Goal: Task Accomplishment & Management: Use online tool/utility

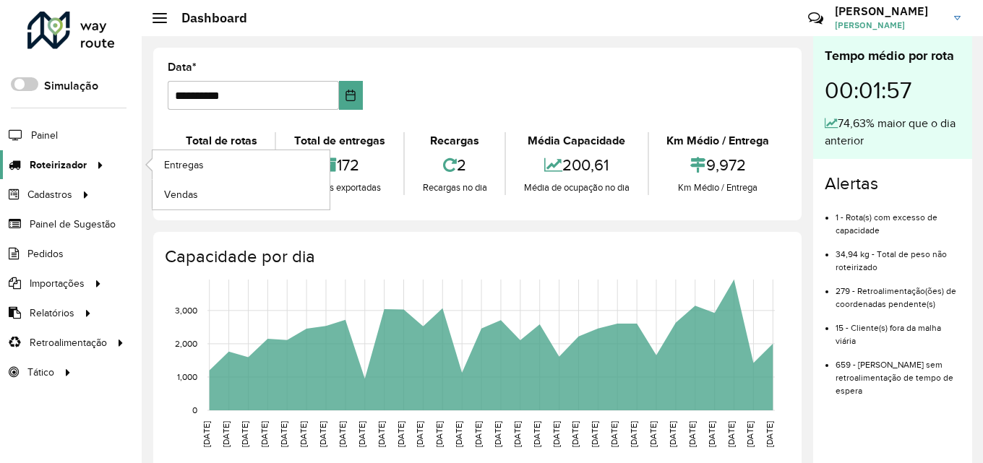
click at [80, 152] on link "Roteirizador" at bounding box center [54, 164] width 108 height 29
click at [192, 168] on span "Entregas" at bounding box center [184, 165] width 41 height 15
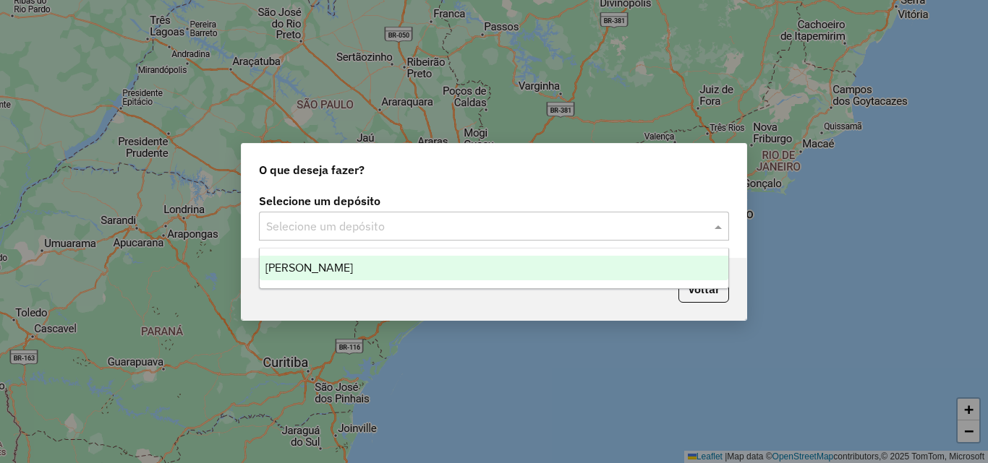
click at [422, 226] on input "text" at bounding box center [479, 226] width 427 height 17
click at [426, 260] on div "[PERSON_NAME]" at bounding box center [494, 268] width 469 height 25
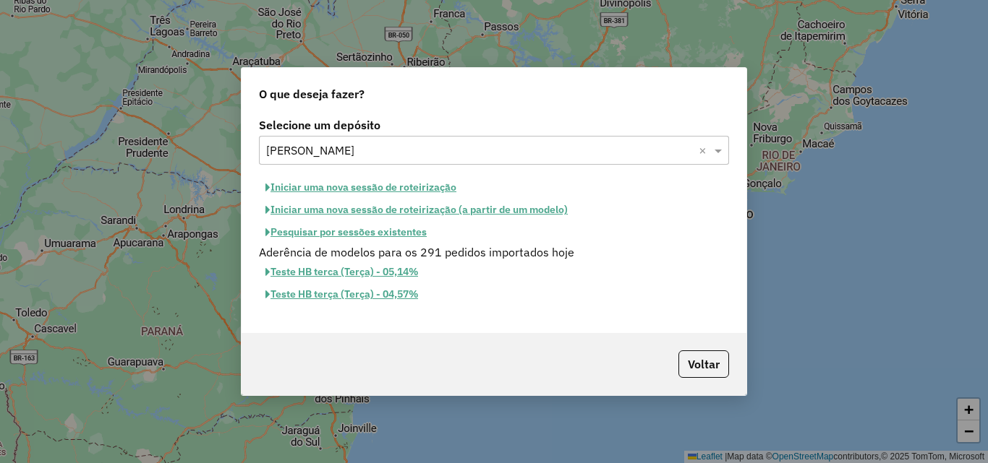
click at [406, 184] on button "Iniciar uma nova sessão de roteirização" at bounding box center [361, 187] width 204 height 22
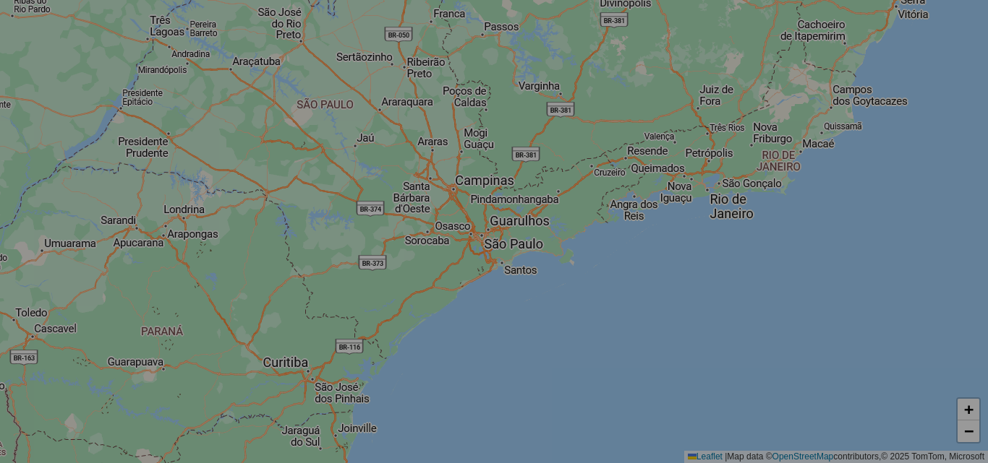
select select "*"
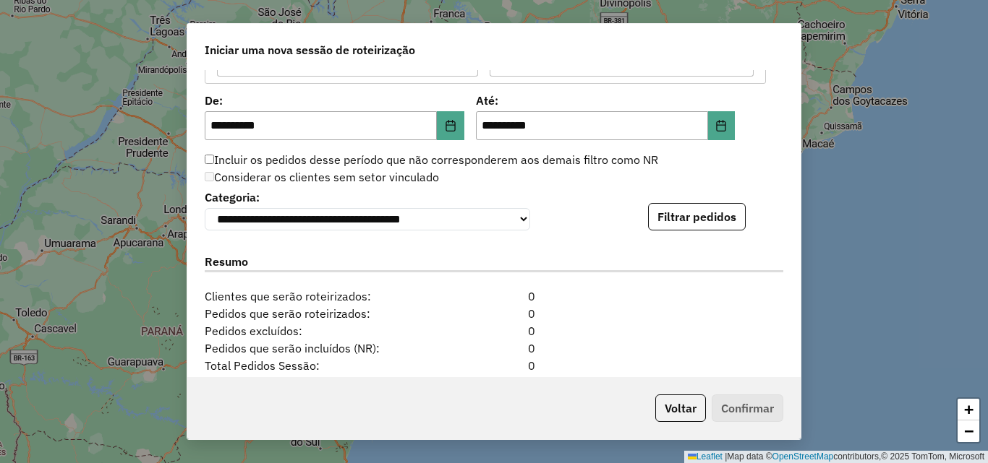
scroll to position [1518, 0]
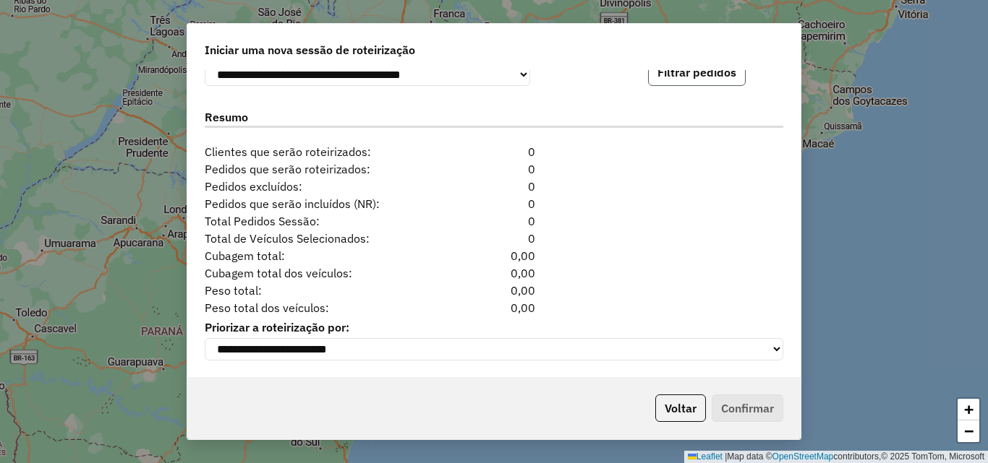
click at [701, 76] on button "Filtrar pedidos" at bounding box center [697, 72] width 98 height 27
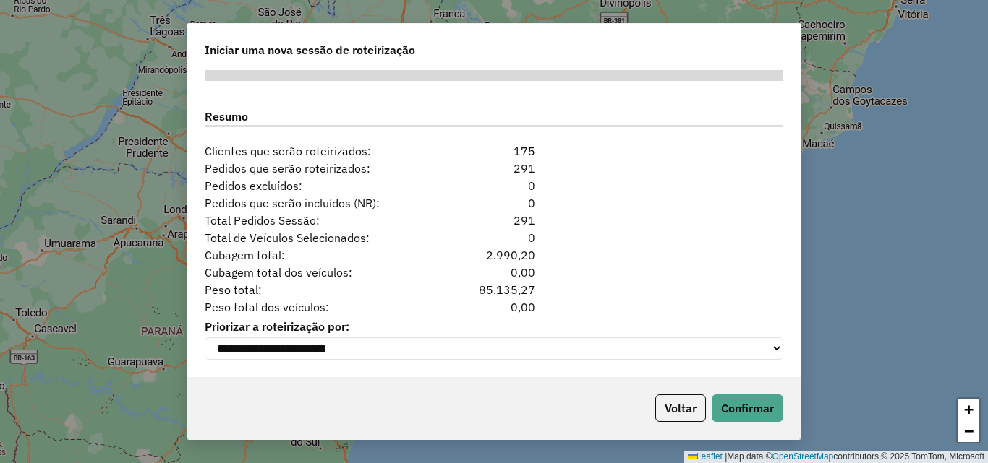
scroll to position [1825, 0]
click at [753, 408] on button "Confirmar" at bounding box center [747, 408] width 72 height 27
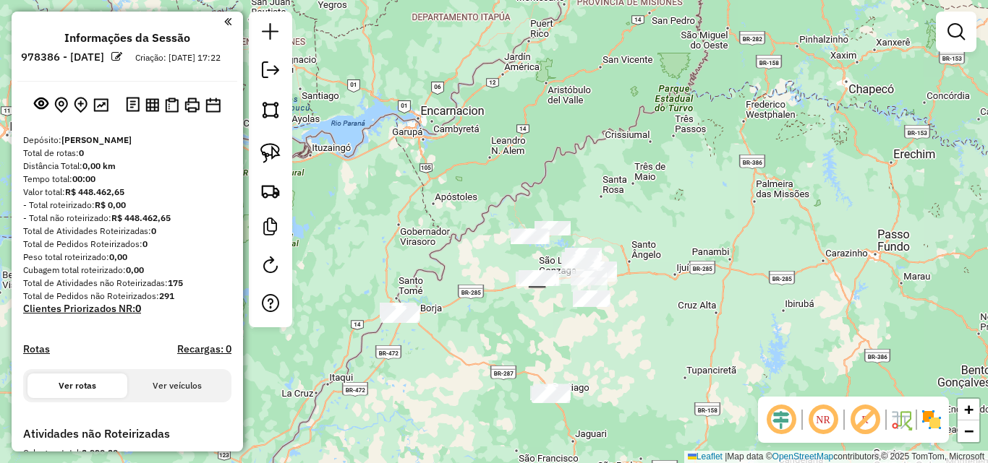
click at [528, 179] on div "Janela de atendimento Grade de atendimento Capacidade Transportadoras Veículos …" at bounding box center [494, 231] width 988 height 463
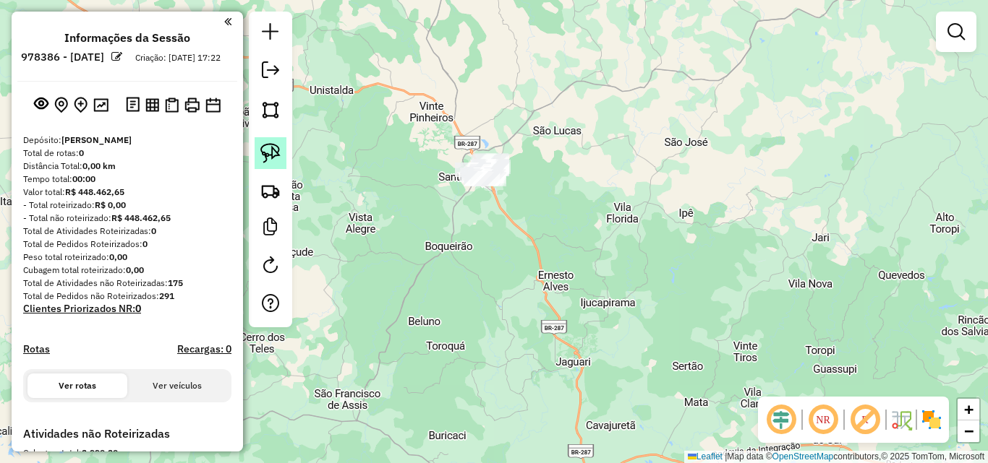
click at [263, 150] on img at bounding box center [270, 153] width 20 height 20
drag, startPoint x: 424, startPoint y: 175, endPoint x: 508, endPoint y: 209, distance: 89.8
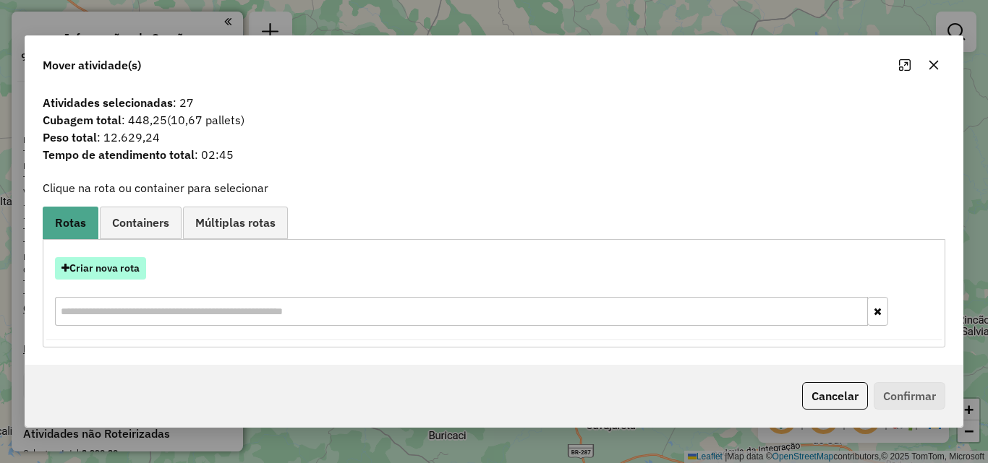
click at [103, 264] on button "Criar nova rota" at bounding box center [100, 268] width 91 height 22
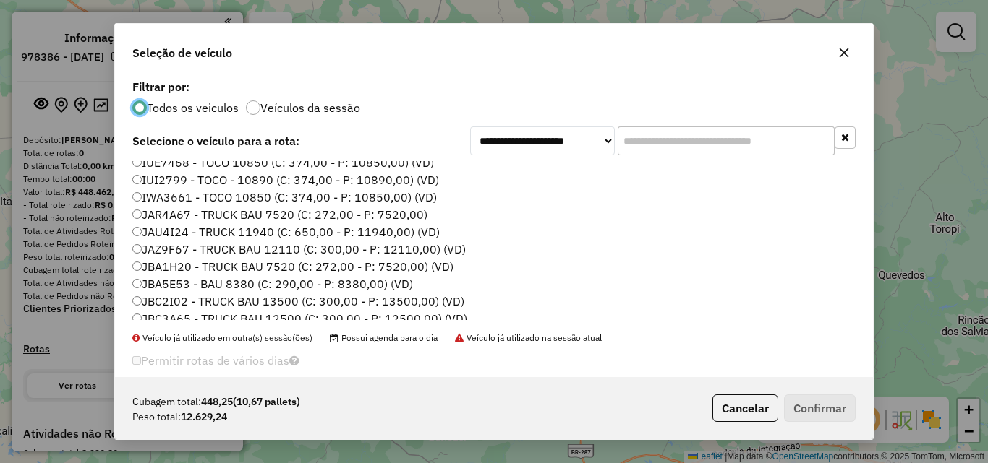
scroll to position [240, 0]
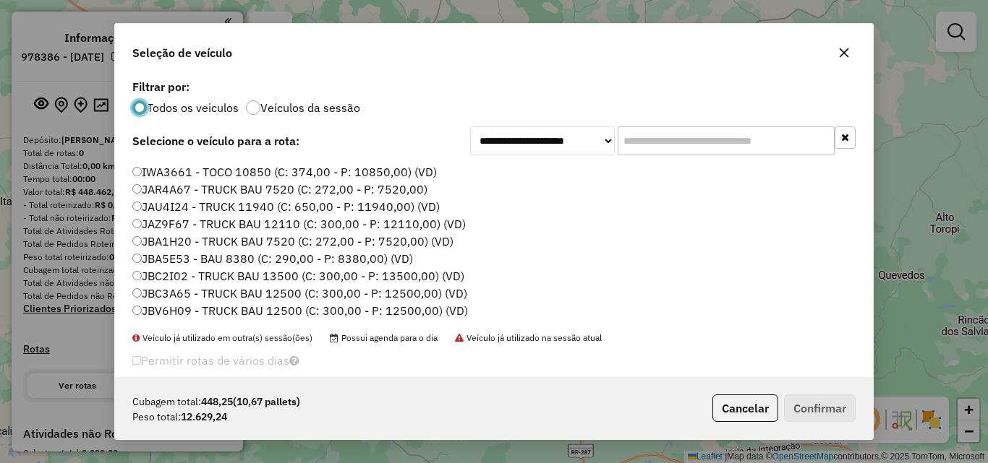
click at [208, 218] on label "JAZ9F67 - TRUCK BAU 12110 (C: 300,00 - P: 12110,00) (VD)" at bounding box center [298, 223] width 333 height 17
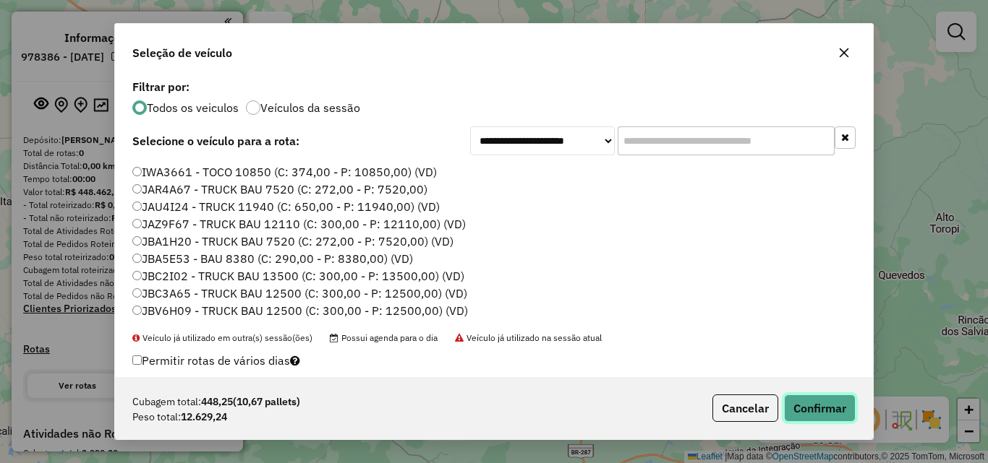
click at [828, 408] on button "Confirmar" at bounding box center [820, 408] width 72 height 27
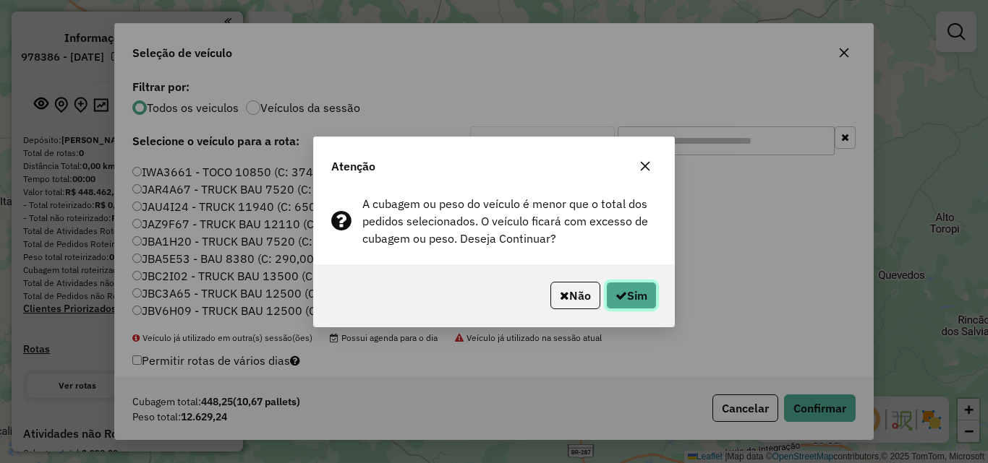
click at [647, 299] on button "Sim" at bounding box center [631, 295] width 51 height 27
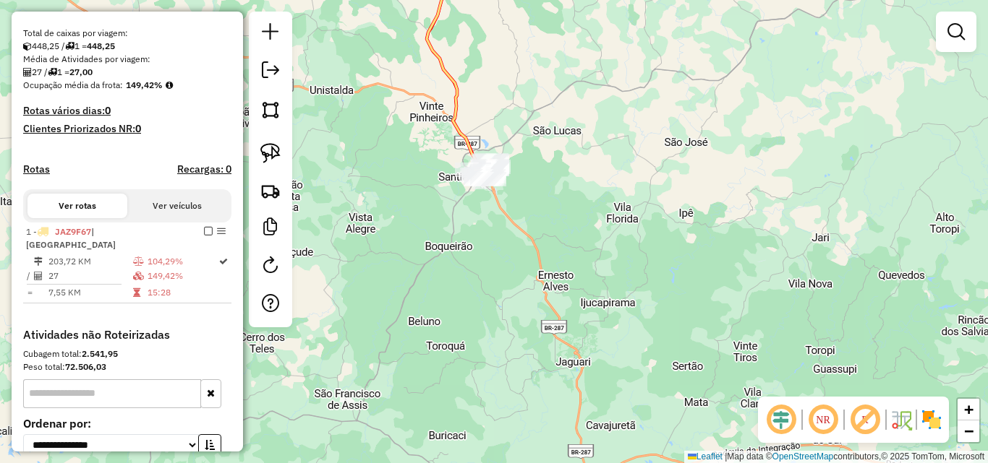
scroll to position [362, 0]
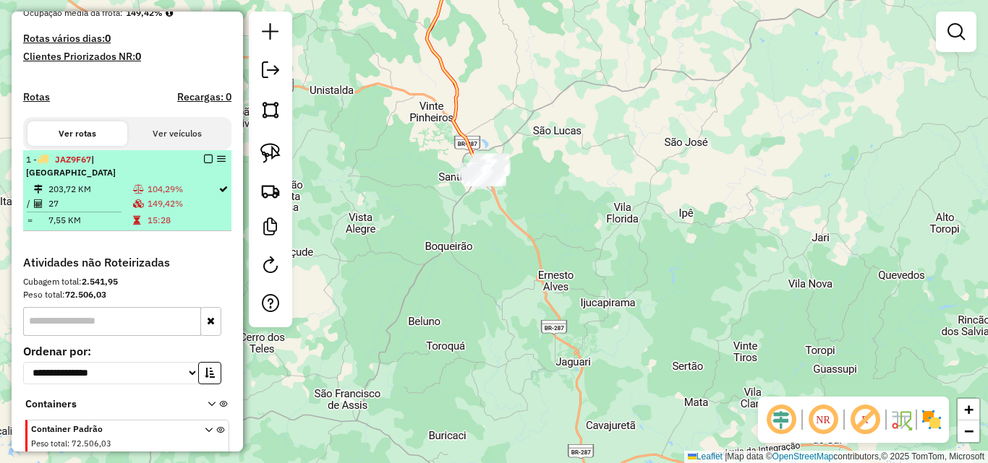
click at [150, 166] on div "1 - JAZ9F67 | [GEOGRAPHIC_DATA]" at bounding box center [102, 166] width 153 height 26
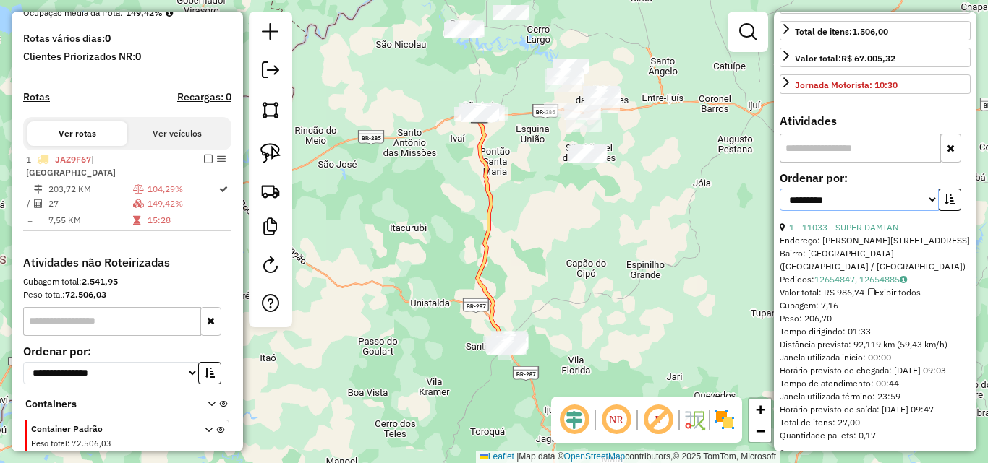
click at [931, 211] on select "**********" at bounding box center [858, 200] width 159 height 22
select select "*********"
click at [779, 211] on select "**********" at bounding box center [858, 200] width 159 height 22
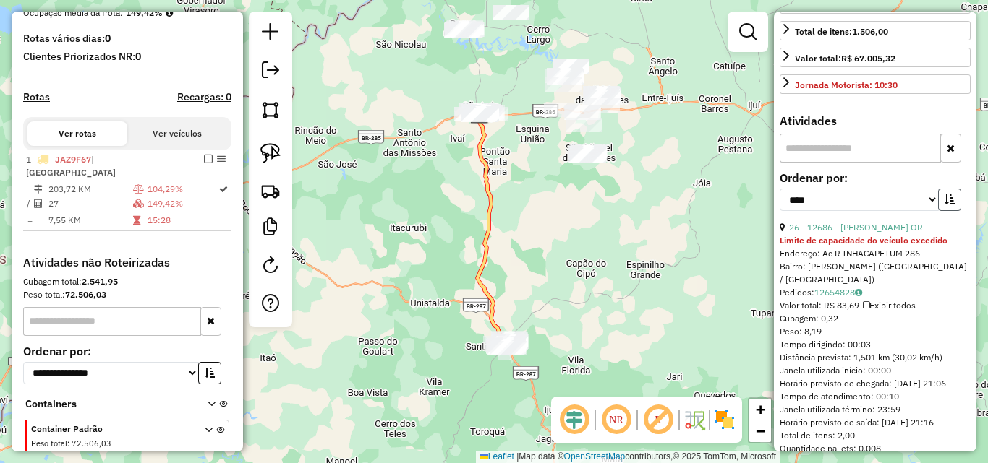
click at [944, 205] on icon "button" at bounding box center [949, 199] width 10 height 10
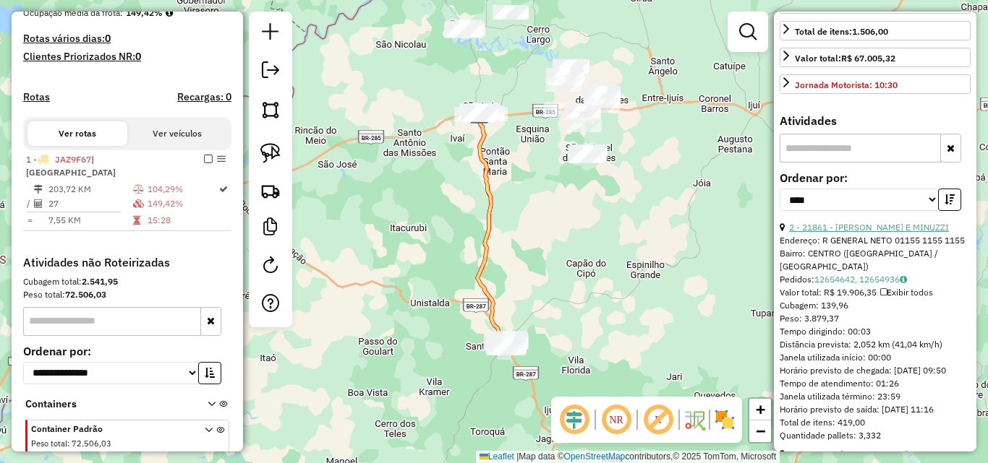
click at [875, 233] on link "2 - 21861 - [PERSON_NAME] E MINUZZI" at bounding box center [869, 227] width 160 height 11
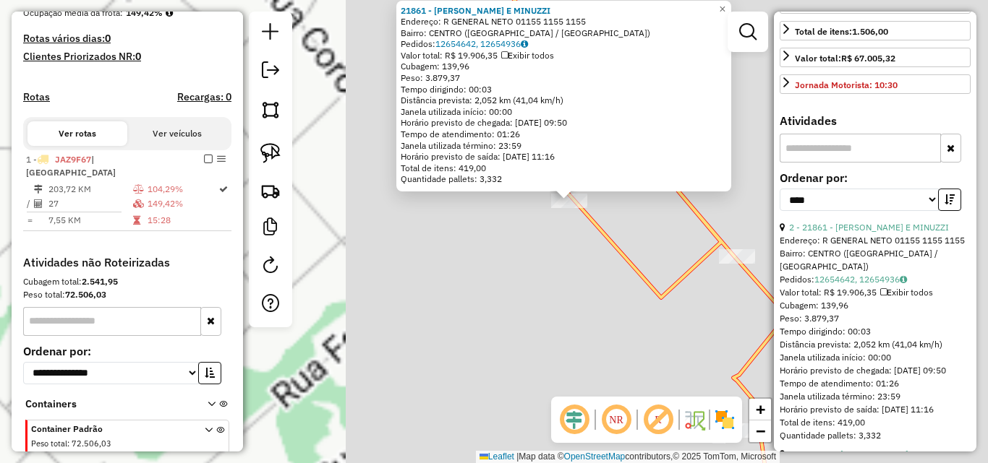
click at [399, 343] on div "21861 - [PERSON_NAME] E [PERSON_NAME]: R GENERAL NETO 01155 1155 1155 Bairro: […" at bounding box center [494, 231] width 988 height 463
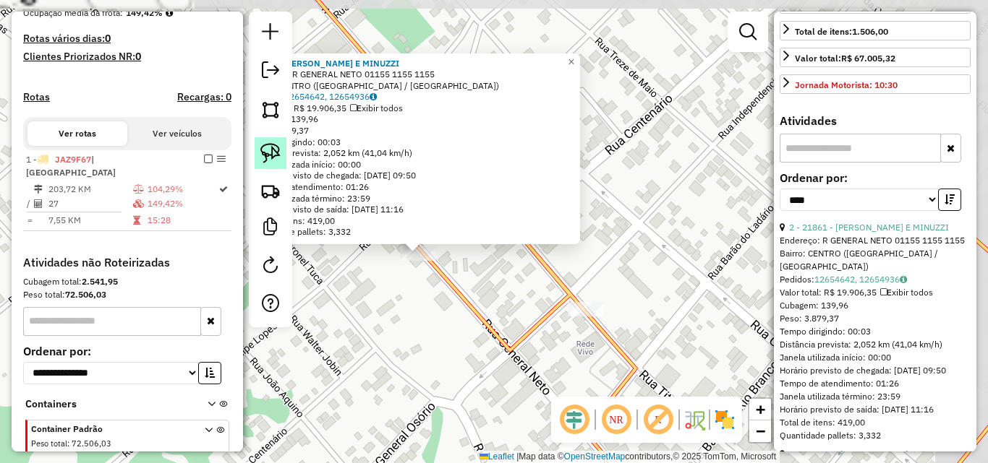
click at [272, 154] on img at bounding box center [270, 153] width 20 height 20
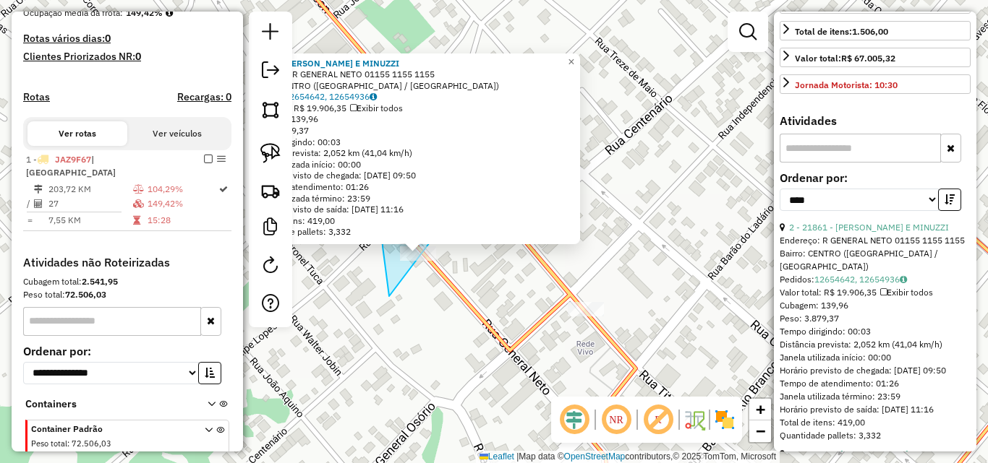
drag, startPoint x: 382, startPoint y: 241, endPoint x: 450, endPoint y: 266, distance: 71.8
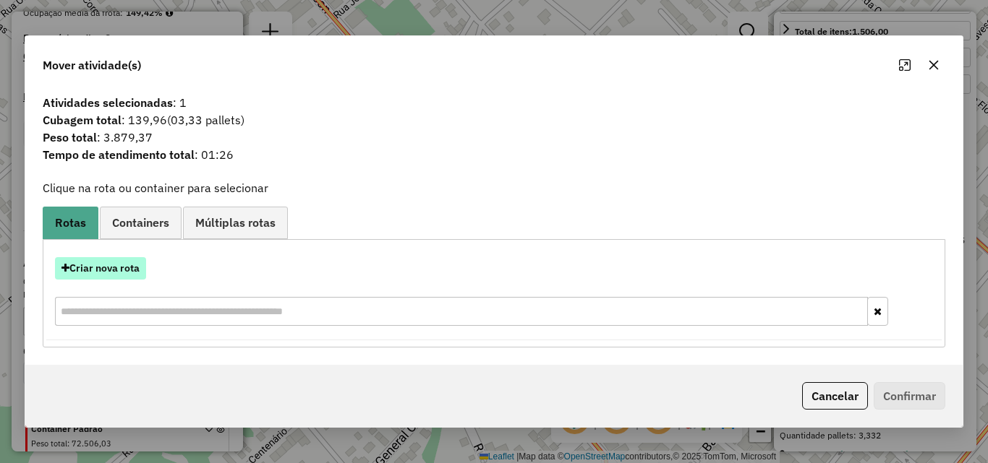
click at [121, 265] on button "Criar nova rota" at bounding box center [100, 268] width 91 height 22
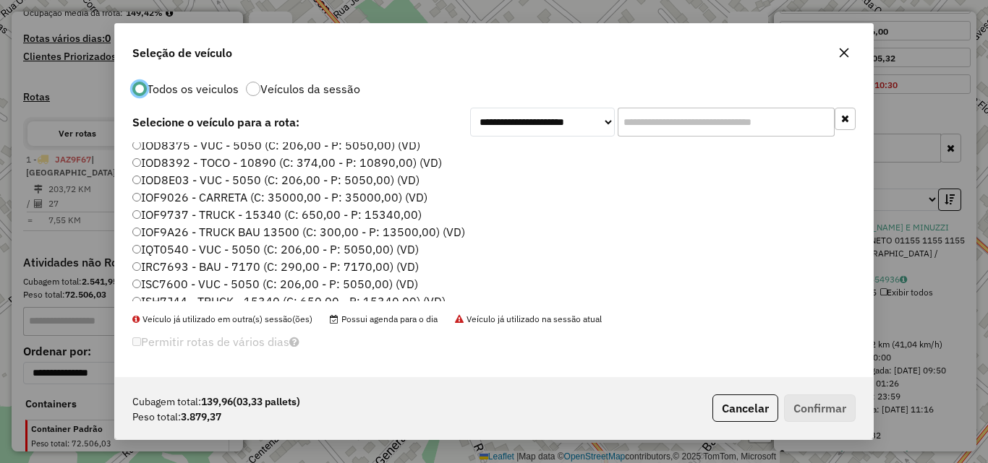
scroll to position [0, 0]
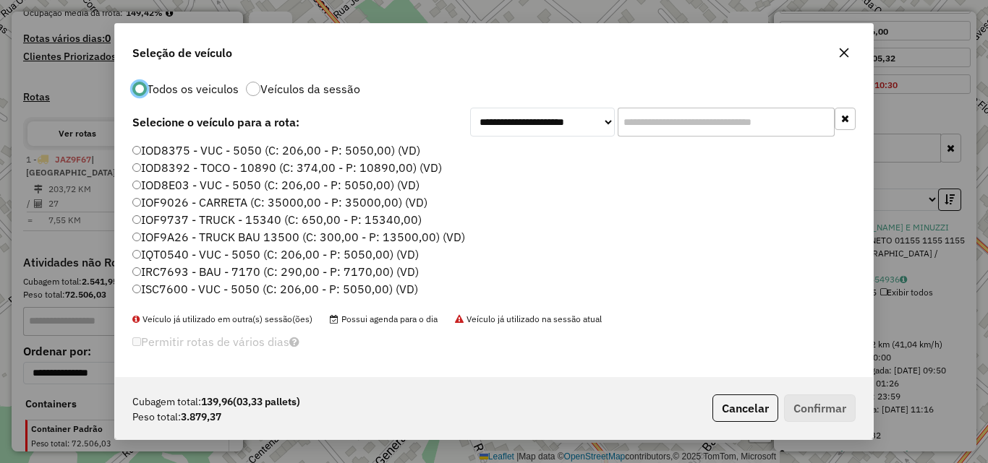
click at [232, 169] on label "IOD8392 - TOCO - 10890 (C: 374,00 - P: 10890,00) (VD)" at bounding box center [286, 167] width 309 height 17
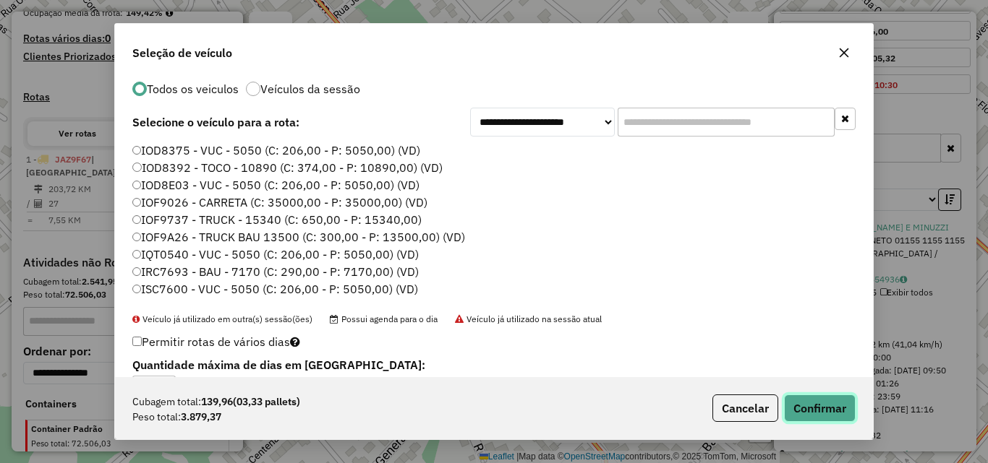
click at [803, 411] on button "Confirmar" at bounding box center [820, 408] width 72 height 27
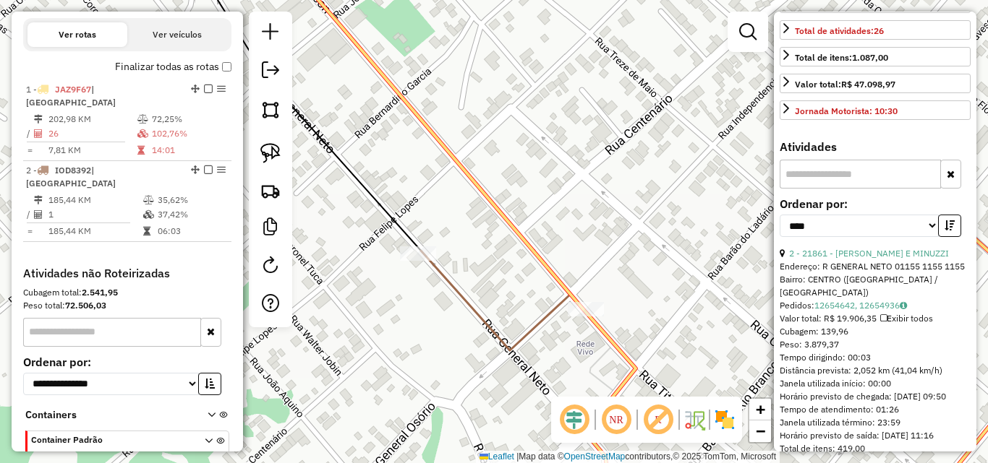
scroll to position [513, 0]
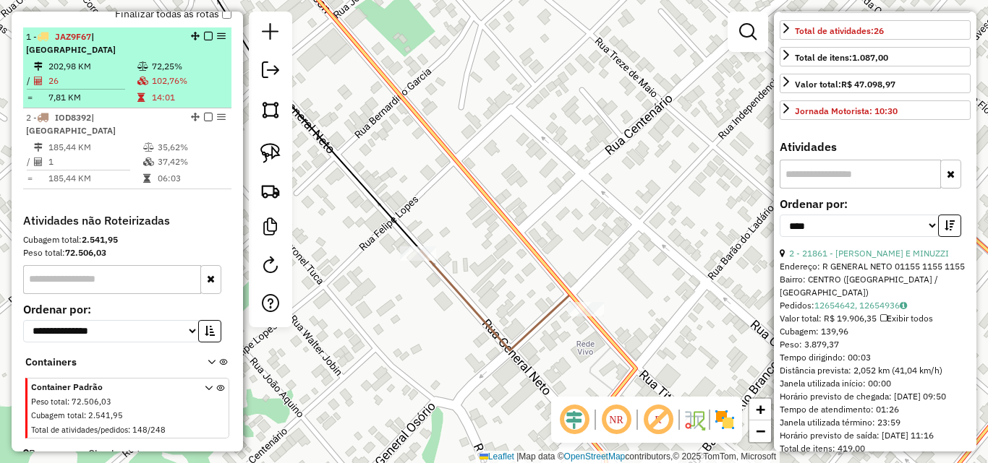
click at [125, 74] on td "26" at bounding box center [92, 81] width 89 height 14
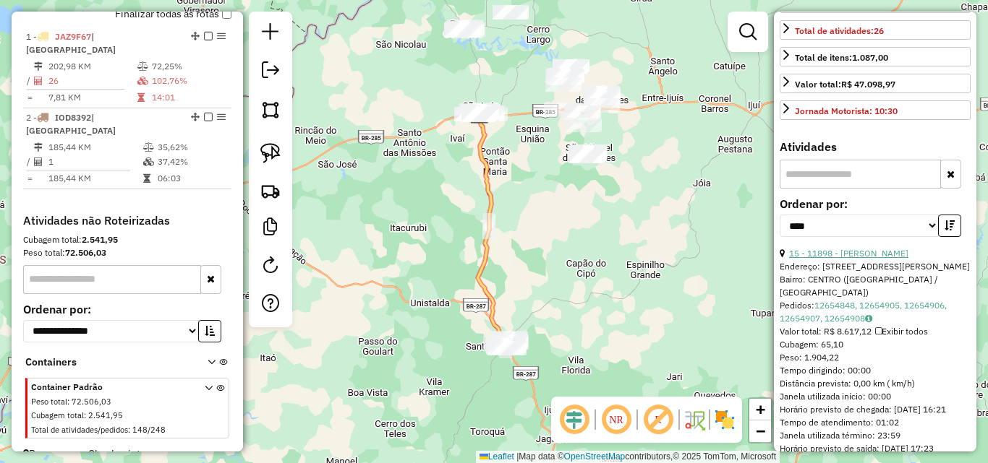
click at [860, 259] on link "15 - 11898 - [PERSON_NAME]" at bounding box center [848, 253] width 119 height 11
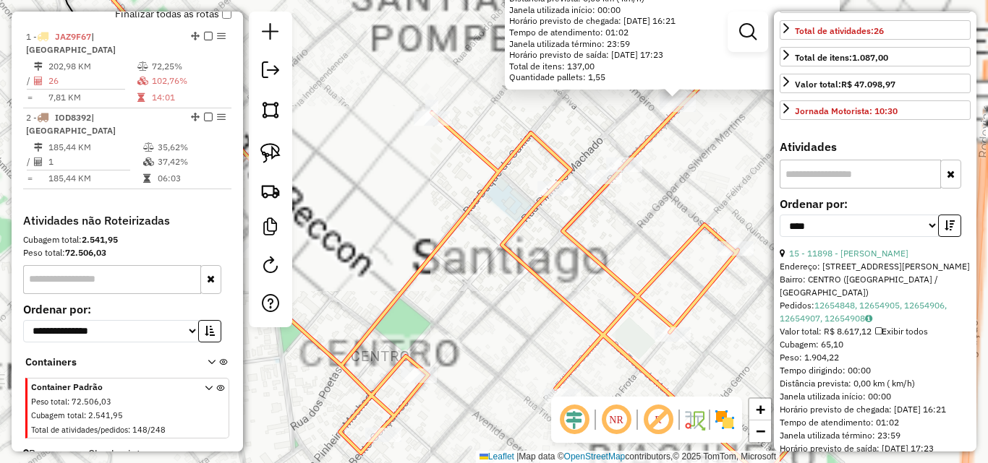
drag, startPoint x: 654, startPoint y: 166, endPoint x: 634, endPoint y: 220, distance: 57.6
click at [592, 270] on div "11898 - [PERSON_NAME] E Endereço: R [STREET_ADDRESS][PERSON_NAME] Bairro: [GEOG…" at bounding box center [494, 231] width 988 height 463
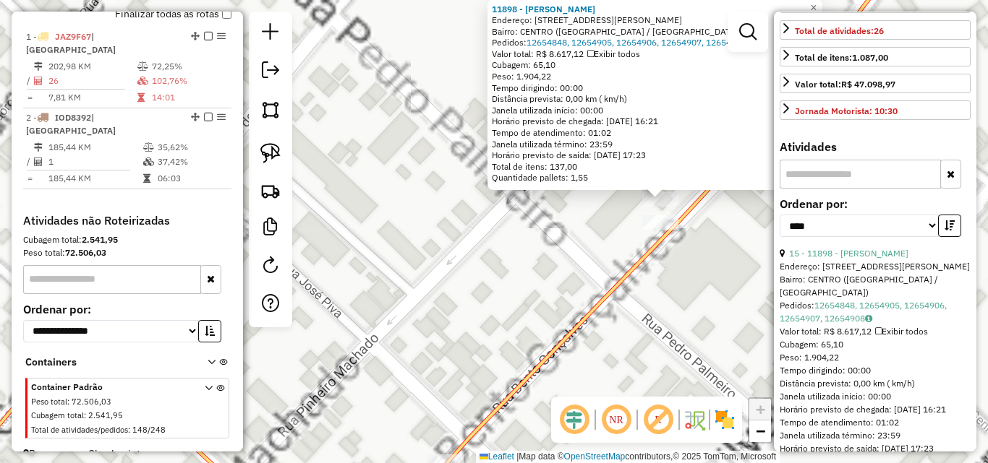
drag, startPoint x: 492, startPoint y: 336, endPoint x: 484, endPoint y: 337, distance: 8.7
click at [487, 337] on icon at bounding box center [402, 232] width 1002 height 556
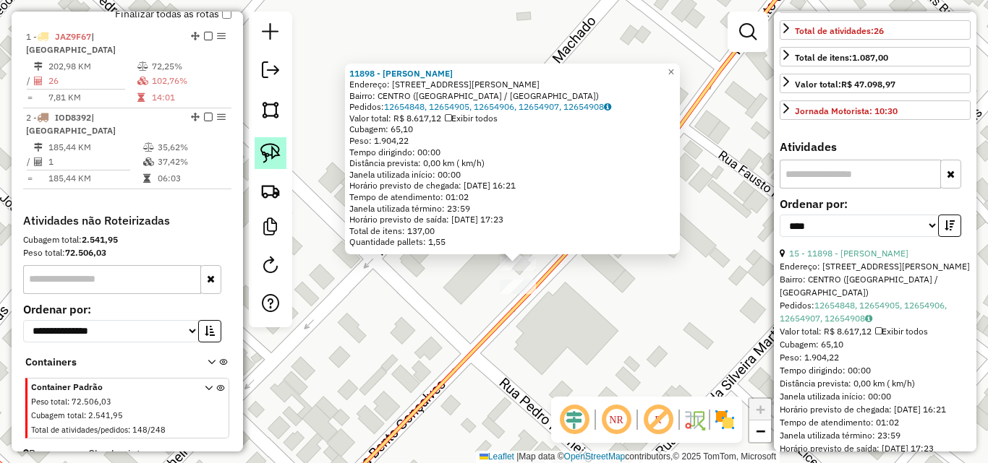
click at [268, 147] on img at bounding box center [270, 153] width 20 height 20
drag, startPoint x: 457, startPoint y: 262, endPoint x: 542, endPoint y: 239, distance: 88.4
click at [542, 239] on div "Rota 1 - Placa JAZ9F67 11898 - [PERSON_NAME] E 11898 - [PERSON_NAME] E Endereço…" at bounding box center [494, 231] width 988 height 463
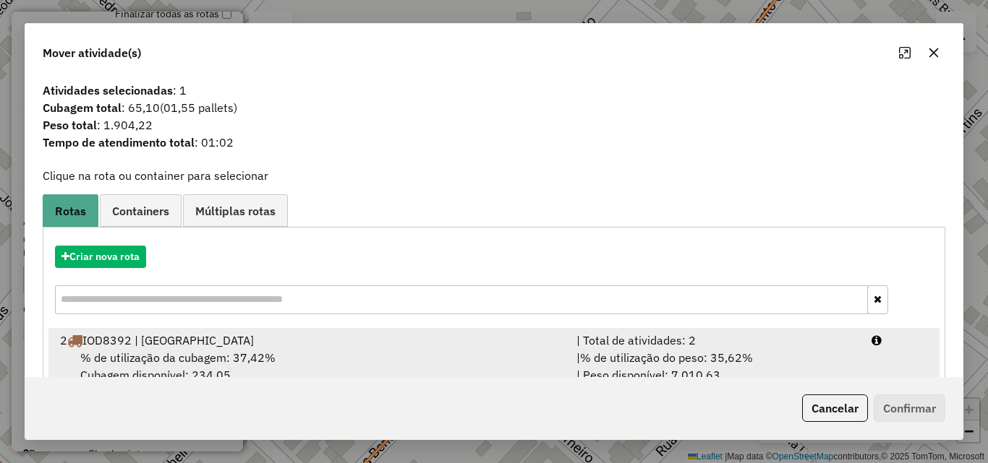
click at [338, 341] on div "2 IOD8392 | [GEOGRAPHIC_DATA]" at bounding box center [309, 340] width 516 height 17
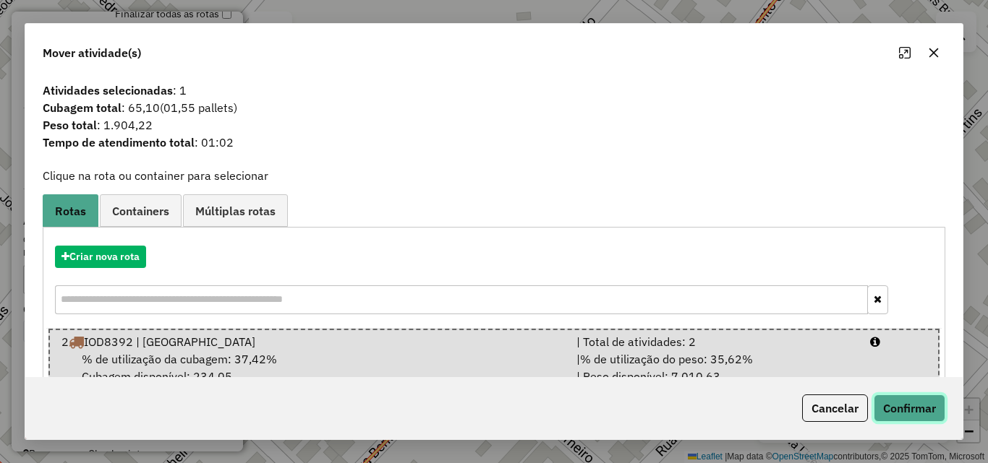
click at [886, 413] on button "Confirmar" at bounding box center [909, 408] width 72 height 27
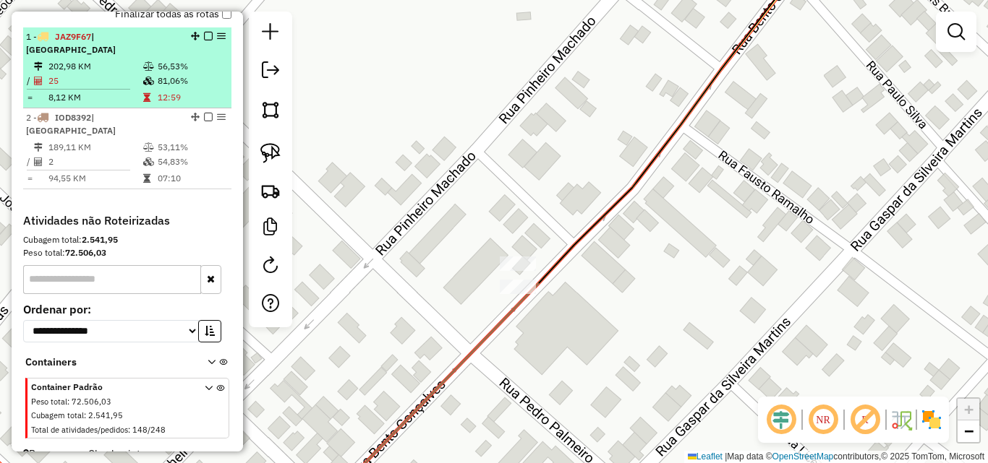
click at [106, 53] on span "| [GEOGRAPHIC_DATA]" at bounding box center [71, 43] width 90 height 24
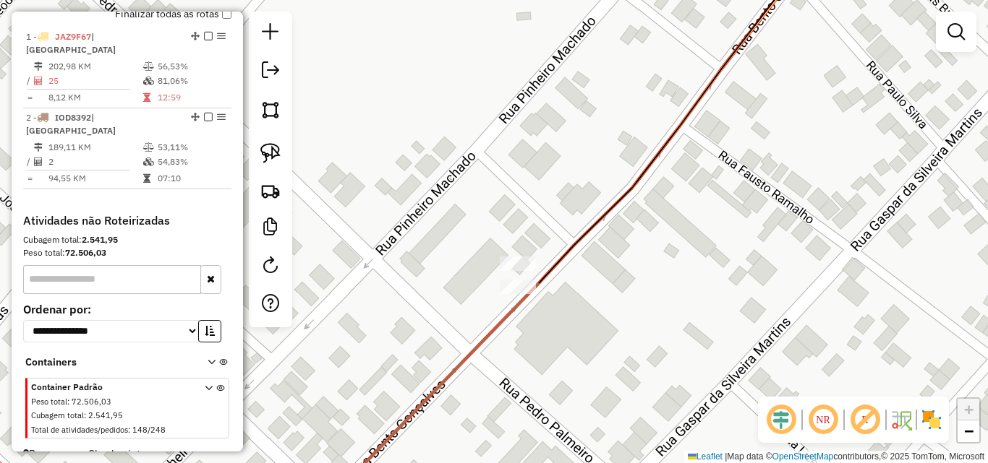
select select "*********"
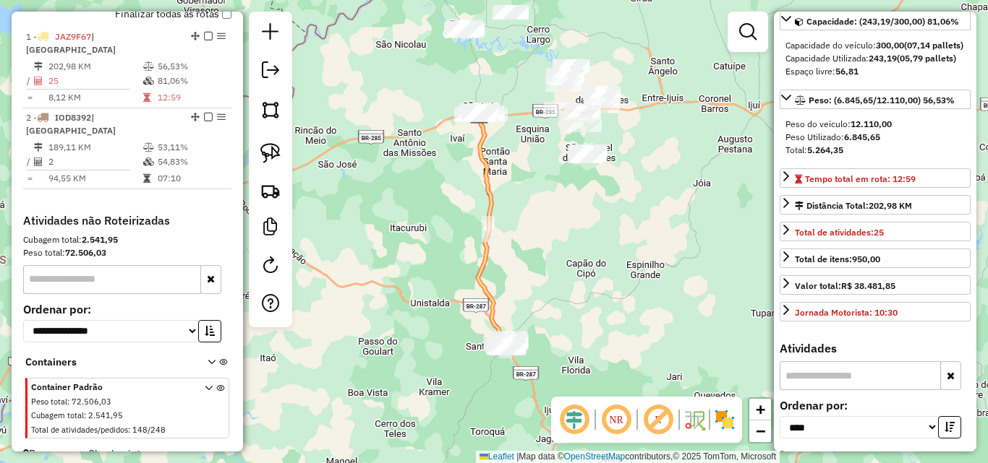
scroll to position [289, 0]
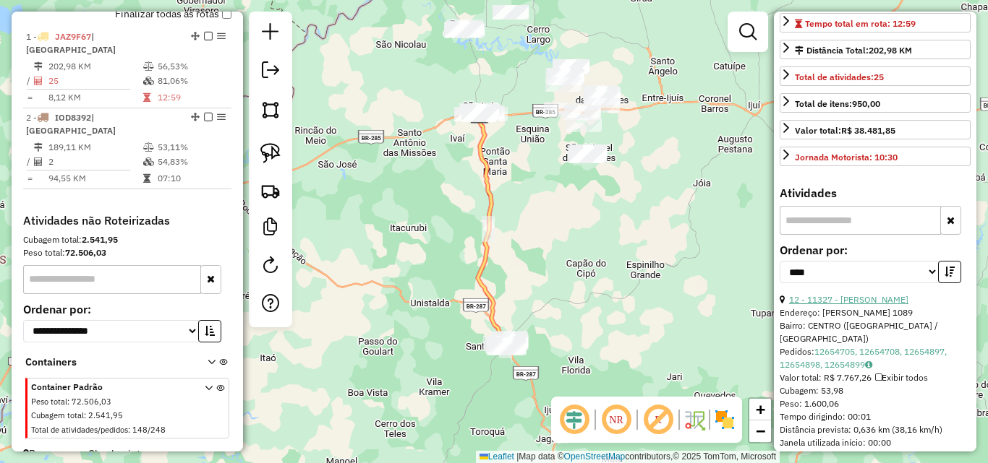
click at [860, 305] on link "12 - 11327 - [PERSON_NAME]" at bounding box center [848, 299] width 119 height 11
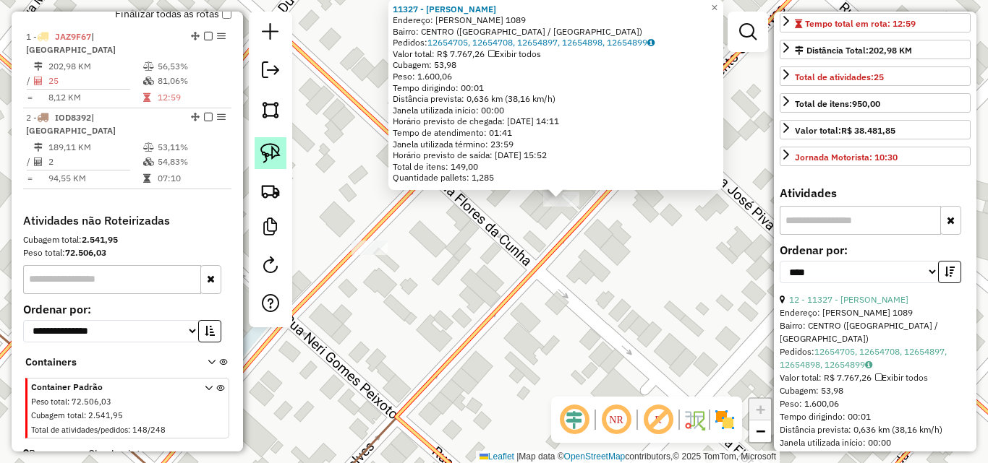
click at [257, 158] on link at bounding box center [271, 153] width 32 height 32
drag, startPoint x: 512, startPoint y: 199, endPoint x: 588, endPoint y: 215, distance: 77.7
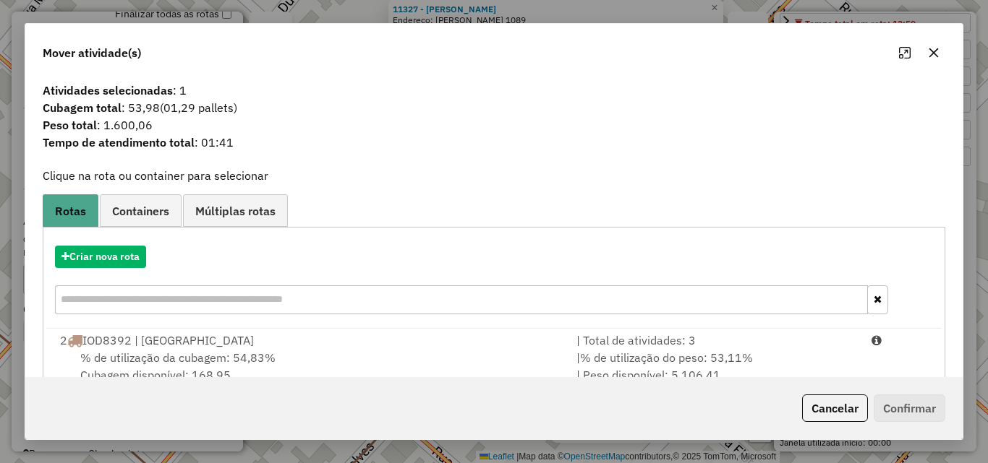
click at [401, 363] on div "% de utilização da cubagem: 54,83% Cubagem disponível: 168,95" at bounding box center [309, 366] width 516 height 35
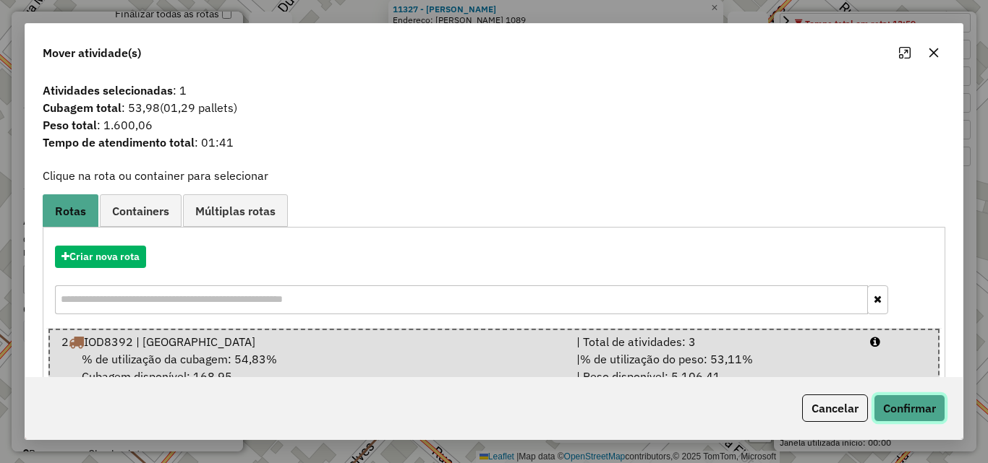
click at [894, 399] on button "Confirmar" at bounding box center [909, 408] width 72 height 27
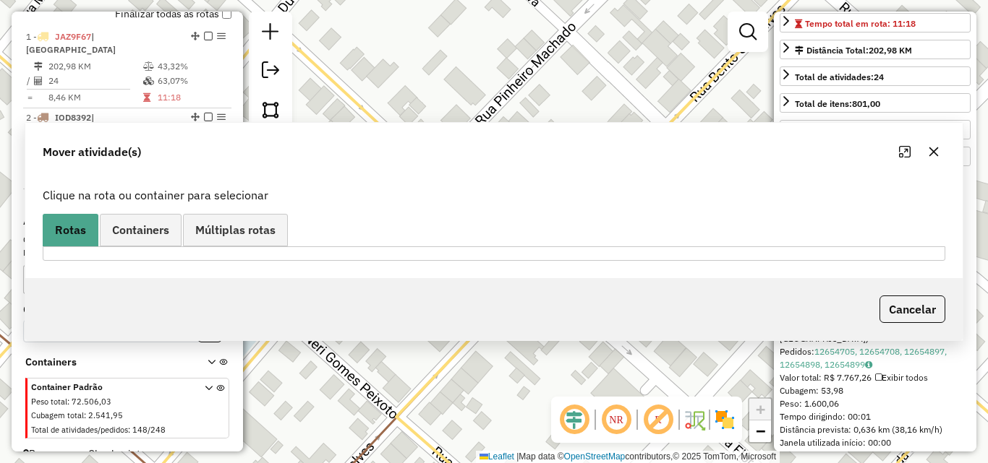
scroll to position [522, 0]
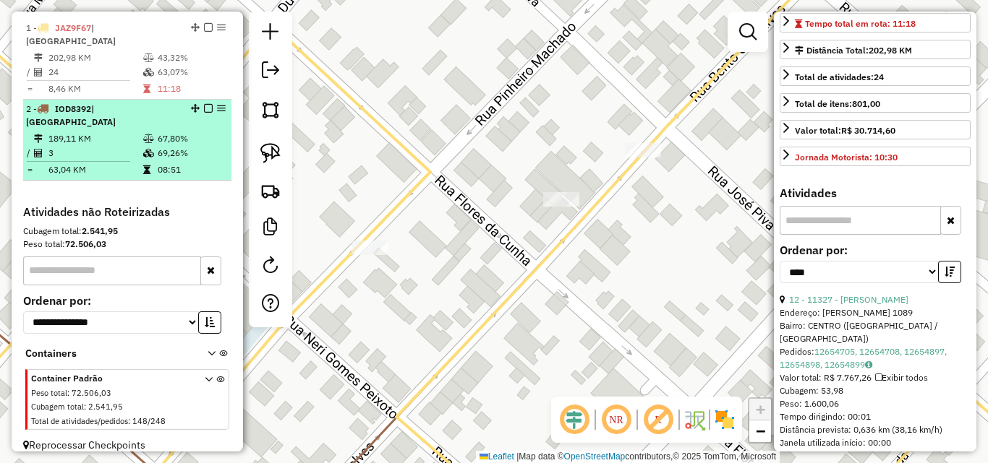
click at [144, 146] on td at bounding box center [149, 153] width 14 height 14
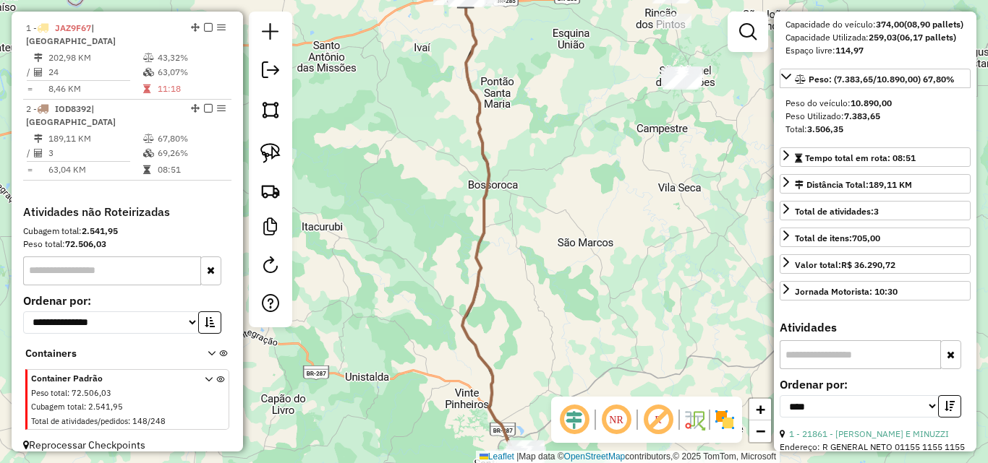
scroll to position [72, 0]
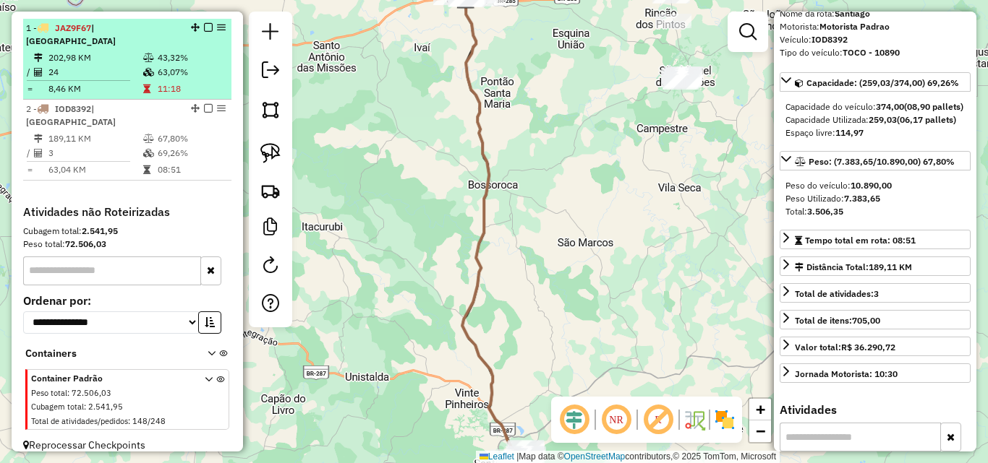
click at [89, 56] on td "202,98 KM" at bounding box center [95, 58] width 95 height 14
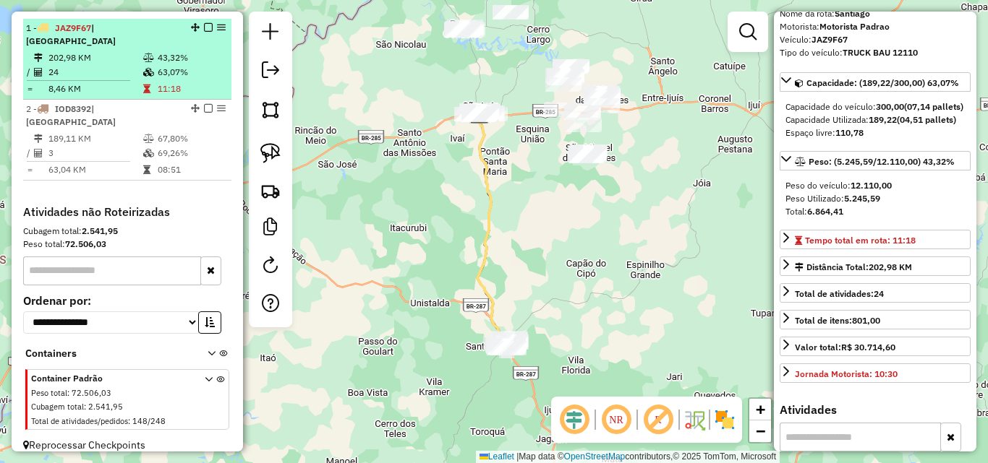
click at [204, 32] on em at bounding box center [208, 27] width 9 height 9
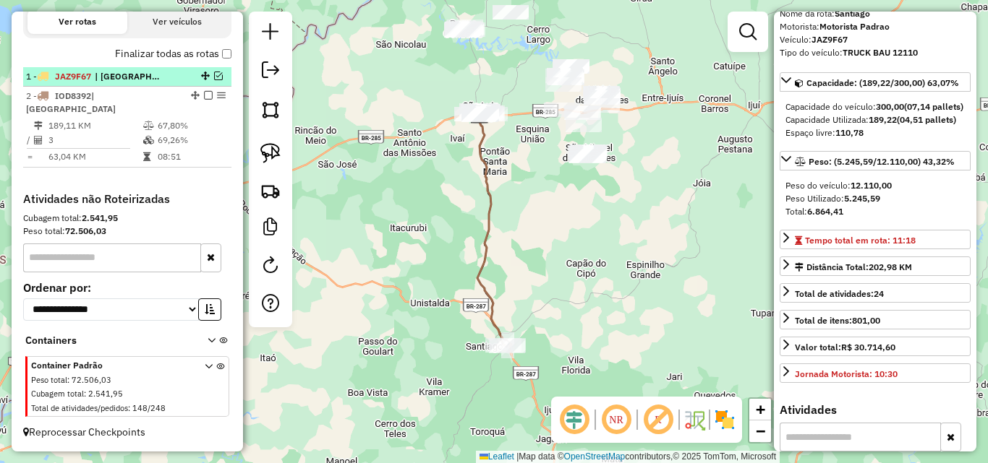
scroll to position [474, 0]
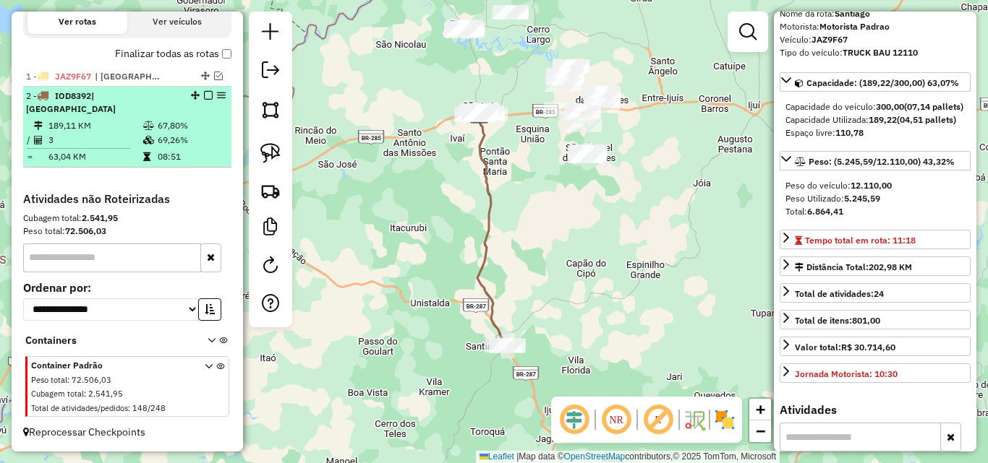
click at [204, 100] on em at bounding box center [208, 95] width 9 height 9
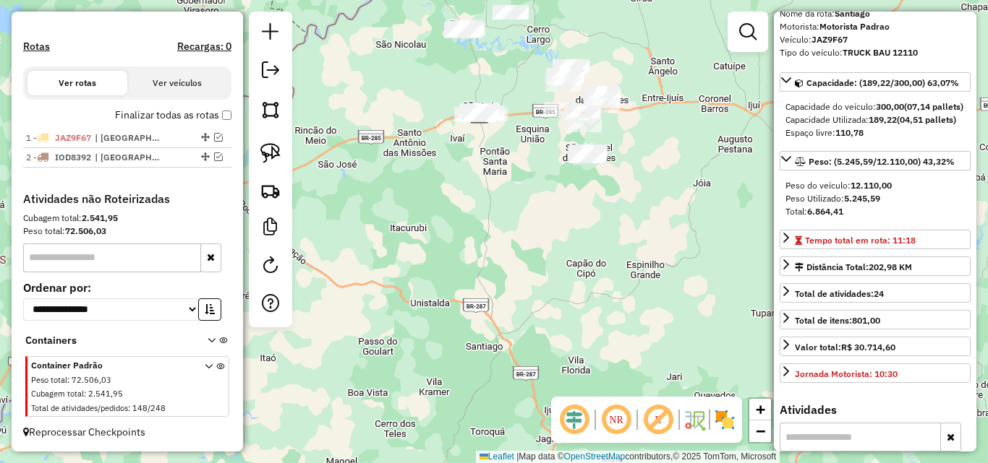
drag, startPoint x: 483, startPoint y: 304, endPoint x: 479, endPoint y: 324, distance: 20.0
click at [479, 324] on div "Janela de atendimento Grade de atendimento Capacidade Transportadoras Veículos …" at bounding box center [494, 231] width 988 height 463
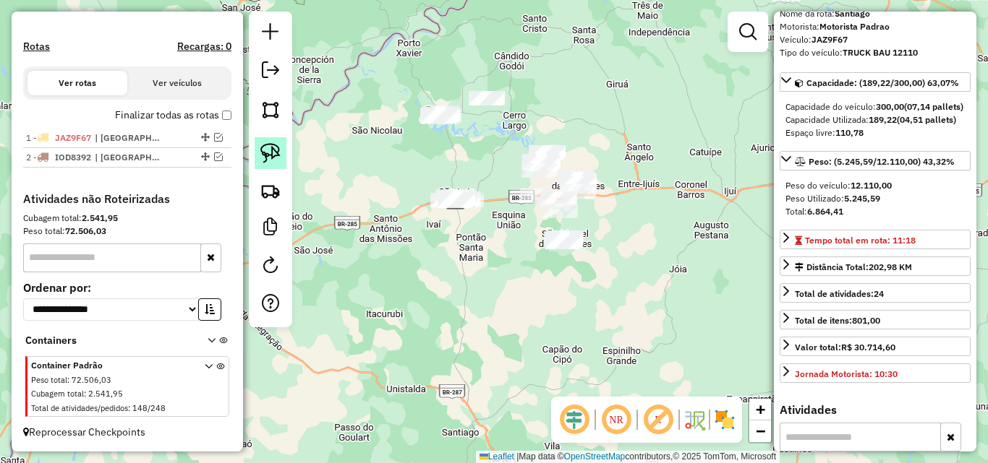
click at [280, 153] on img at bounding box center [270, 153] width 20 height 20
drag, startPoint x: 371, startPoint y: 128, endPoint x: 467, endPoint y: 140, distance: 96.9
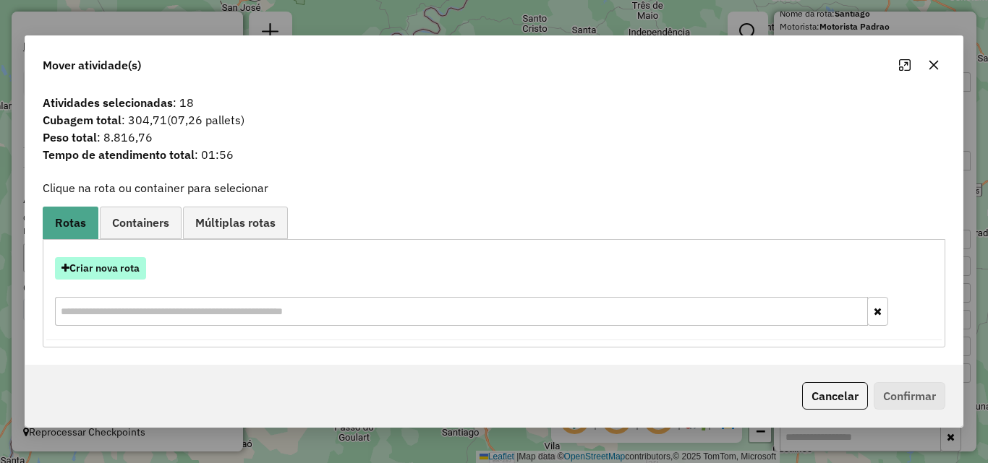
click at [124, 269] on button "Criar nova rota" at bounding box center [100, 268] width 91 height 22
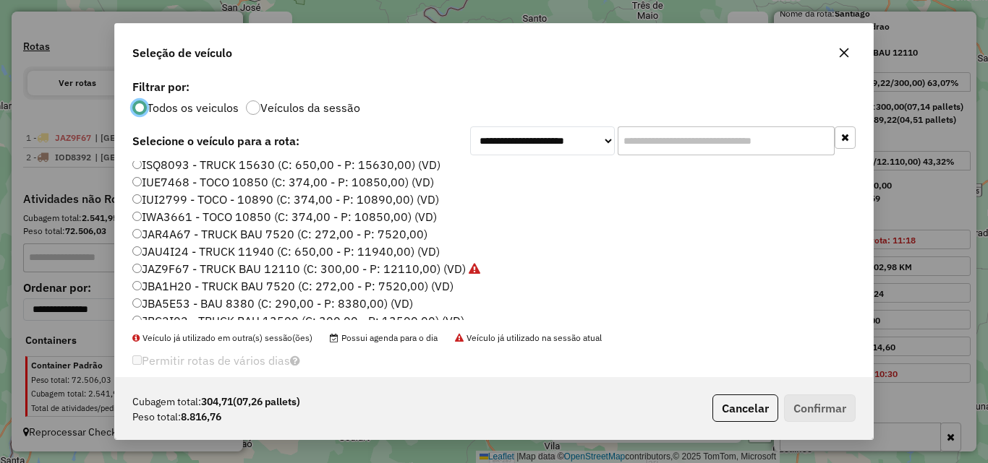
scroll to position [240, 0]
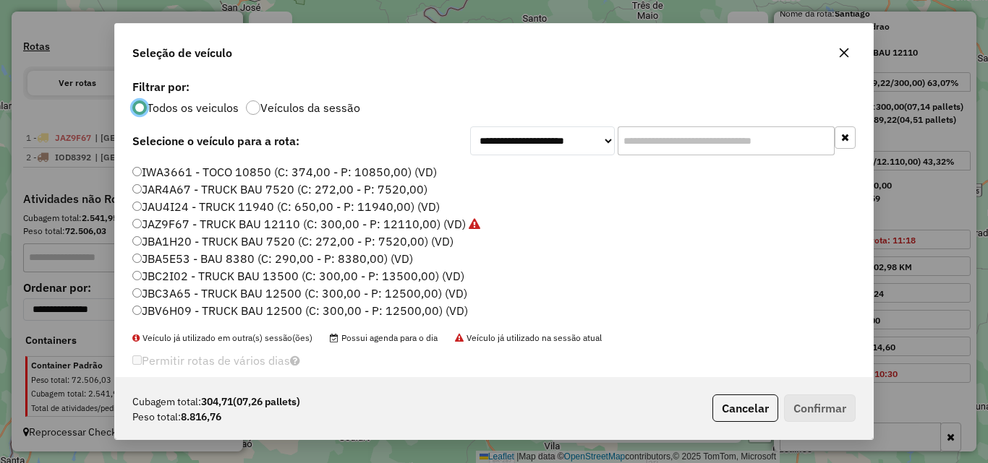
click at [241, 291] on label "JBC3A65 - TRUCK BAU 12500 (C: 300,00 - P: 12500,00) (VD)" at bounding box center [299, 293] width 335 height 17
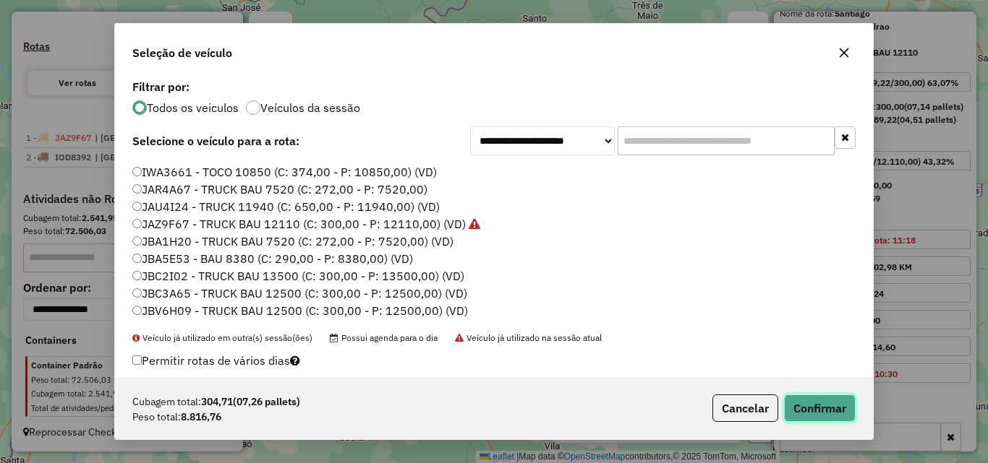
click at [804, 416] on button "Confirmar" at bounding box center [820, 408] width 72 height 27
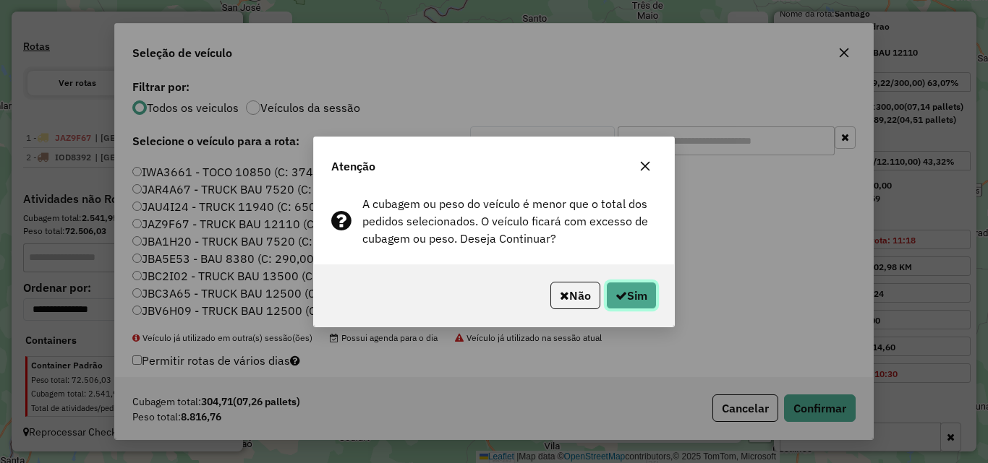
click at [628, 294] on button "Sim" at bounding box center [631, 295] width 51 height 27
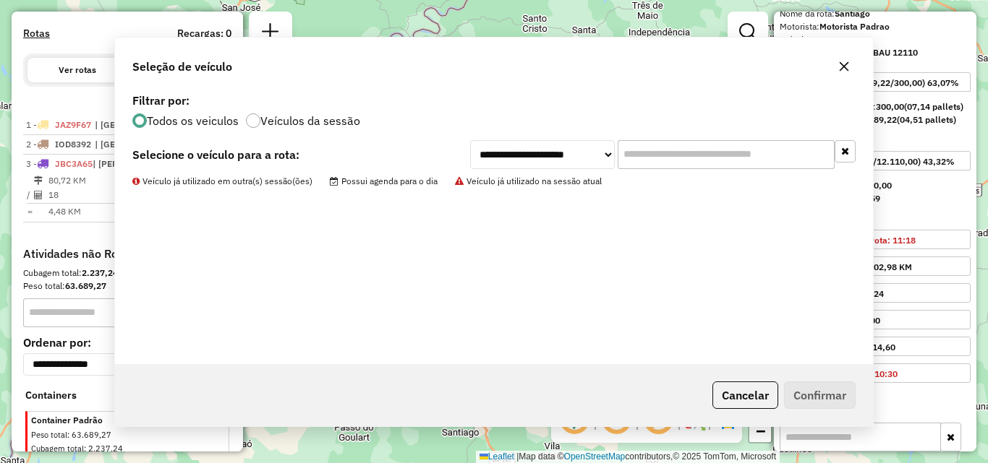
scroll to position [493, 0]
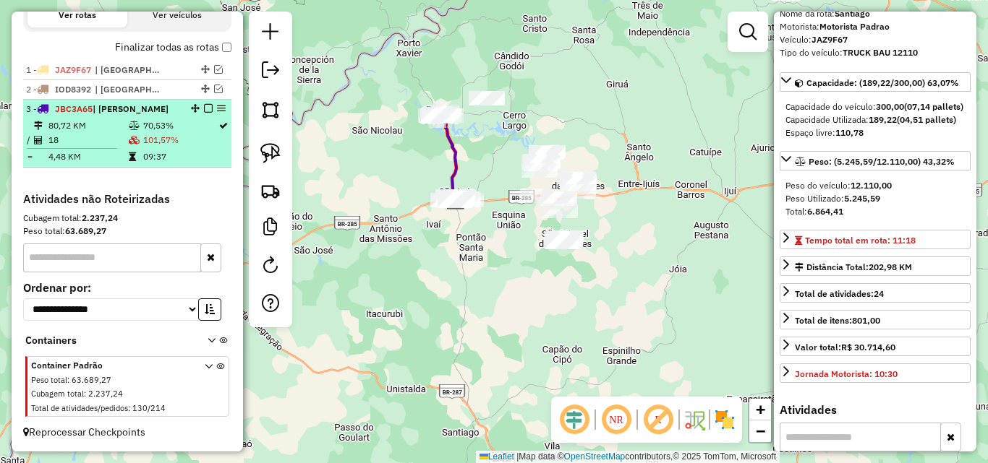
click at [204, 108] on em at bounding box center [208, 108] width 9 height 9
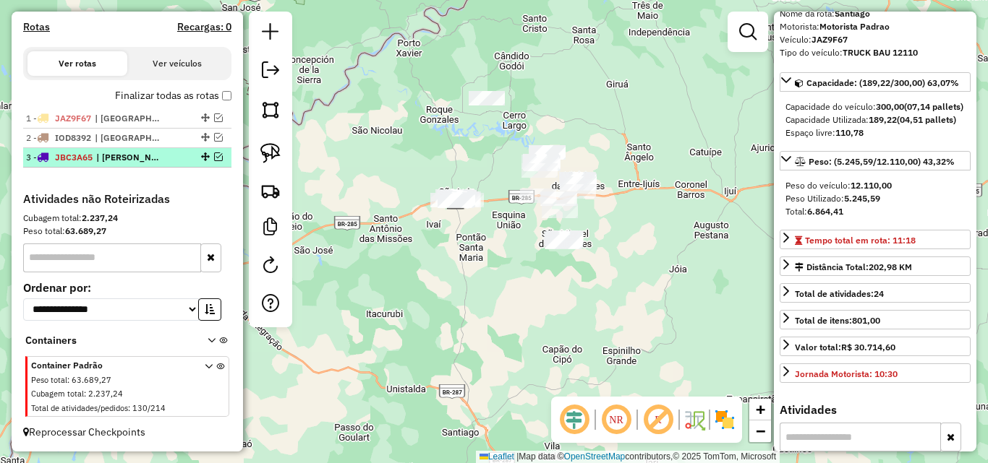
scroll to position [445, 0]
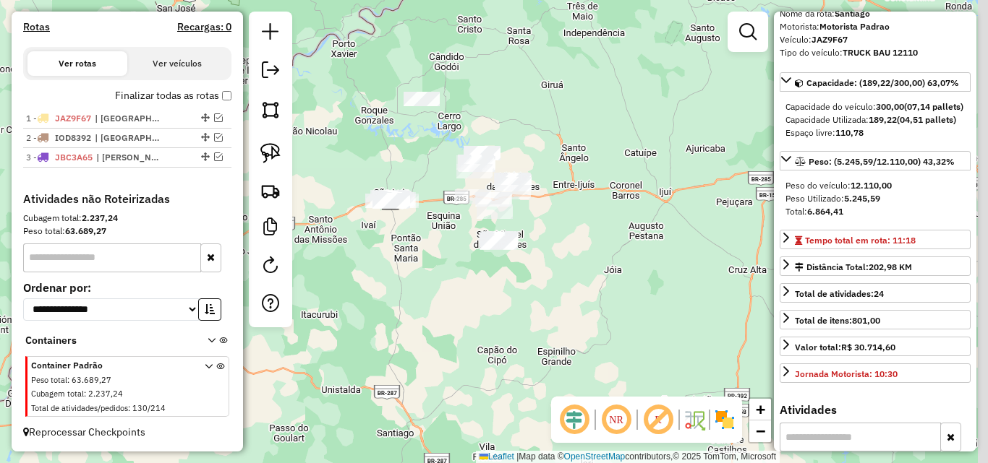
drag, startPoint x: 435, startPoint y: 270, endPoint x: 348, endPoint y: 271, distance: 86.8
click at [348, 271] on div "Janela de atendimento Grade de atendimento Capacidade Transportadoras Veículos …" at bounding box center [494, 231] width 988 height 463
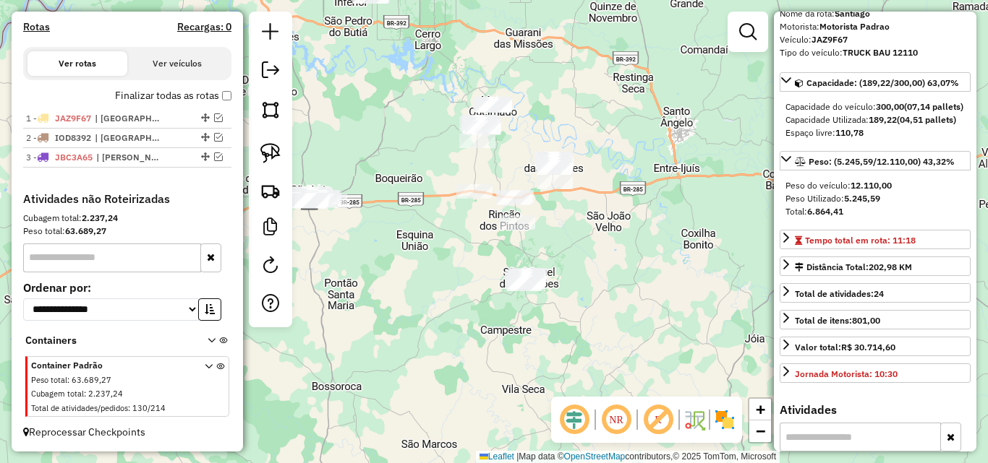
drag, startPoint x: 422, startPoint y: 236, endPoint x: 410, endPoint y: 257, distance: 23.9
click at [411, 257] on div "Janela de atendimento Grade de atendimento Capacidade Transportadoras Veículos …" at bounding box center [494, 231] width 988 height 463
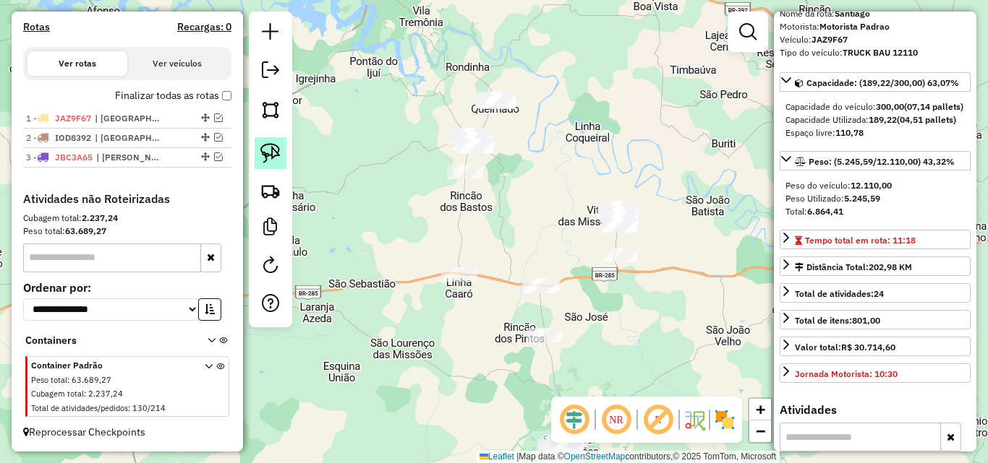
click at [262, 154] on img at bounding box center [270, 153] width 20 height 20
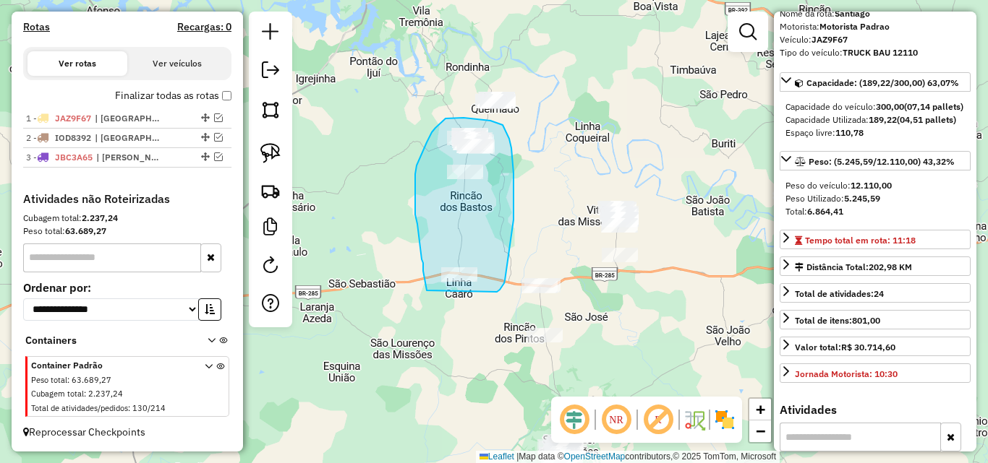
drag, startPoint x: 426, startPoint y: 288, endPoint x: 495, endPoint y: 293, distance: 69.6
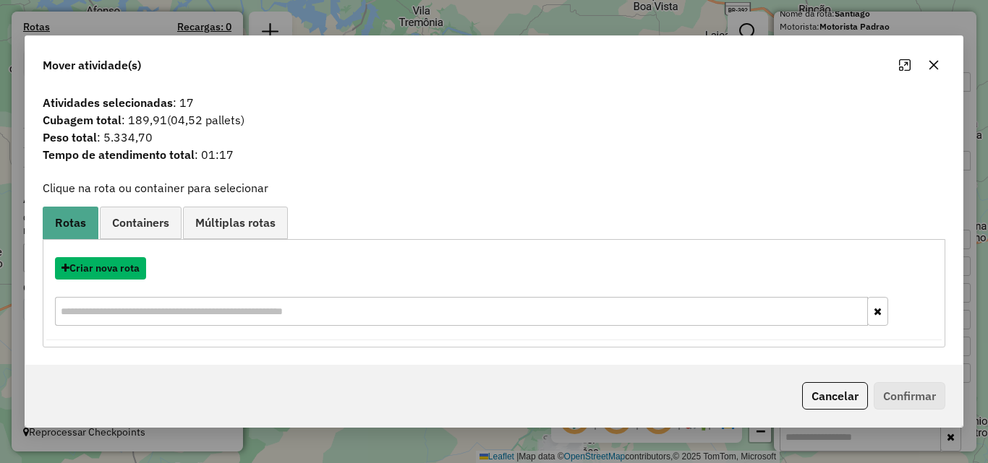
click at [121, 270] on button "Criar nova rota" at bounding box center [100, 268] width 91 height 22
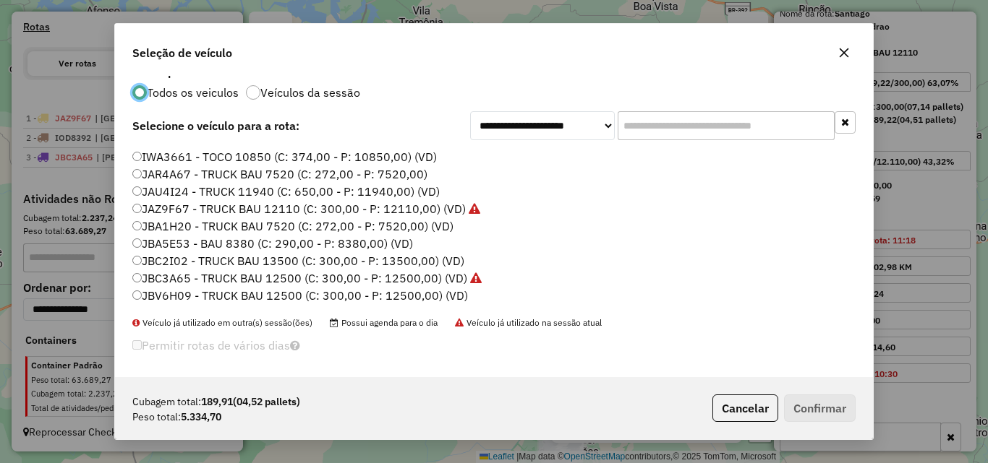
scroll to position [19, 0]
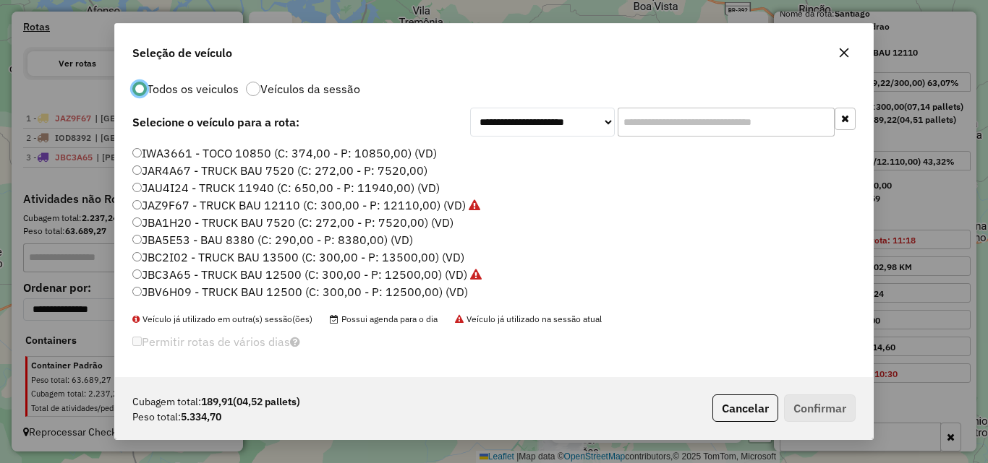
click at [191, 258] on label "JBC2I02 - TRUCK BAU 13500 (C: 300,00 - P: 13500,00) (VD)" at bounding box center [298, 257] width 332 height 17
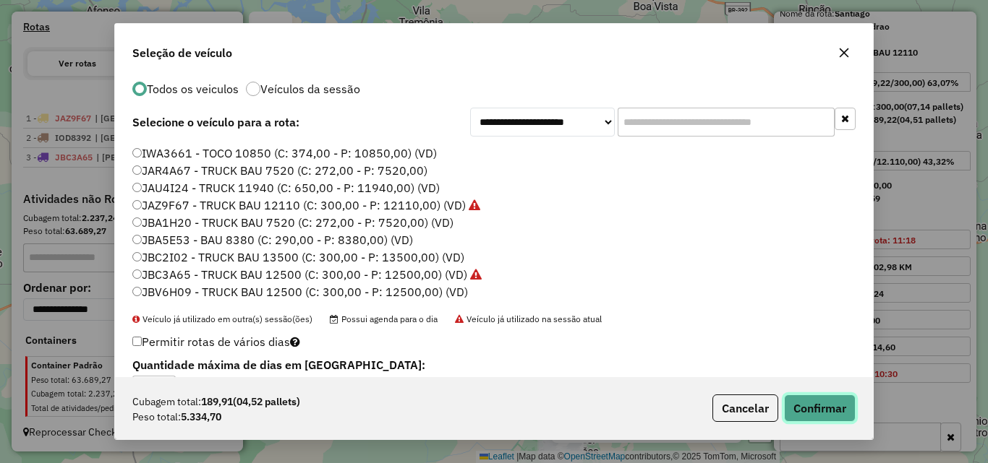
click at [820, 406] on button "Confirmar" at bounding box center [820, 408] width 72 height 27
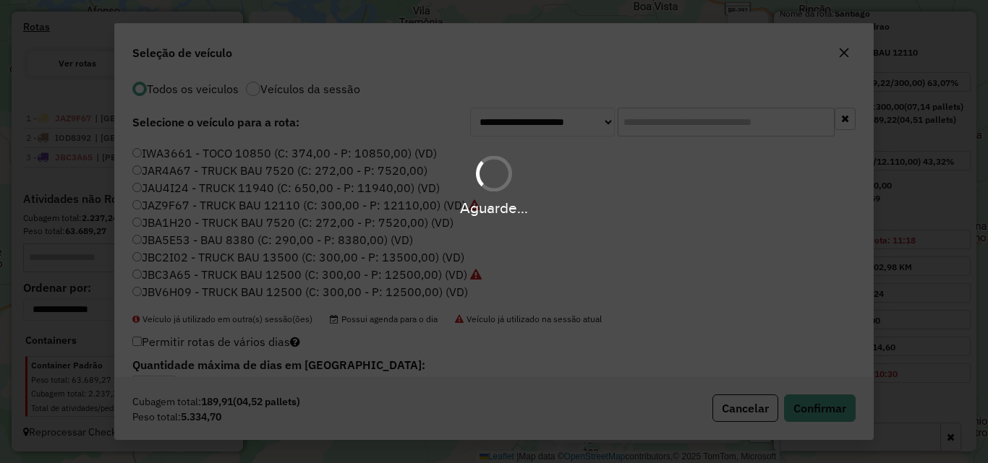
scroll to position [0, 0]
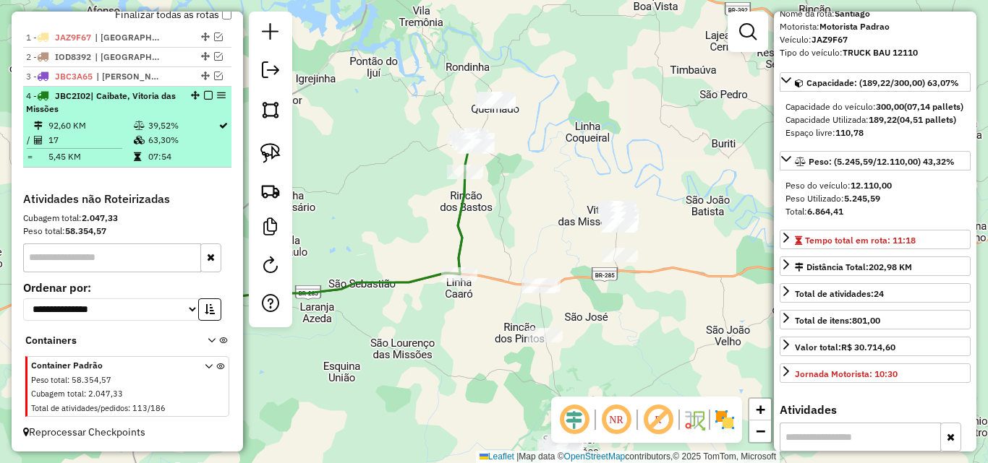
click at [198, 94] on div at bounding box center [203, 95] width 43 height 9
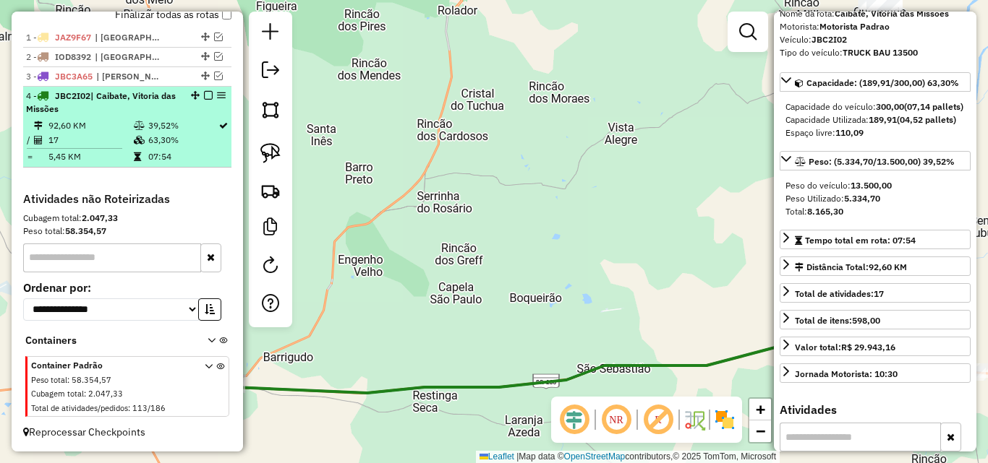
click at [198, 93] on div at bounding box center [203, 95] width 43 height 9
click at [204, 95] on em at bounding box center [208, 95] width 9 height 9
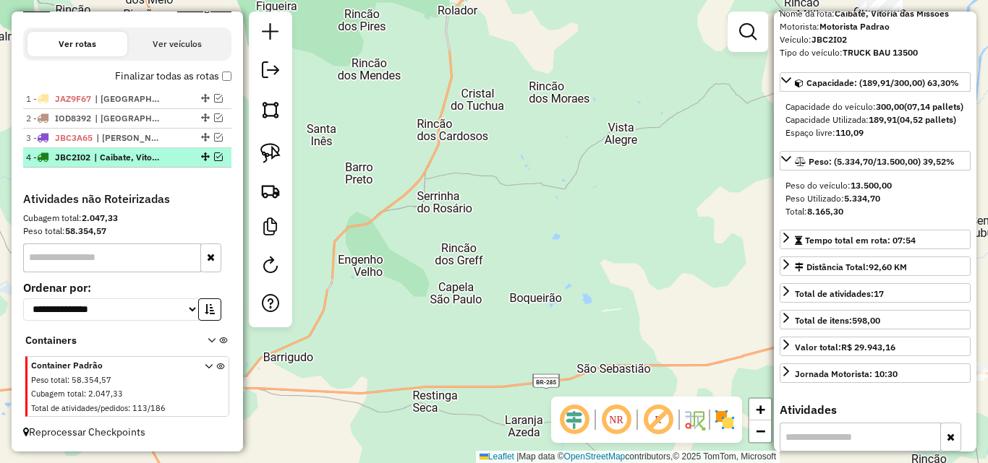
scroll to position [464, 0]
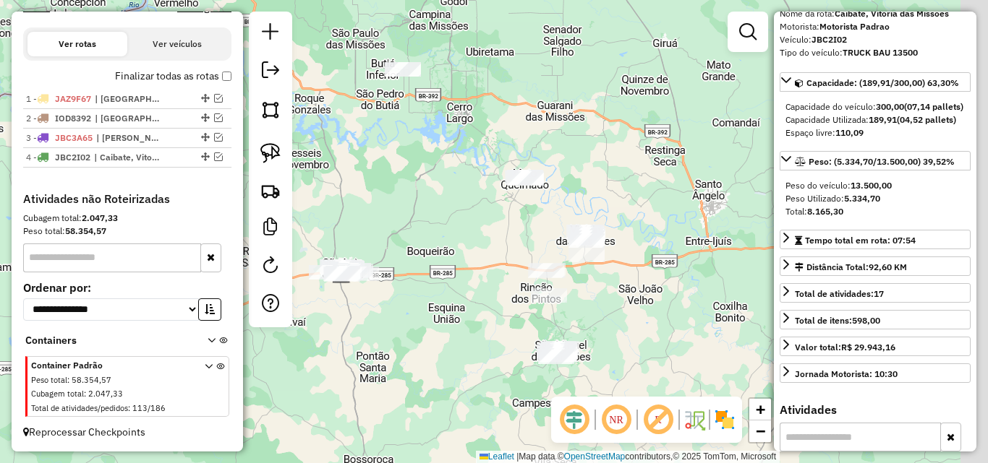
drag, startPoint x: 461, startPoint y: 289, endPoint x: 382, endPoint y: 282, distance: 79.1
click at [382, 282] on div "Janela de atendimento Grade de atendimento Capacidade Transportadoras Veículos …" at bounding box center [494, 231] width 988 height 463
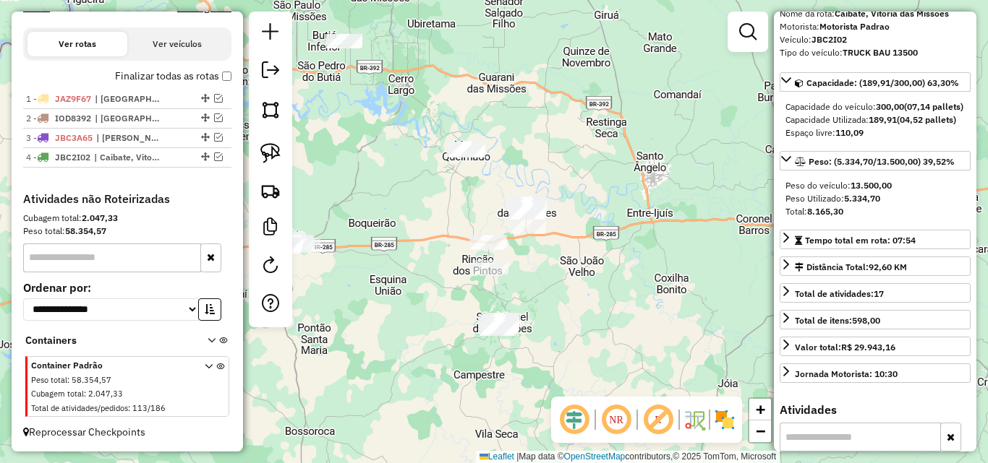
click at [507, 247] on div "Janela de atendimento Grade de atendimento Capacidade Transportadoras Veículos …" at bounding box center [494, 231] width 988 height 463
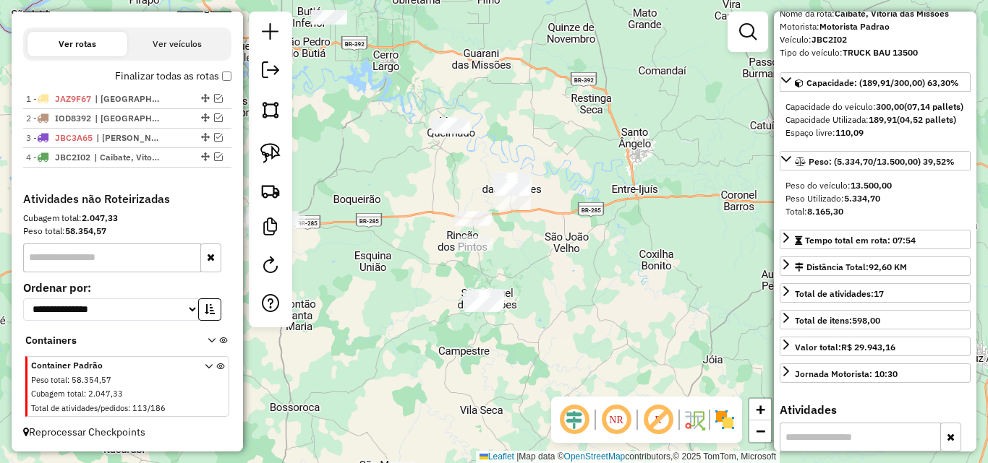
drag, startPoint x: 539, startPoint y: 275, endPoint x: 526, endPoint y: 253, distance: 25.3
click at [526, 253] on div "Janela de atendimento Grade de atendimento Capacidade Transportadoras Veículos …" at bounding box center [494, 231] width 988 height 463
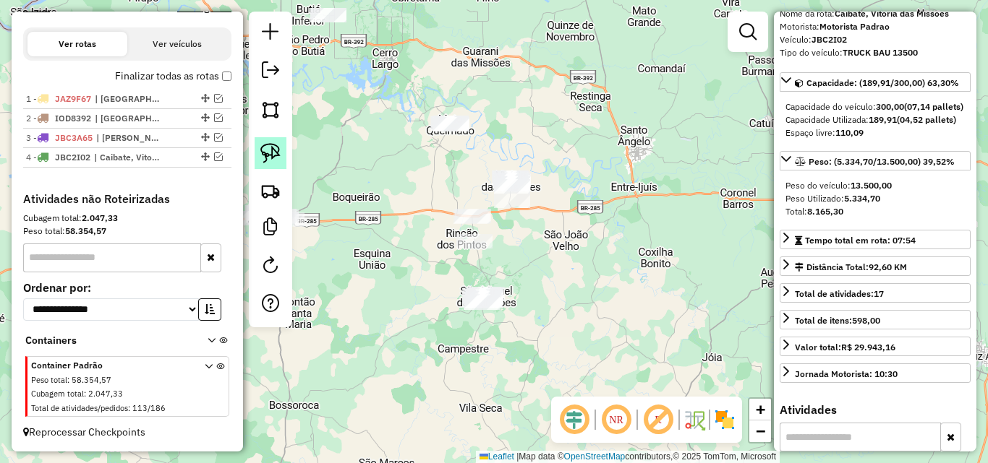
click at [272, 153] on img at bounding box center [270, 153] width 20 height 20
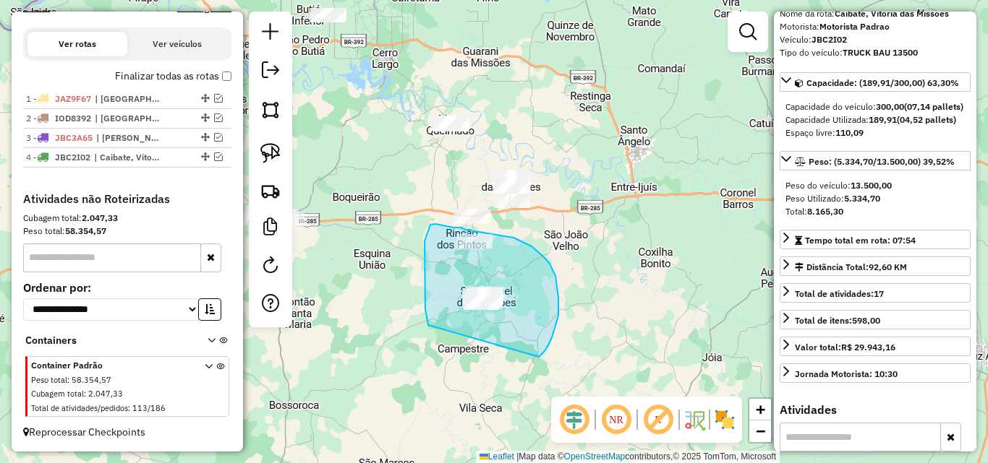
drag, startPoint x: 427, startPoint y: 315, endPoint x: 539, endPoint y: 357, distance: 119.7
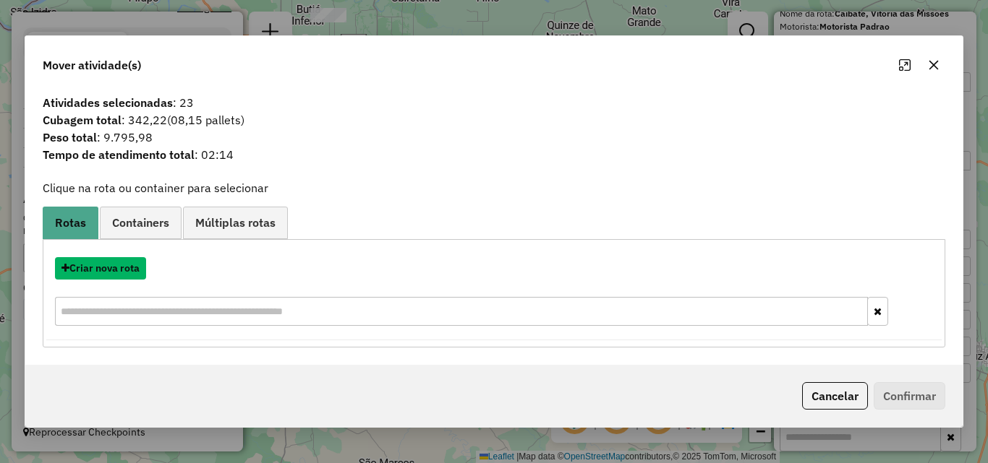
click at [108, 266] on button "Criar nova rota" at bounding box center [100, 268] width 91 height 22
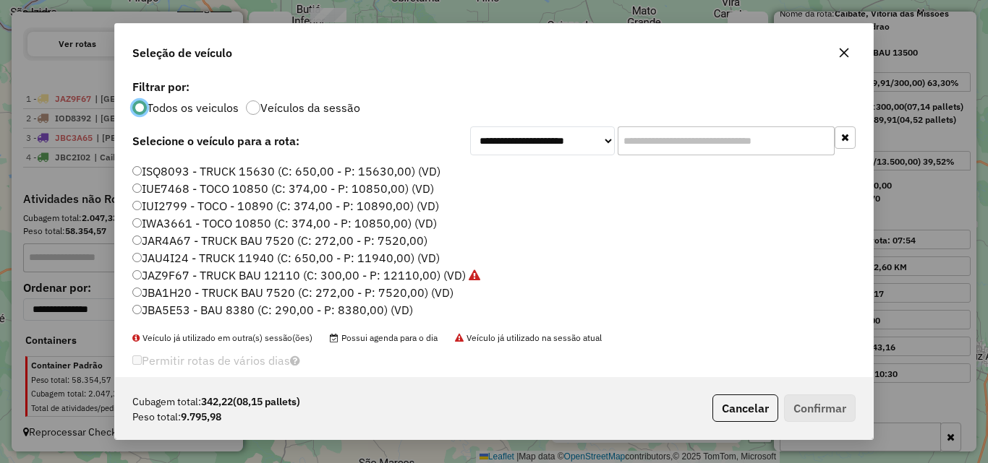
scroll to position [168, 0]
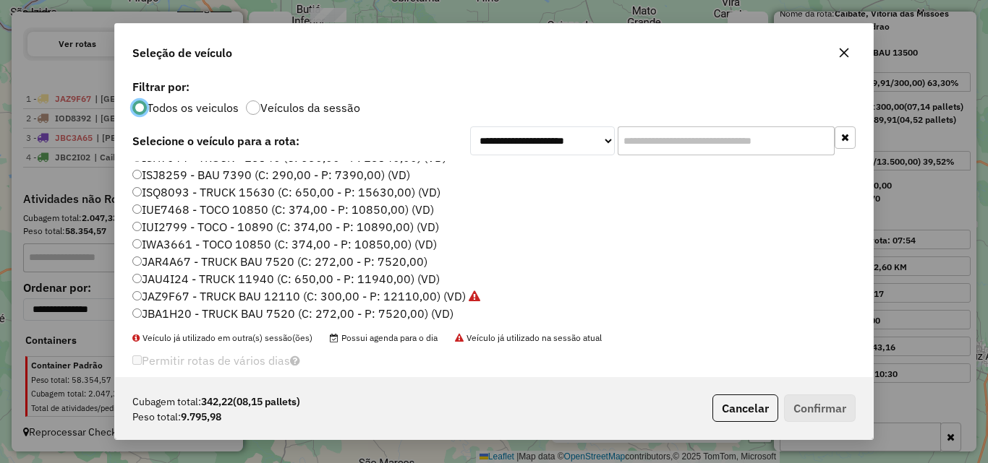
click at [196, 283] on label "JAU4I24 - TRUCK 11940 (C: 650,00 - P: 11940,00) (VD)" at bounding box center [285, 278] width 307 height 17
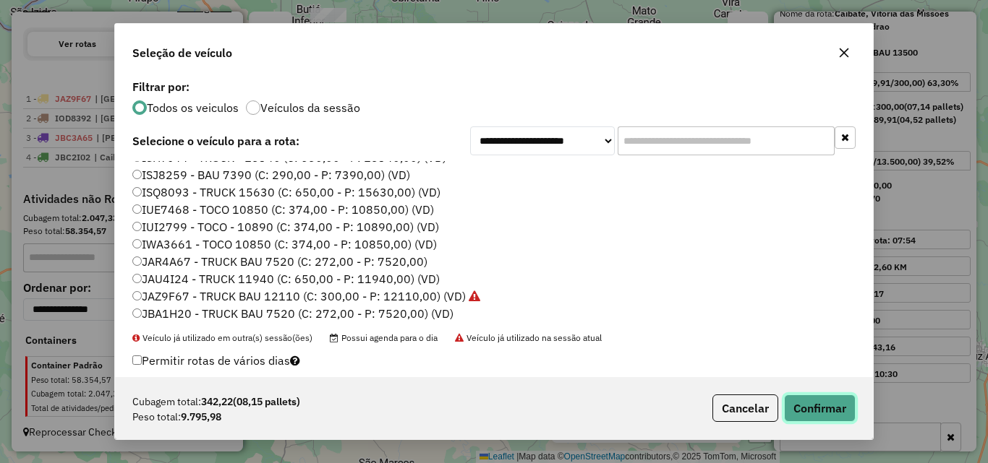
click at [825, 415] on button "Confirmar" at bounding box center [820, 408] width 72 height 27
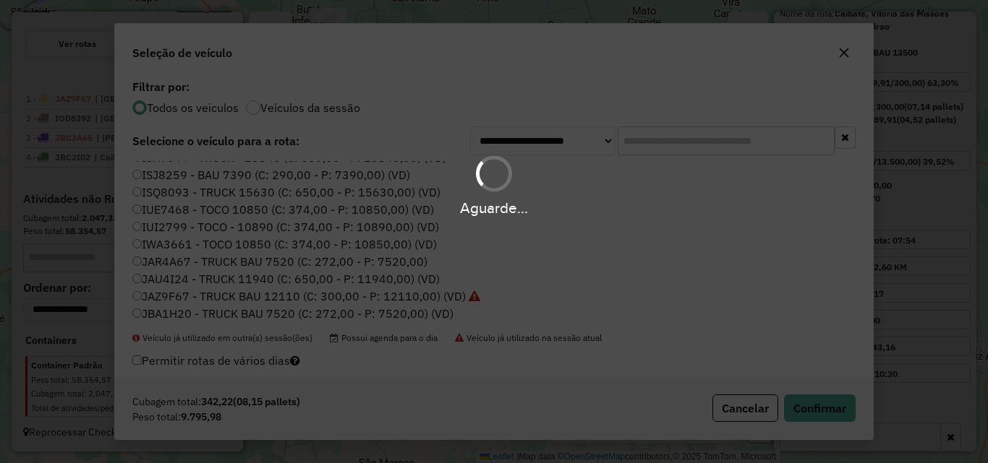
scroll to position [545, 0]
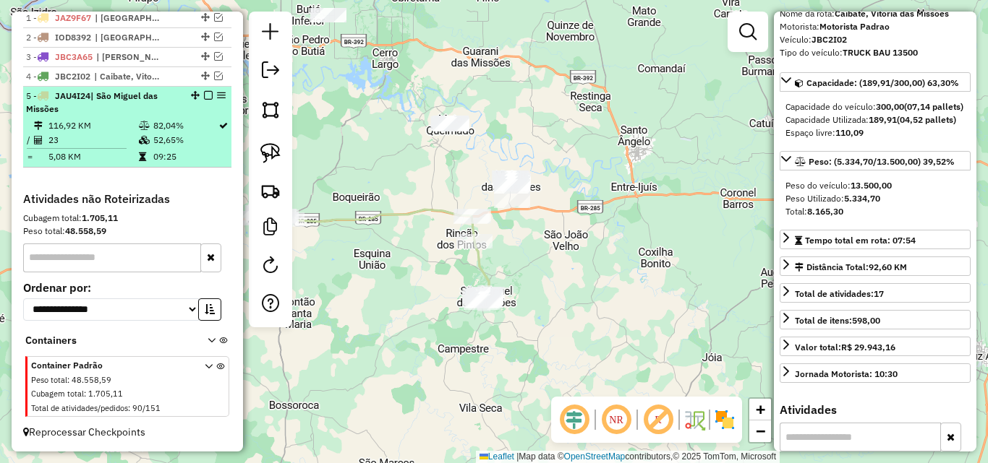
click at [197, 98] on div at bounding box center [203, 95] width 43 height 9
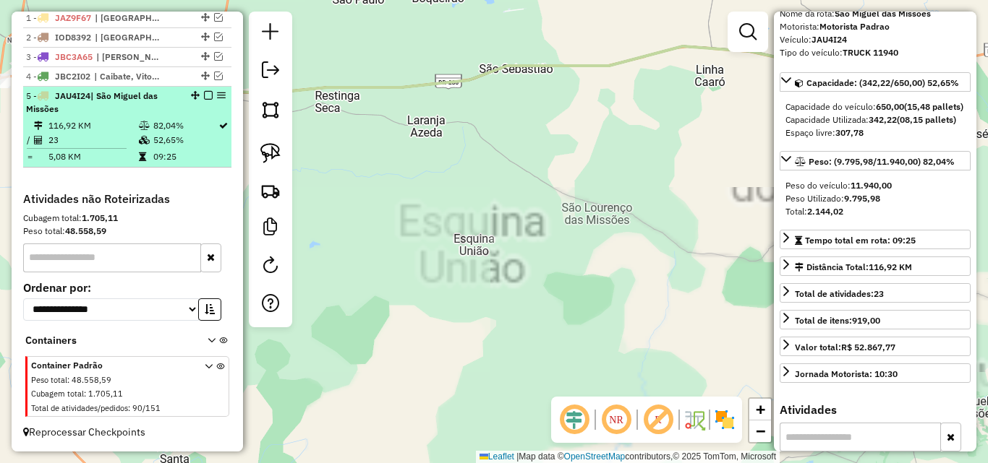
click at [204, 95] on em at bounding box center [208, 95] width 9 height 9
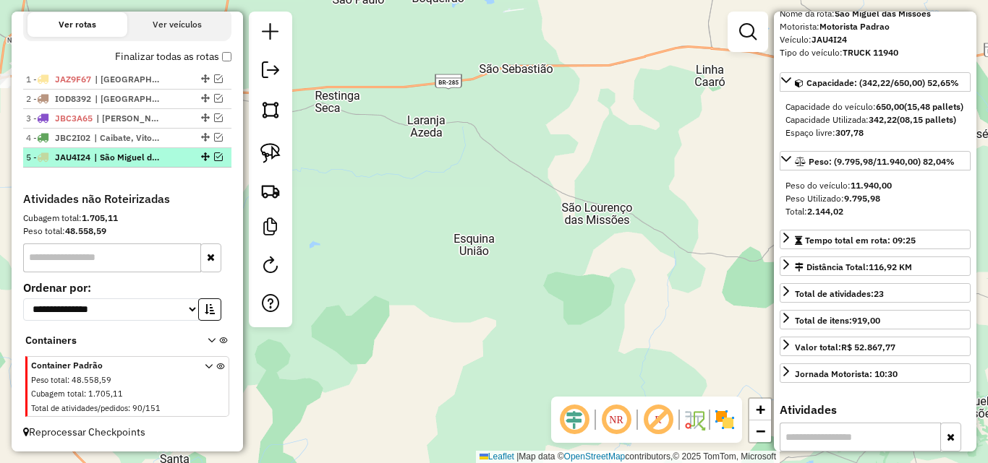
scroll to position [484, 0]
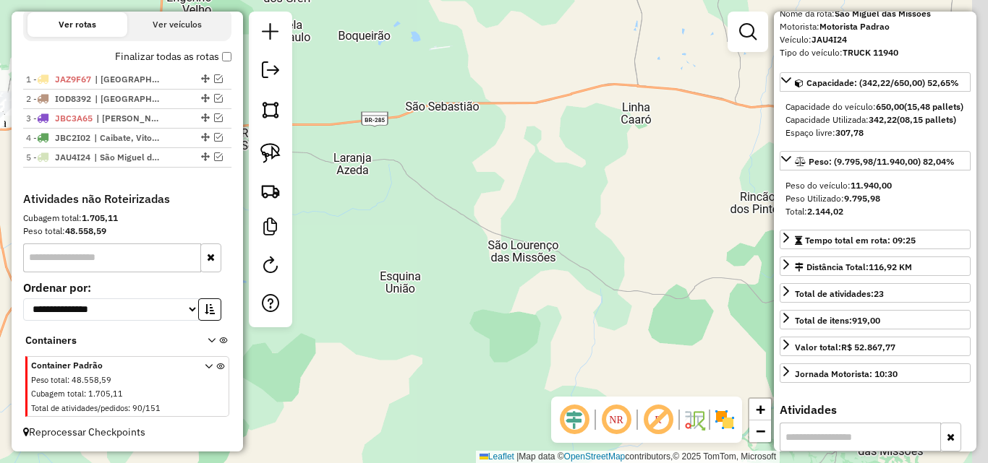
drag, startPoint x: 594, startPoint y: 249, endPoint x: 265, endPoint y: 354, distance: 345.3
click at [265, 354] on div "Janela de atendimento Grade de atendimento Capacidade Transportadoras Veículos …" at bounding box center [494, 231] width 988 height 463
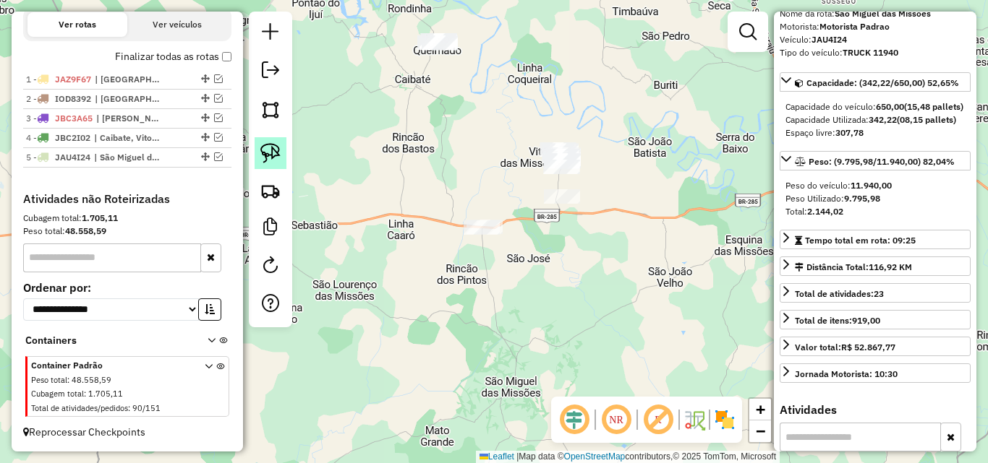
click at [266, 151] on img at bounding box center [270, 153] width 20 height 20
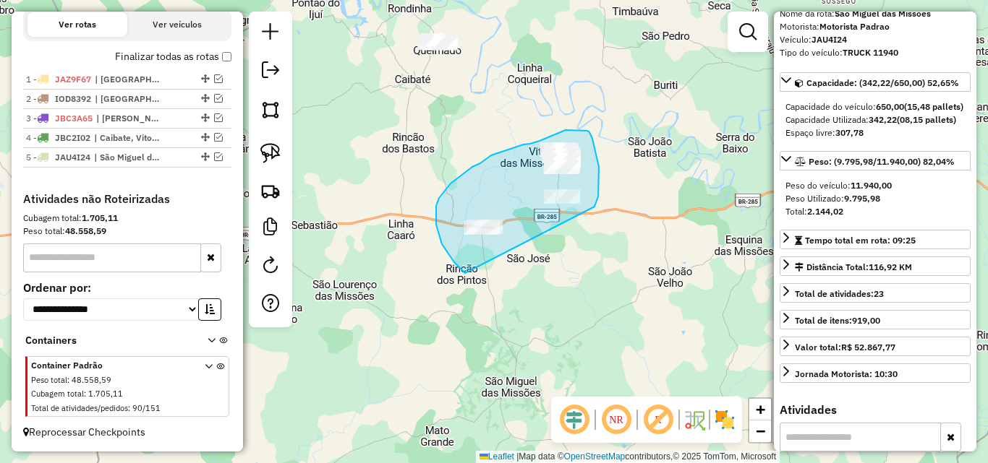
drag, startPoint x: 458, startPoint y: 268, endPoint x: 579, endPoint y: 250, distance: 122.0
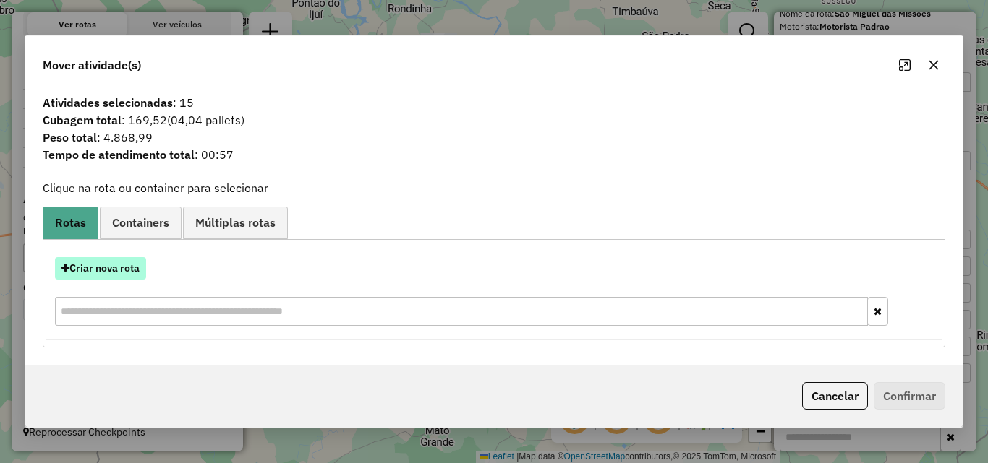
click at [131, 269] on button "Criar nova rota" at bounding box center [100, 268] width 91 height 22
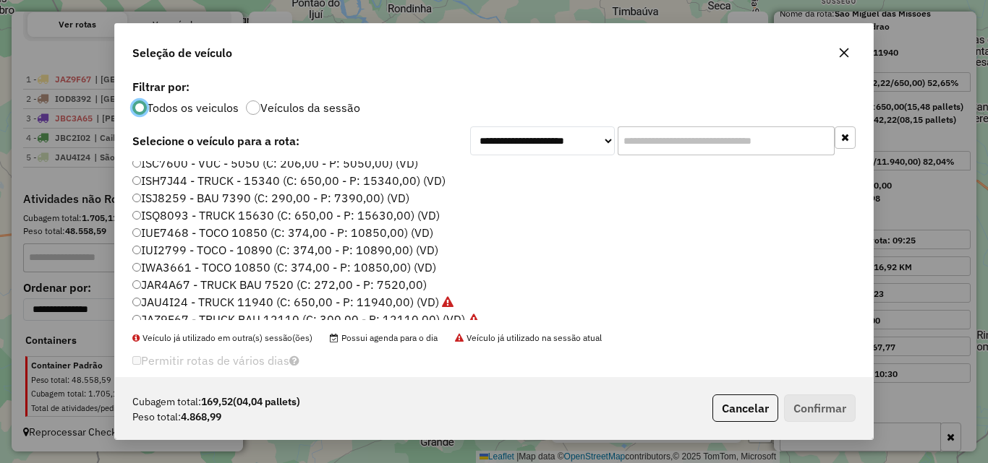
scroll to position [72, 0]
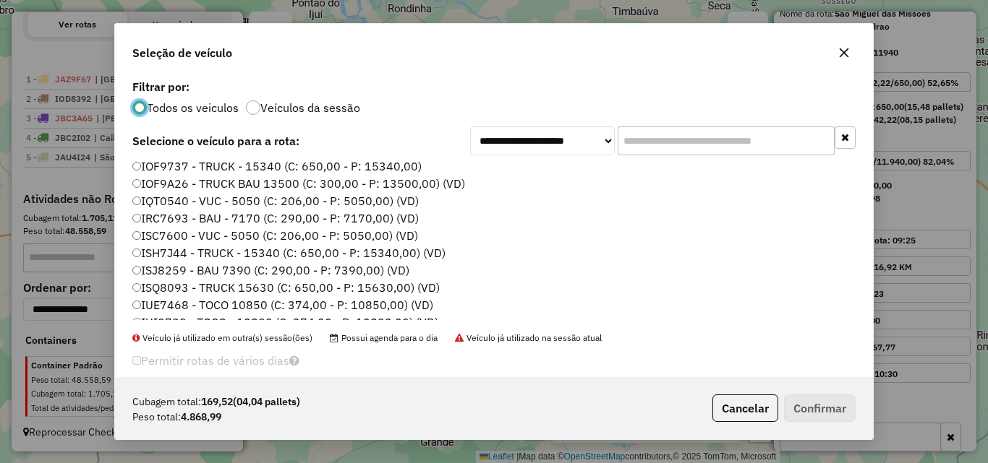
click at [201, 211] on label "IRC7693 - BAU - 7170 (C: 290,00 - P: 7170,00) (VD)" at bounding box center [275, 218] width 286 height 17
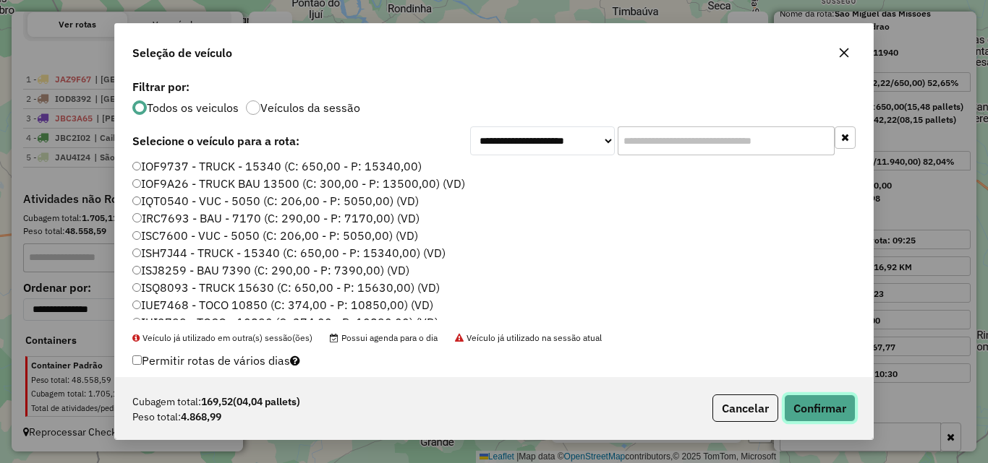
click at [816, 413] on button "Confirmar" at bounding box center [820, 408] width 72 height 27
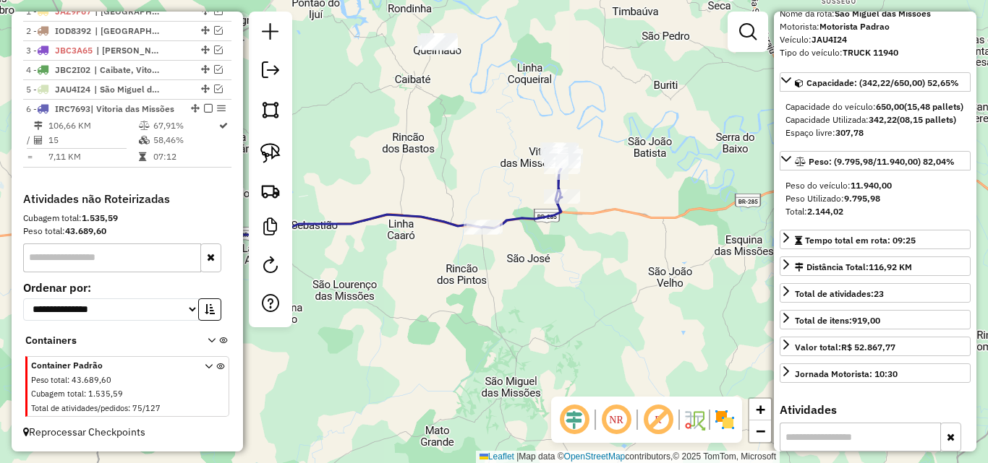
scroll to position [565, 0]
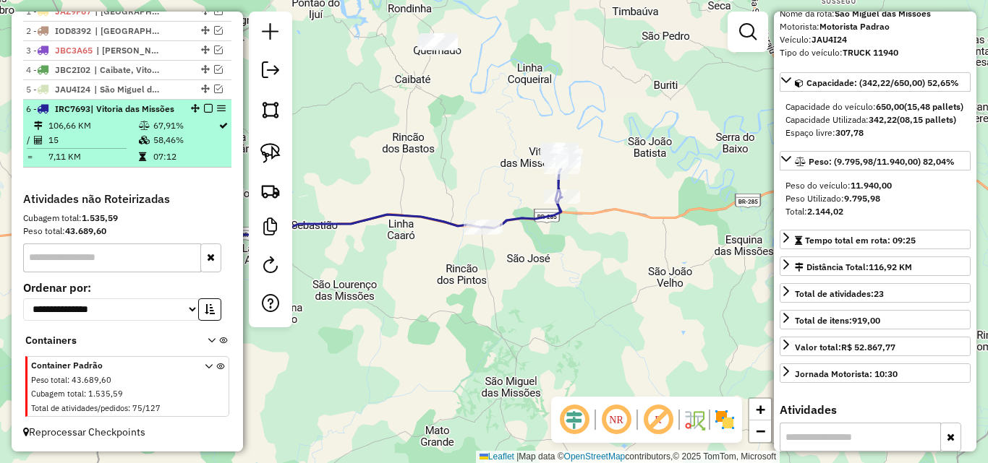
click at [204, 104] on em at bounding box center [208, 108] width 9 height 9
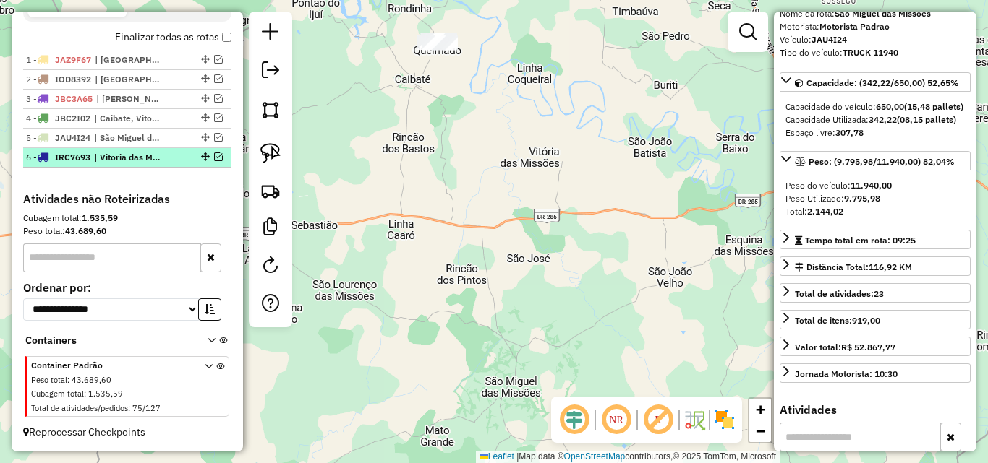
scroll to position [503, 0]
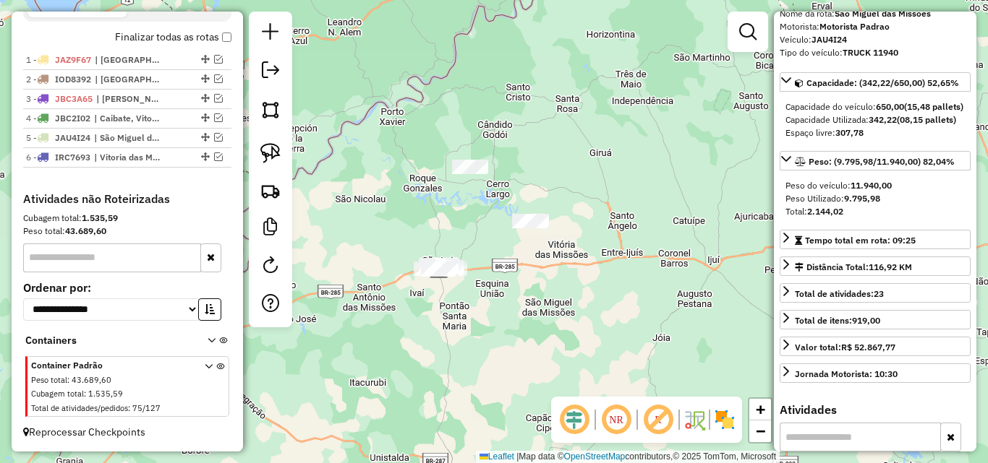
drag, startPoint x: 379, startPoint y: 357, endPoint x: 594, endPoint y: 307, distance: 220.6
click at [510, 330] on div "Janela de atendimento Grade de atendimento Capacidade Transportadoras Veículos …" at bounding box center [494, 231] width 988 height 463
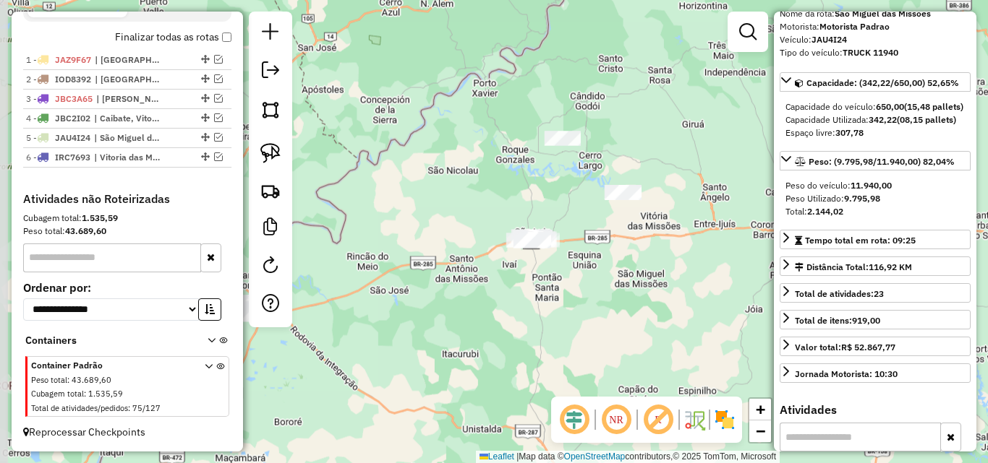
drag, startPoint x: 594, startPoint y: 307, endPoint x: 655, endPoint y: 288, distance: 64.3
click at [655, 288] on div "Janela de atendimento Grade de atendimento Capacidade Transportadoras Veículos …" at bounding box center [494, 231] width 988 height 463
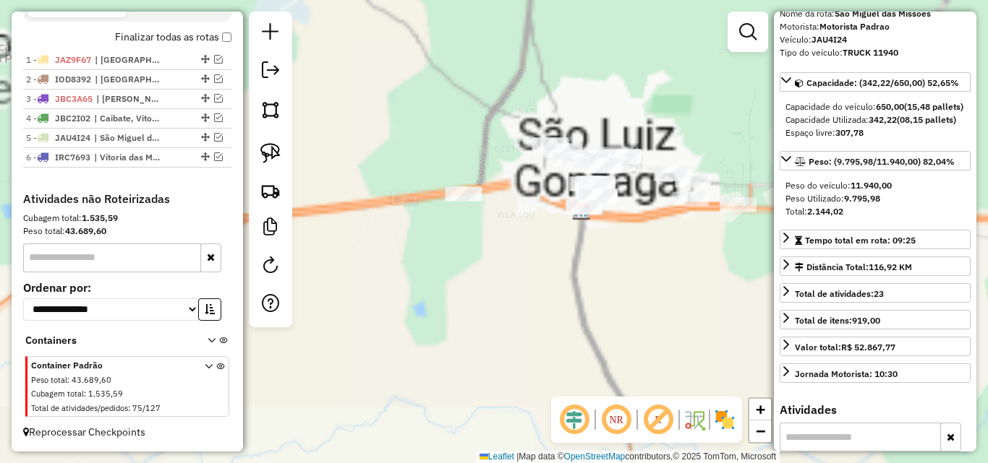
drag, startPoint x: 513, startPoint y: 281, endPoint x: 358, endPoint y: 415, distance: 205.1
click at [358, 415] on div "Janela de atendimento Grade de atendimento Capacidade Transportadoras Veículos …" at bounding box center [494, 231] width 988 height 463
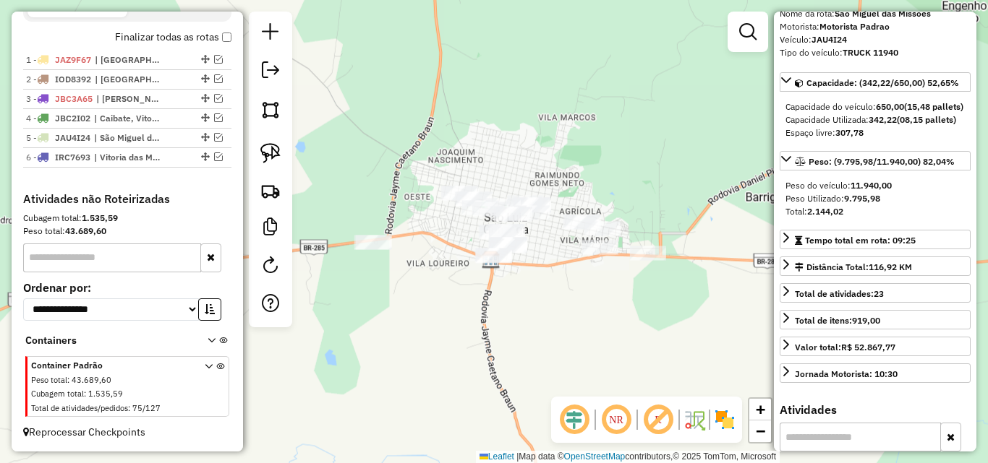
drag, startPoint x: 413, startPoint y: 325, endPoint x: 416, endPoint y: 318, distance: 7.8
click at [416, 318] on div "Janela de atendimento Grade de atendimento Capacidade Transportadoras Veículos …" at bounding box center [494, 231] width 988 height 463
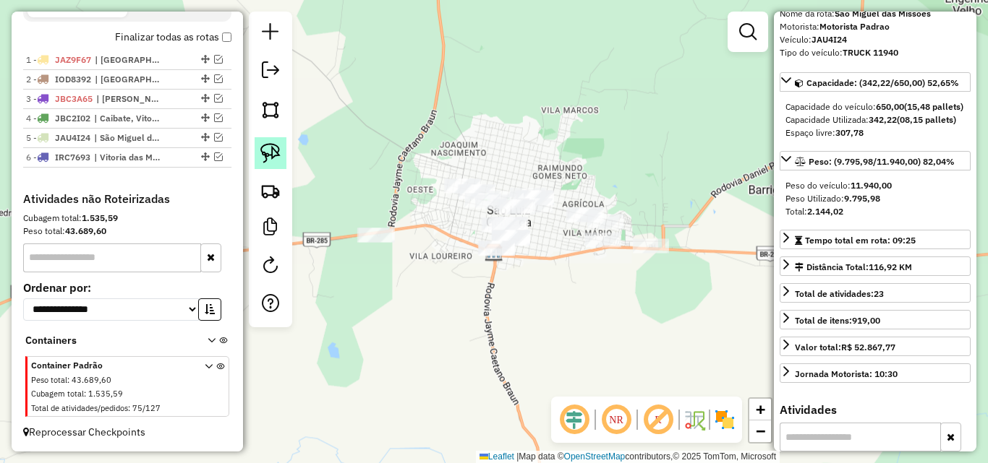
click at [270, 153] on img at bounding box center [270, 153] width 20 height 20
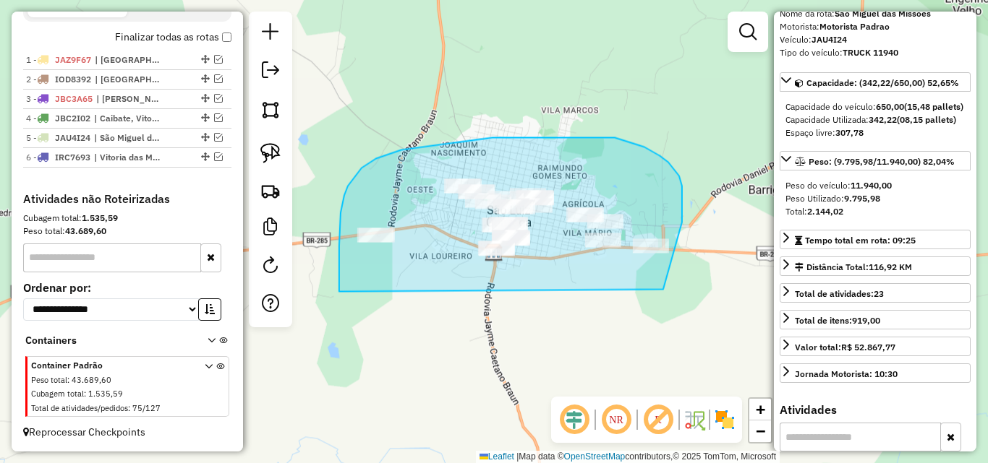
drag, startPoint x: 339, startPoint y: 291, endPoint x: 663, endPoint y: 289, distance: 323.9
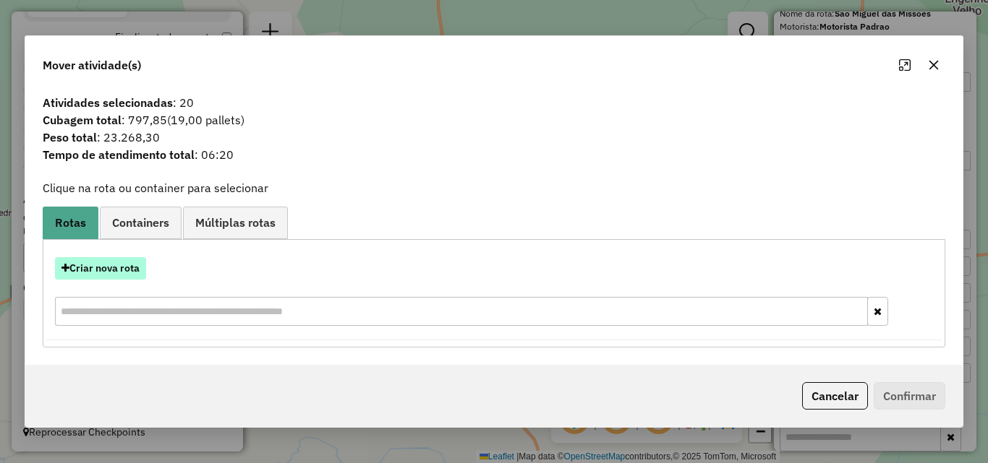
click at [129, 270] on button "Criar nova rota" at bounding box center [100, 268] width 91 height 22
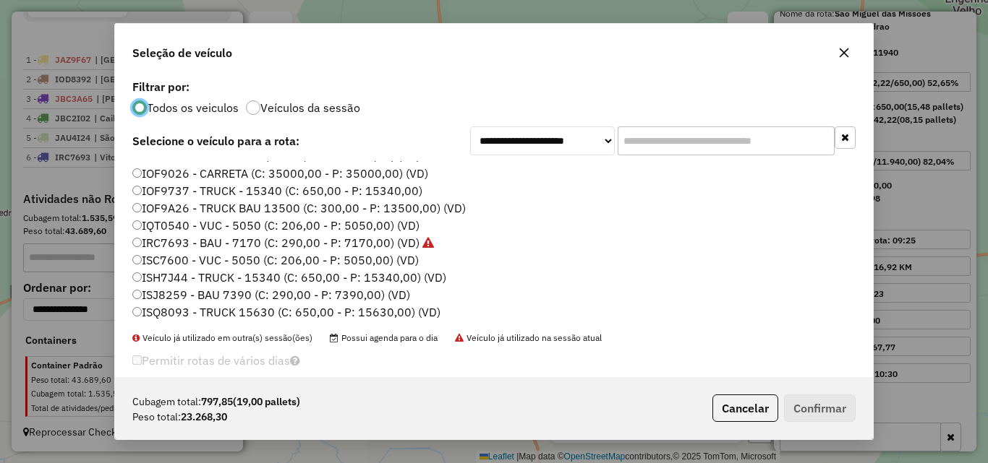
scroll to position [72, 0]
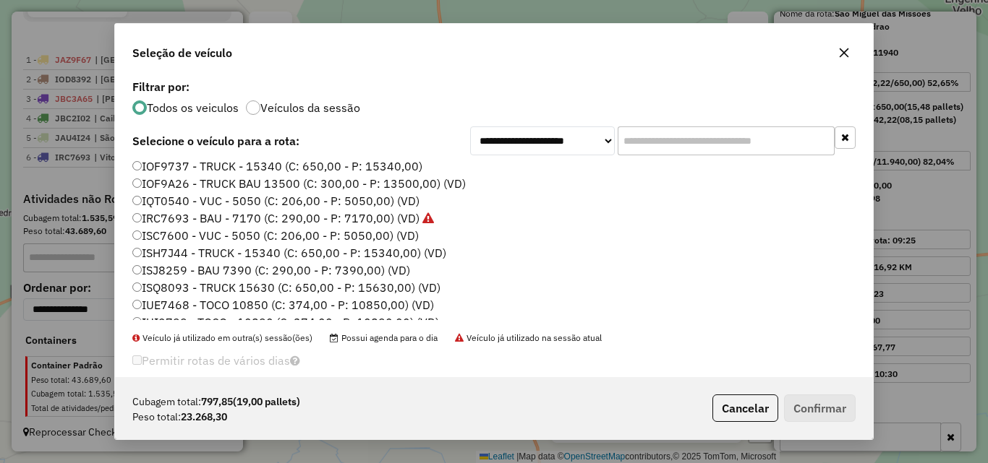
click at [213, 273] on label "ISJ8259 - BAU 7390 (C: 290,00 - P: 7390,00) (VD)" at bounding box center [271, 270] width 278 height 17
click at [805, 410] on button "Confirmar" at bounding box center [820, 408] width 72 height 27
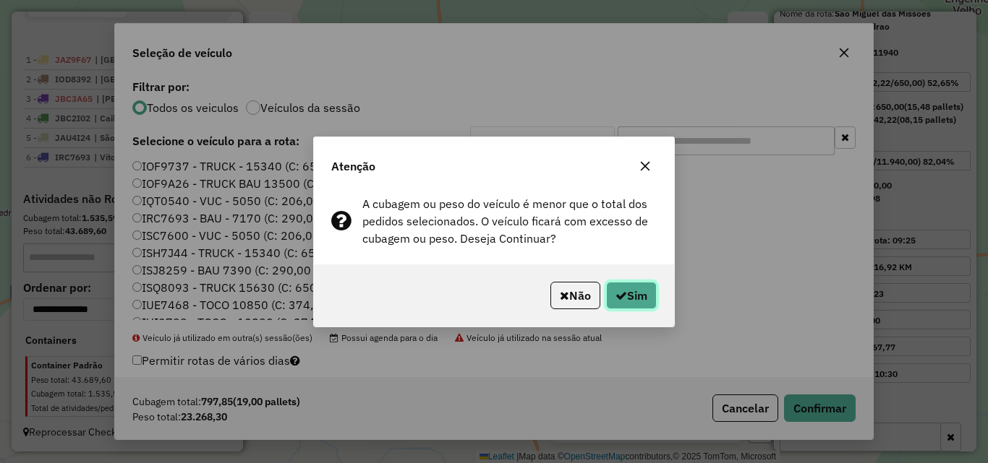
click at [641, 288] on button "Sim" at bounding box center [631, 295] width 51 height 27
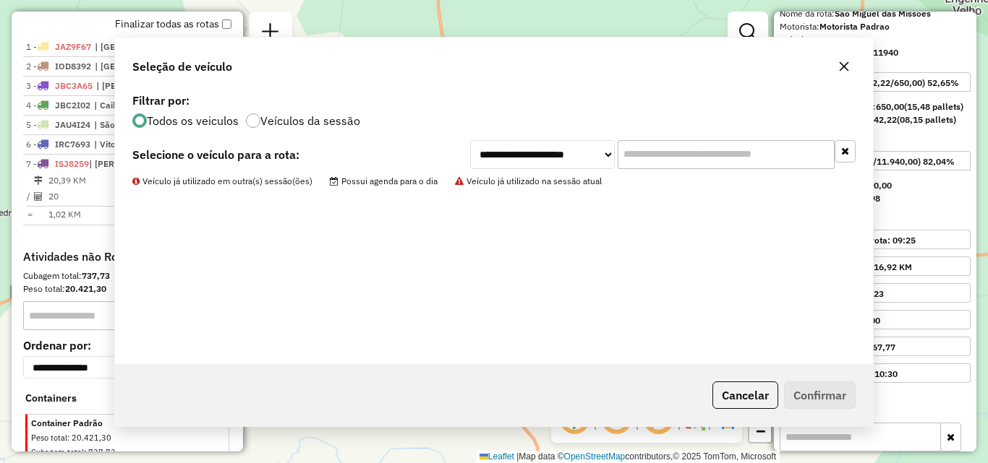
scroll to position [575, 0]
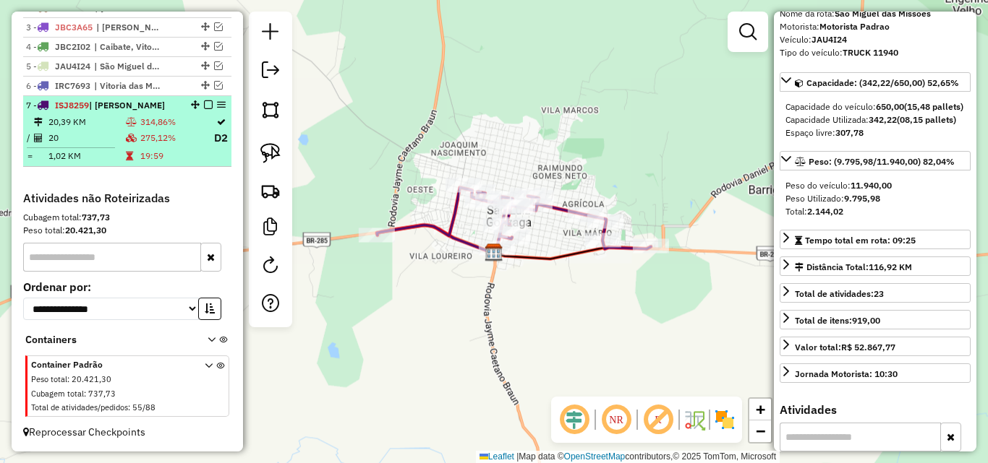
click at [128, 129] on td at bounding box center [132, 138] width 14 height 18
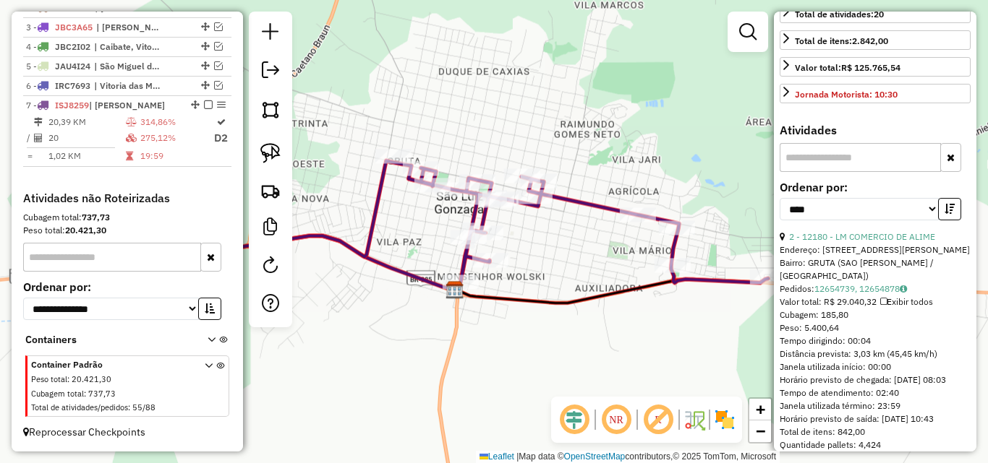
scroll to position [434, 0]
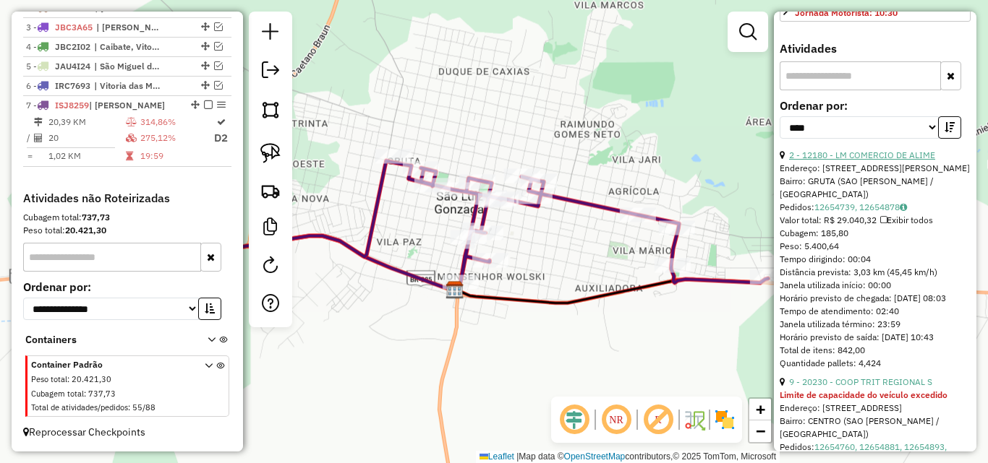
click at [869, 161] on link "2 - 12180 - LM COMERCIO DE ALIME" at bounding box center [862, 155] width 146 height 11
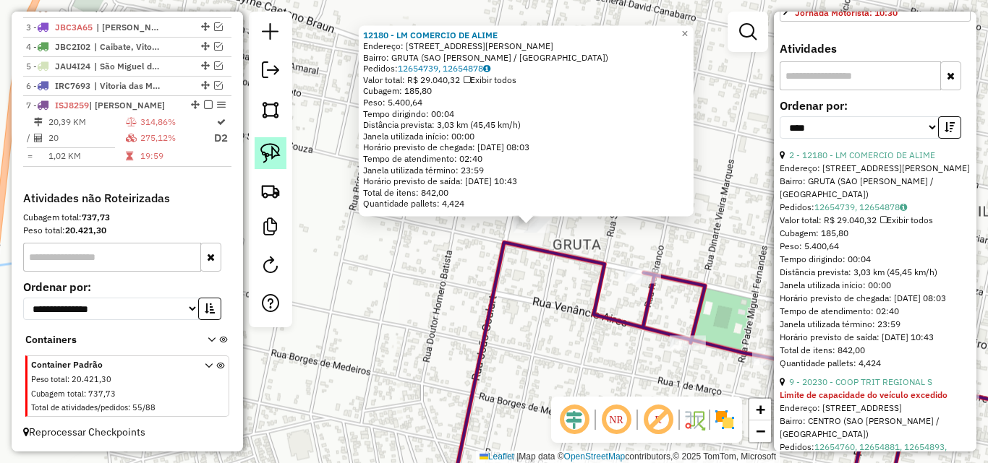
click at [275, 147] on img at bounding box center [270, 153] width 20 height 20
drag, startPoint x: 484, startPoint y: 247, endPoint x: 543, endPoint y: 256, distance: 59.3
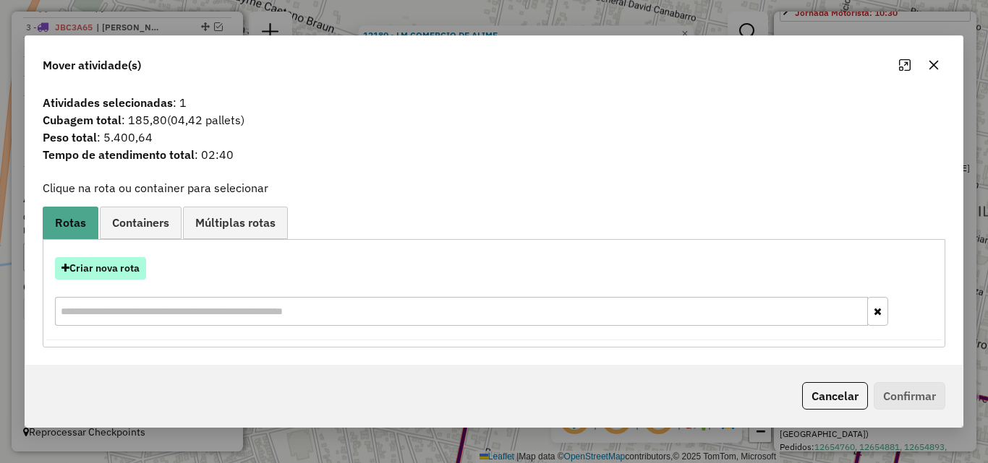
click at [90, 266] on button "Criar nova rota" at bounding box center [100, 268] width 91 height 22
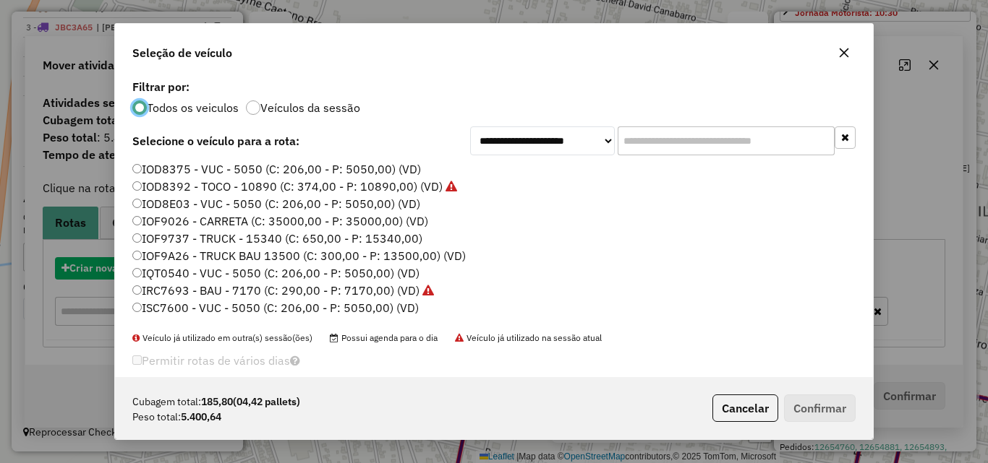
scroll to position [8, 4]
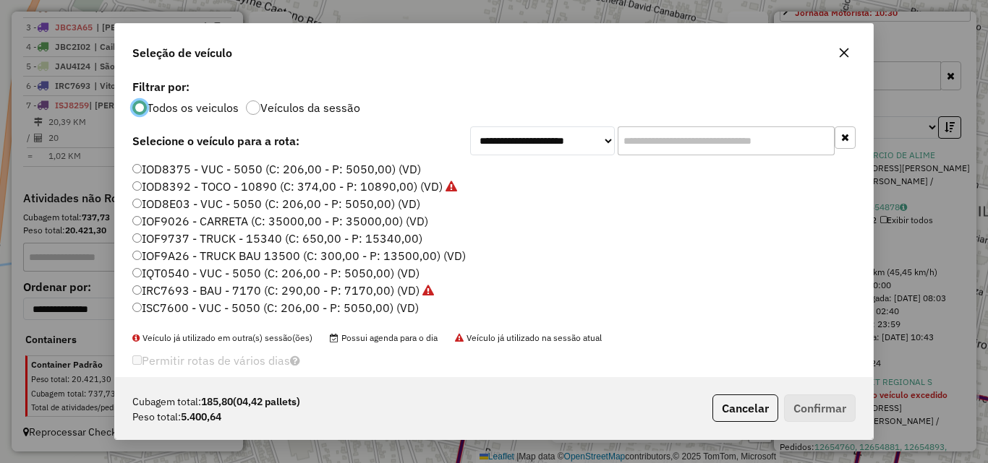
click at [179, 239] on label "IOF9737 - TRUCK - 15340 (C: 650,00 - P: 15340,00)" at bounding box center [277, 238] width 290 height 17
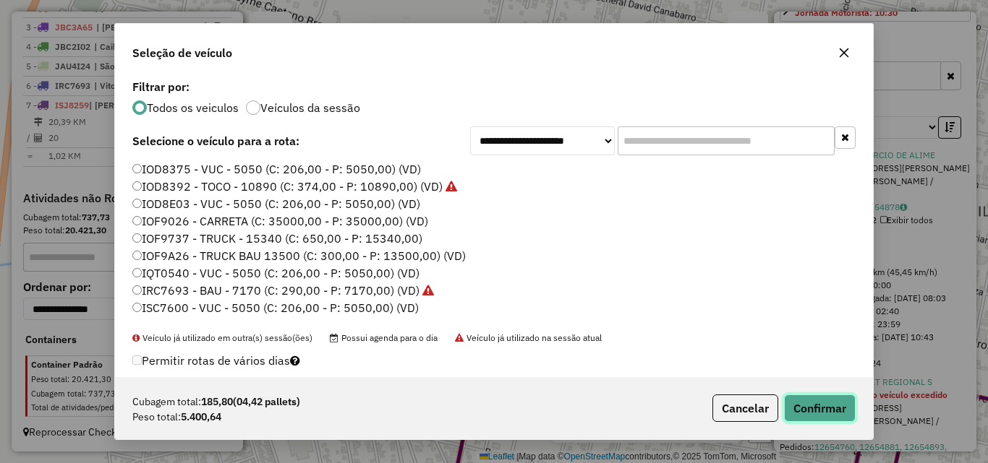
click at [829, 406] on button "Confirmar" at bounding box center [820, 408] width 72 height 27
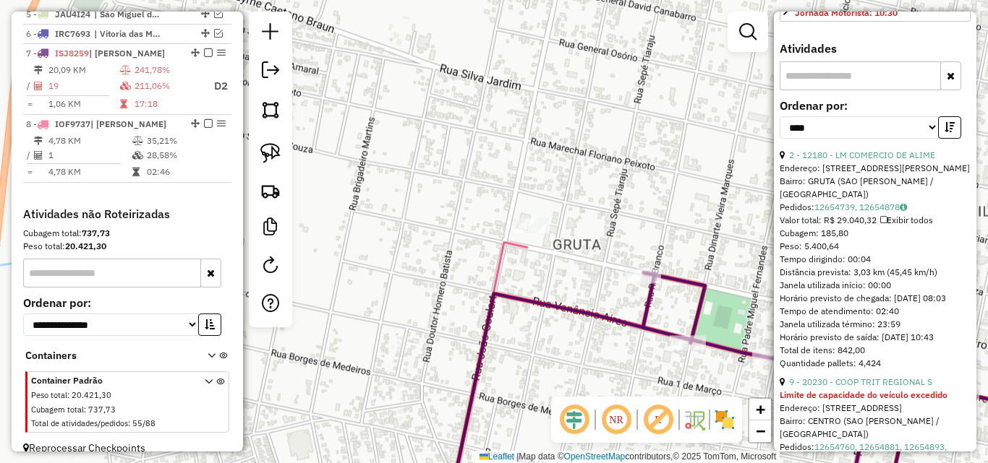
scroll to position [643, 0]
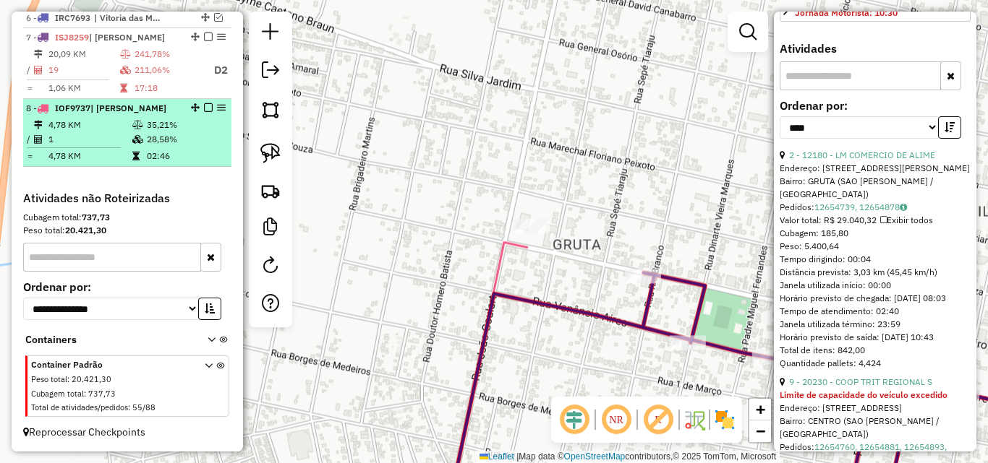
click at [204, 107] on em at bounding box center [208, 107] width 9 height 9
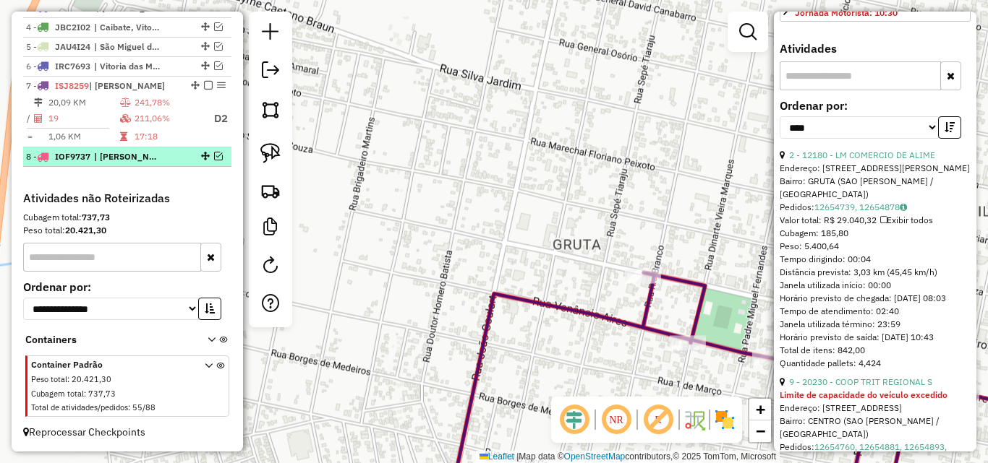
scroll to position [594, 0]
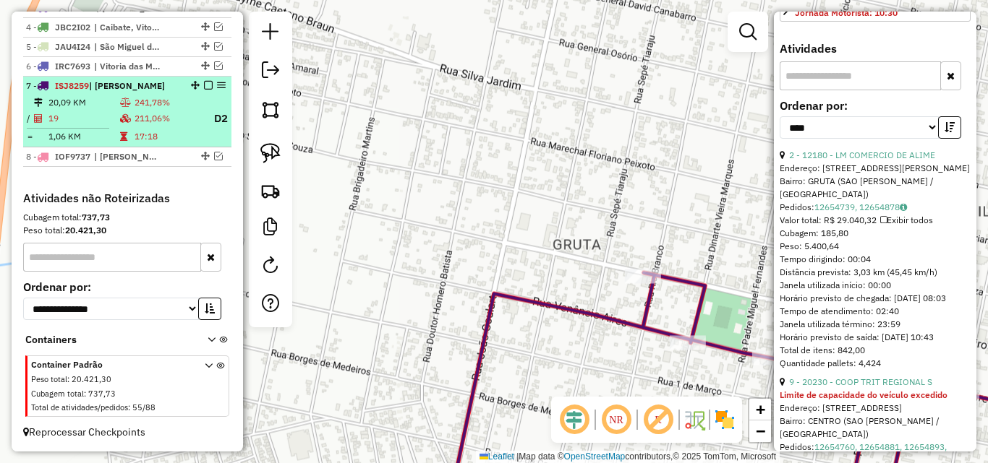
click at [166, 106] on td "241,78%" at bounding box center [167, 102] width 67 height 14
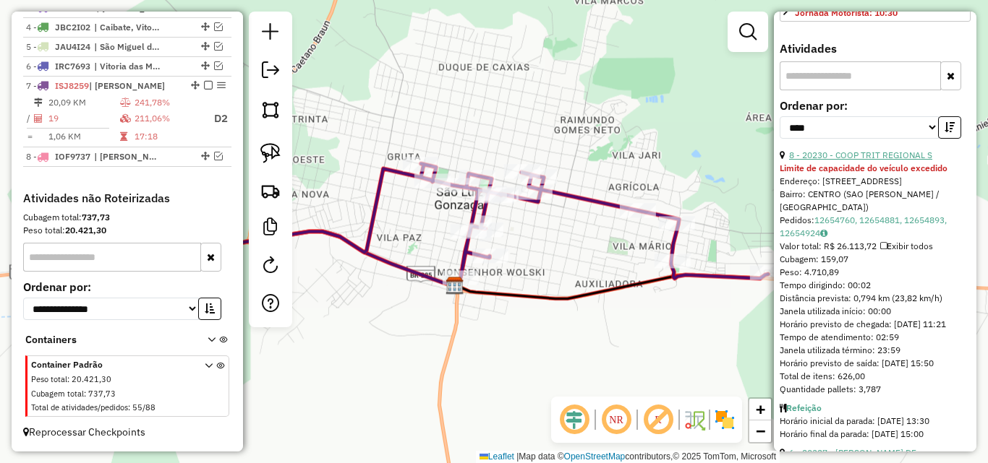
click at [849, 161] on link "8 - 20230 - COOP TRIT REGIONAL S" at bounding box center [860, 155] width 143 height 11
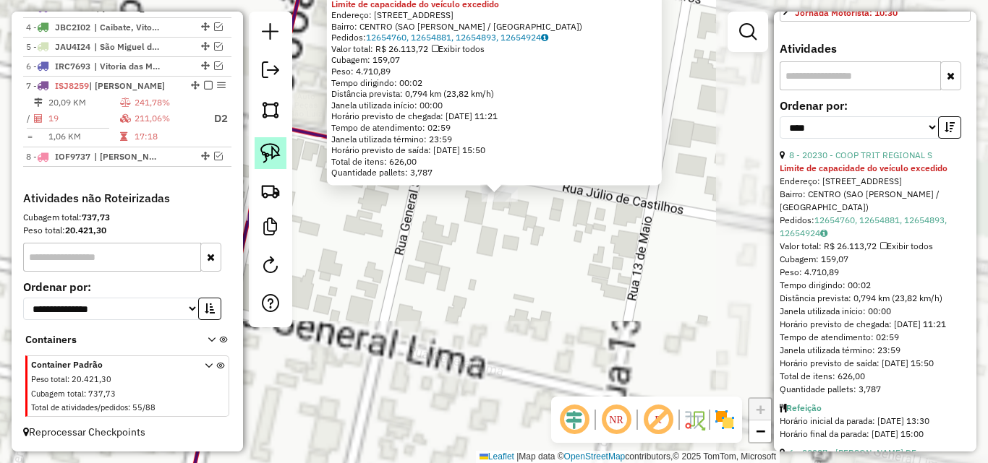
click at [268, 157] on img at bounding box center [270, 153] width 20 height 20
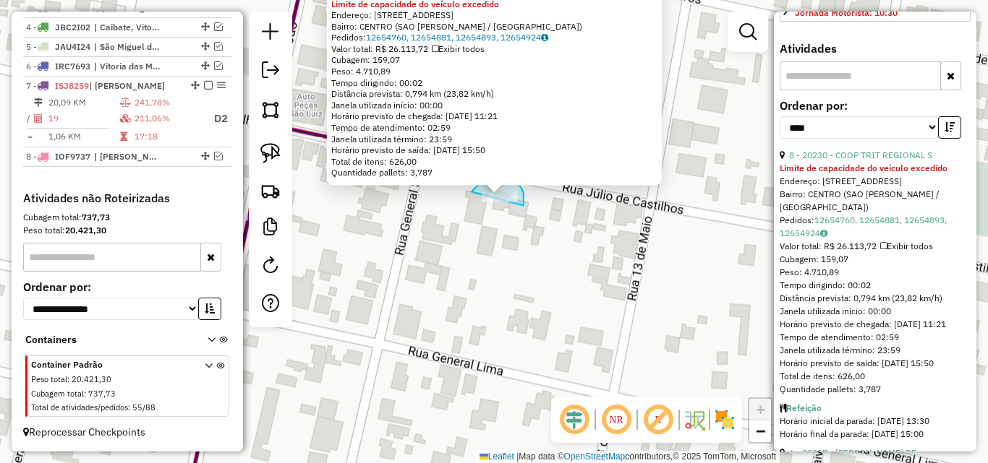
drag, startPoint x: 487, startPoint y: 176, endPoint x: 520, endPoint y: 215, distance: 51.8
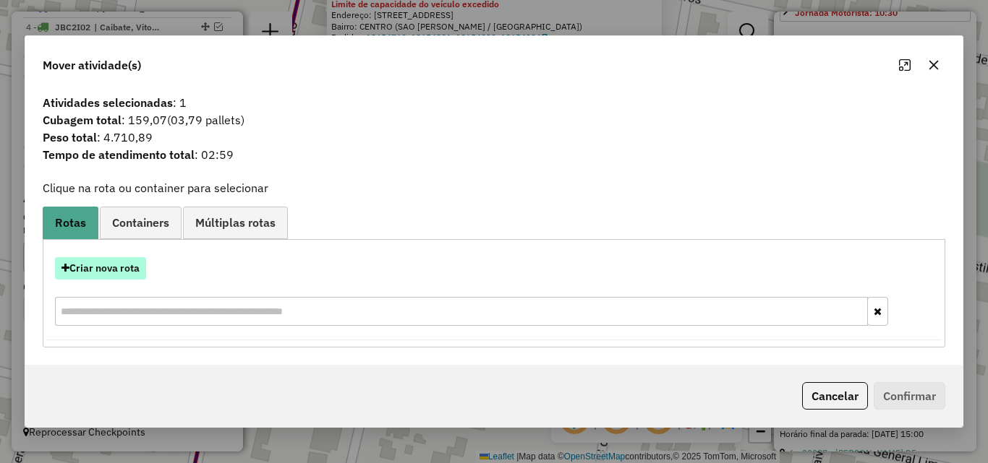
click at [103, 271] on button "Criar nova rota" at bounding box center [100, 268] width 91 height 22
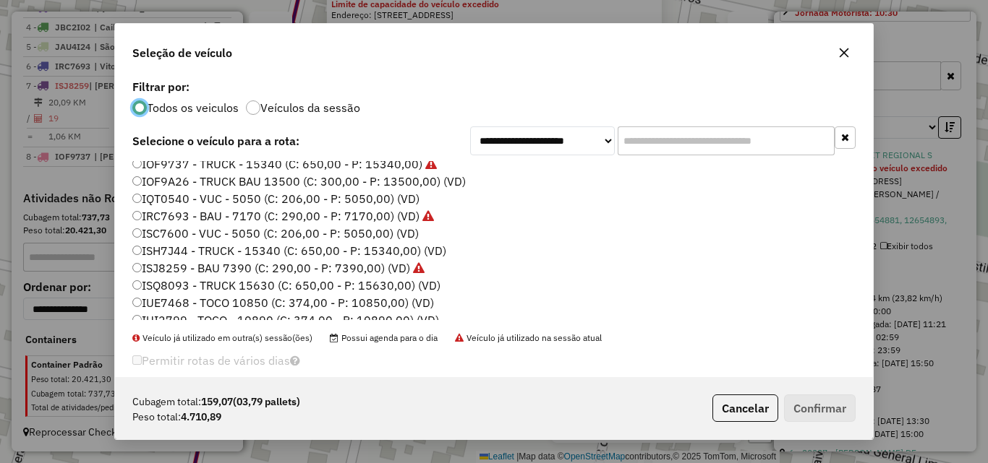
scroll to position [145, 0]
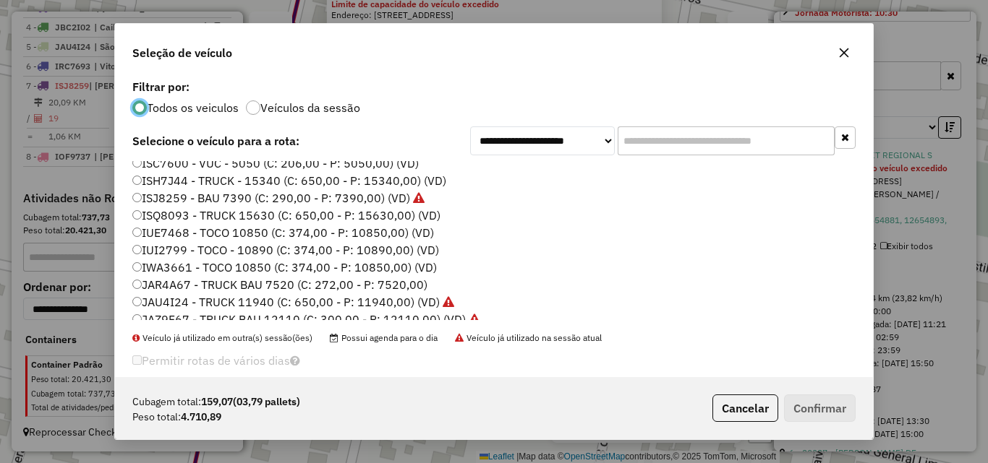
click at [198, 265] on label "IWA3661 - TOCO 10850 (C: 374,00 - P: 10850,00) (VD)" at bounding box center [284, 267] width 304 height 17
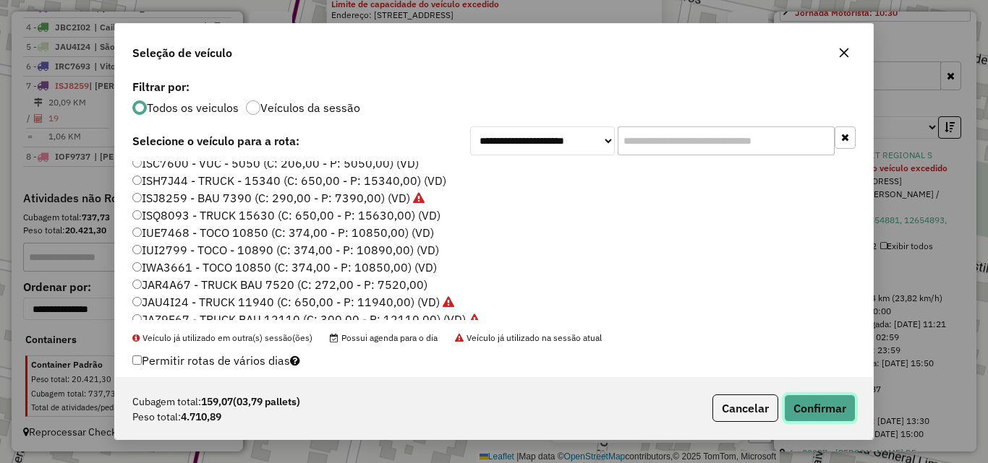
click at [812, 411] on button "Confirmar" at bounding box center [820, 408] width 72 height 27
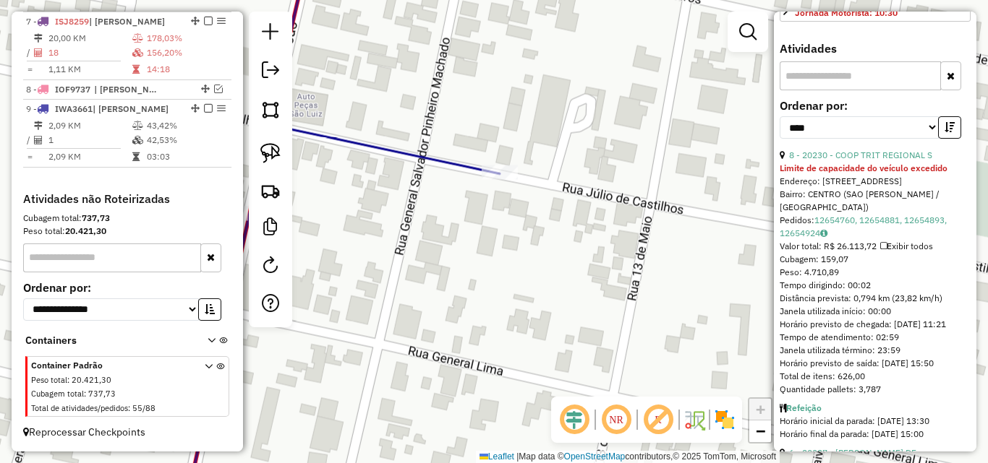
scroll to position [659, 0]
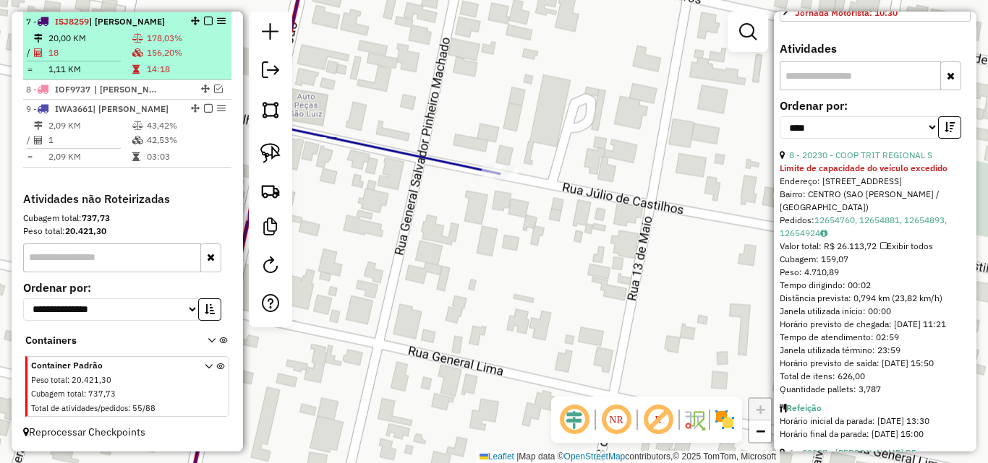
click at [160, 56] on td "156,20%" at bounding box center [186, 53] width 80 height 14
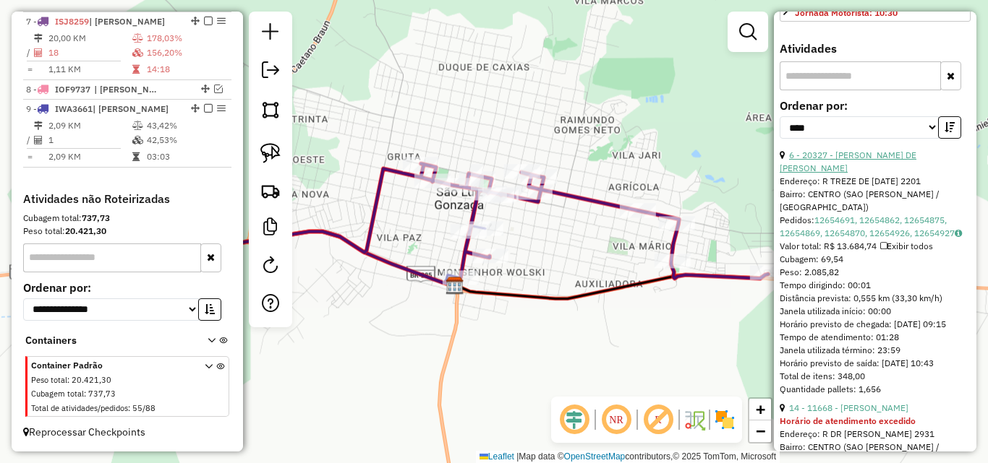
click at [851, 174] on link "6 - 20327 - [PERSON_NAME] DE [PERSON_NAME]" at bounding box center [847, 162] width 137 height 24
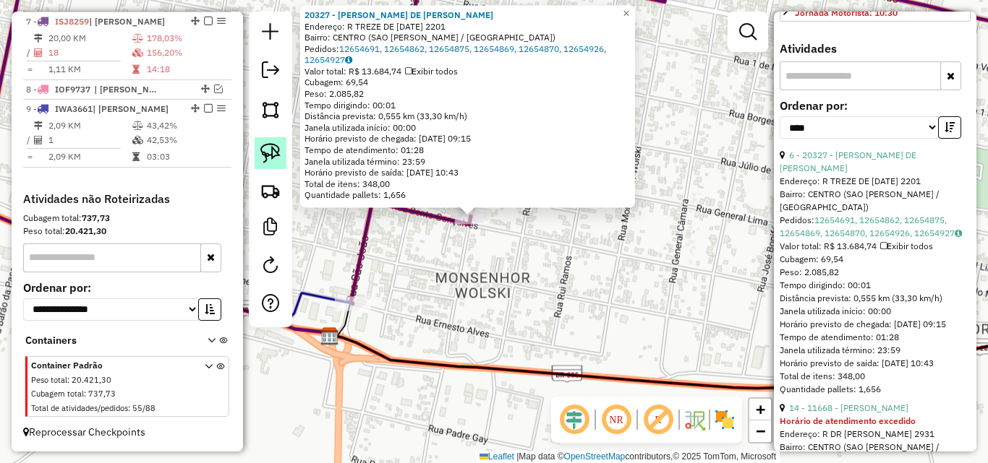
click at [270, 140] on link at bounding box center [271, 153] width 32 height 32
drag, startPoint x: 440, startPoint y: 252, endPoint x: 505, endPoint y: 234, distance: 67.5
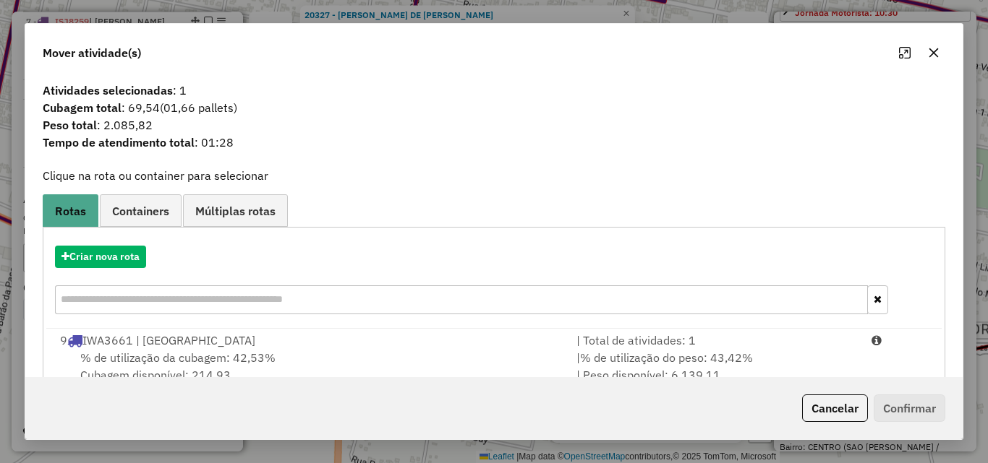
drag, startPoint x: 347, startPoint y: 346, endPoint x: 729, endPoint y: 378, distance: 383.1
click at [348, 346] on div "9 IWA3661 | [GEOGRAPHIC_DATA]" at bounding box center [309, 340] width 516 height 17
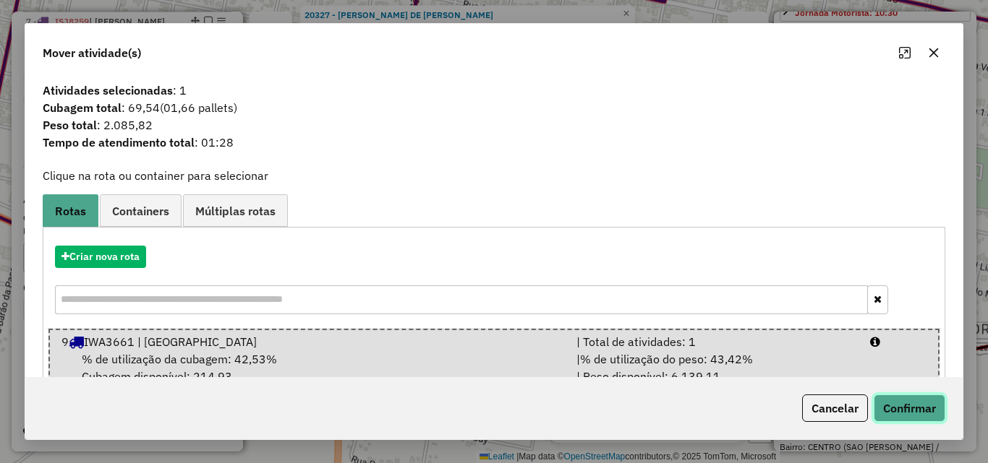
click at [920, 415] on button "Confirmar" at bounding box center [909, 408] width 72 height 27
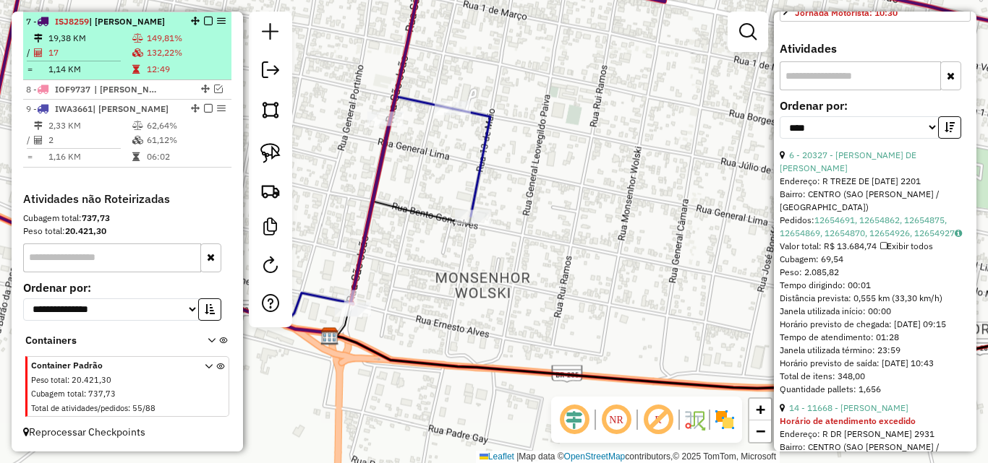
click at [150, 48] on td "132,22%" at bounding box center [186, 53] width 80 height 14
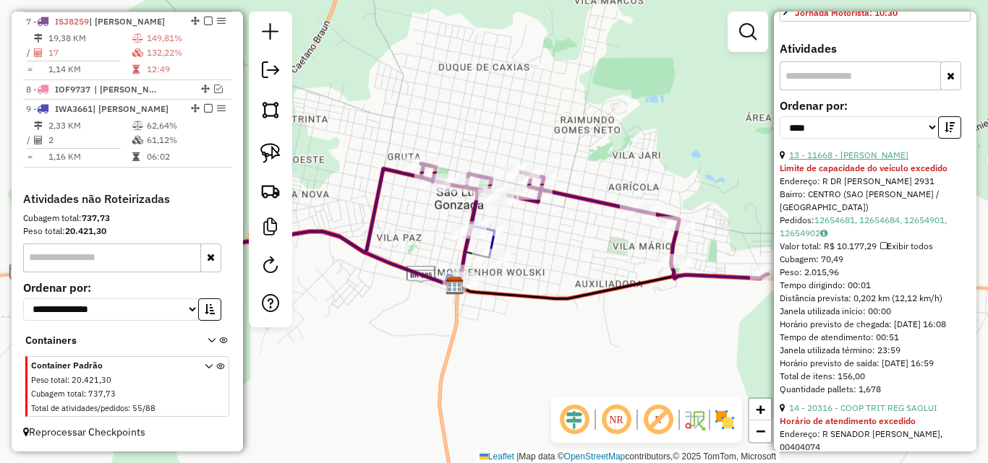
click at [868, 161] on link "13 - 11668 - [PERSON_NAME]" at bounding box center [848, 155] width 119 height 11
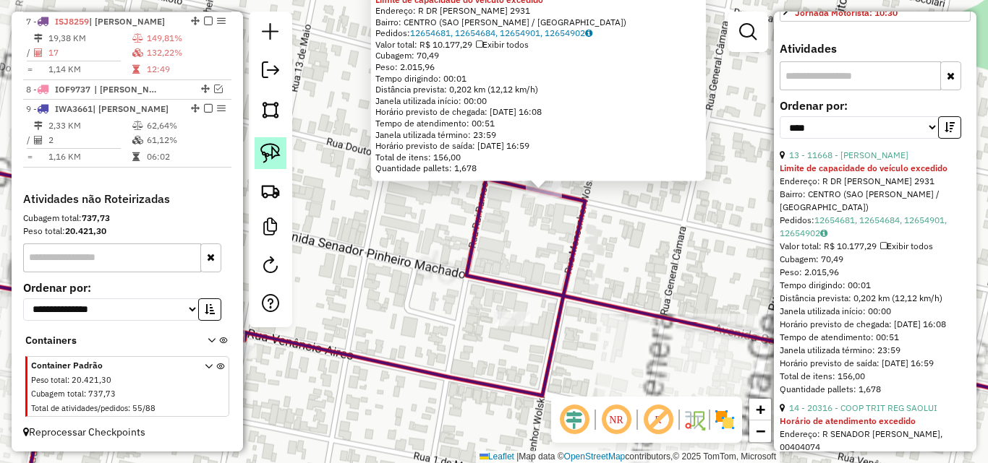
click at [280, 154] on img at bounding box center [270, 153] width 20 height 20
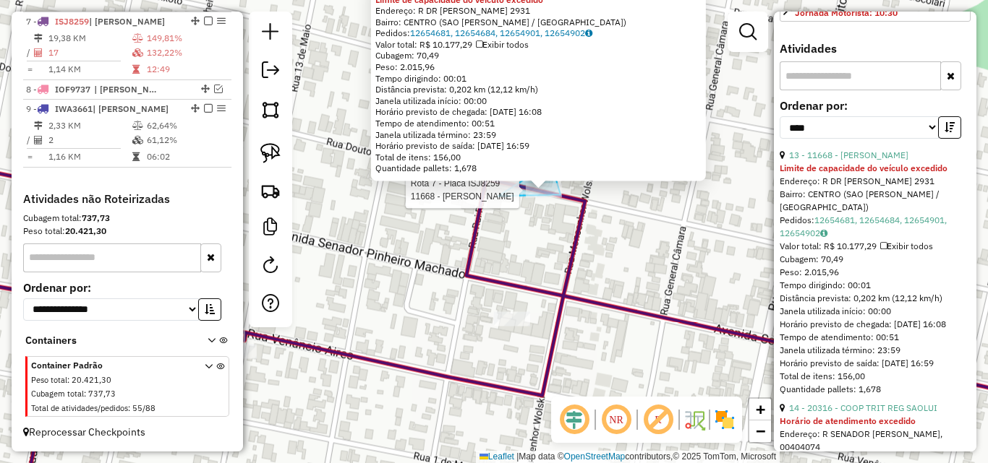
drag, startPoint x: 527, startPoint y: 178, endPoint x: 561, endPoint y: 203, distance: 42.4
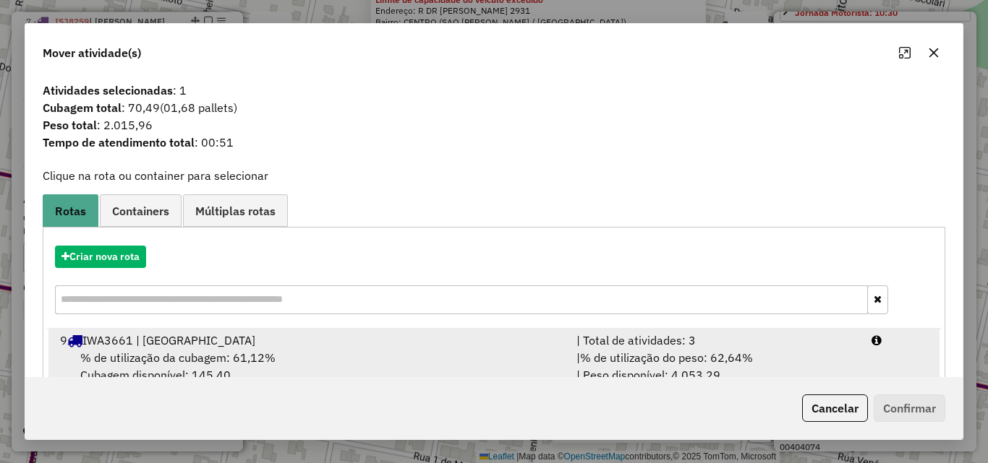
drag, startPoint x: 344, startPoint y: 358, endPoint x: 531, endPoint y: 373, distance: 187.9
click at [345, 358] on div "% de utilização da cubagem: 61,12% Cubagem disponível: 145,40" at bounding box center [309, 366] width 516 height 35
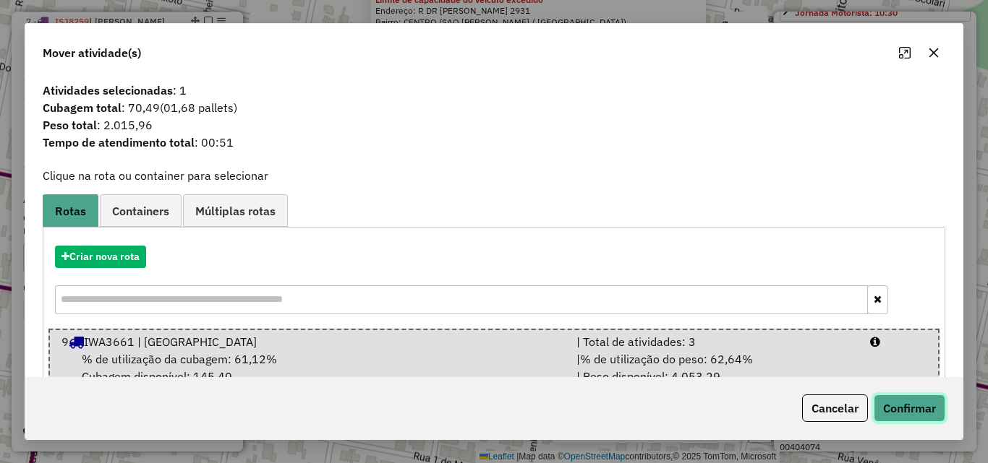
click at [924, 411] on button "Confirmar" at bounding box center [909, 408] width 72 height 27
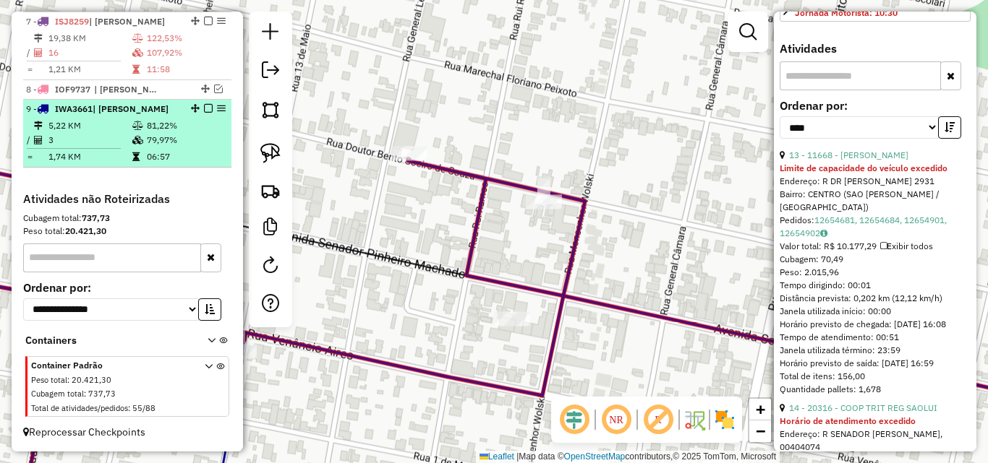
click at [155, 136] on td "79,97%" at bounding box center [185, 140] width 79 height 14
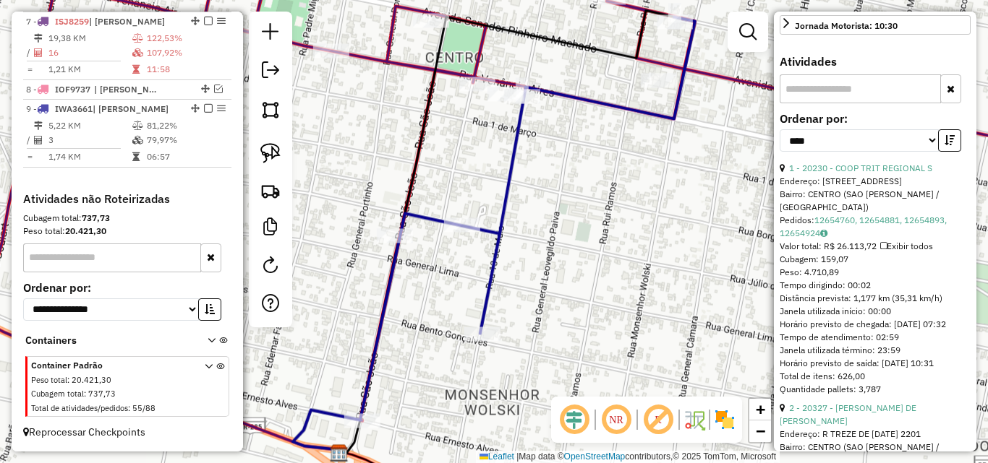
scroll to position [132, 0]
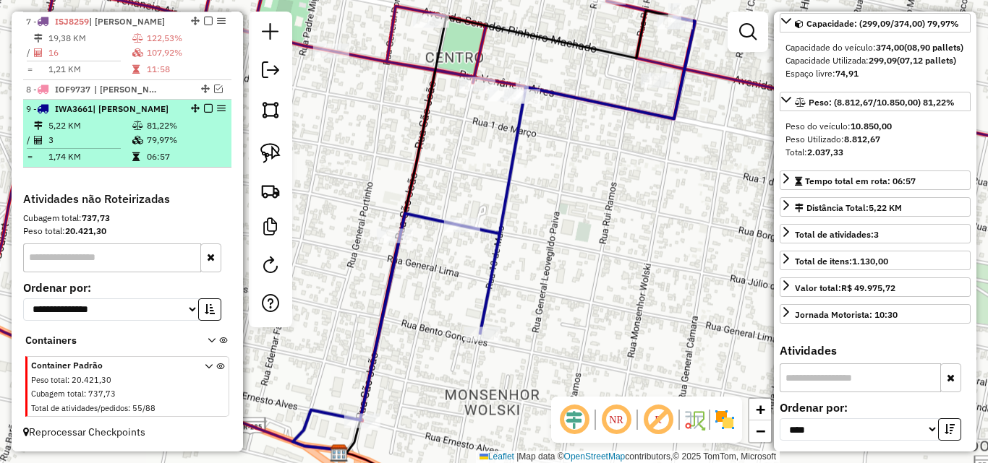
click at [204, 111] on em at bounding box center [208, 108] width 9 height 9
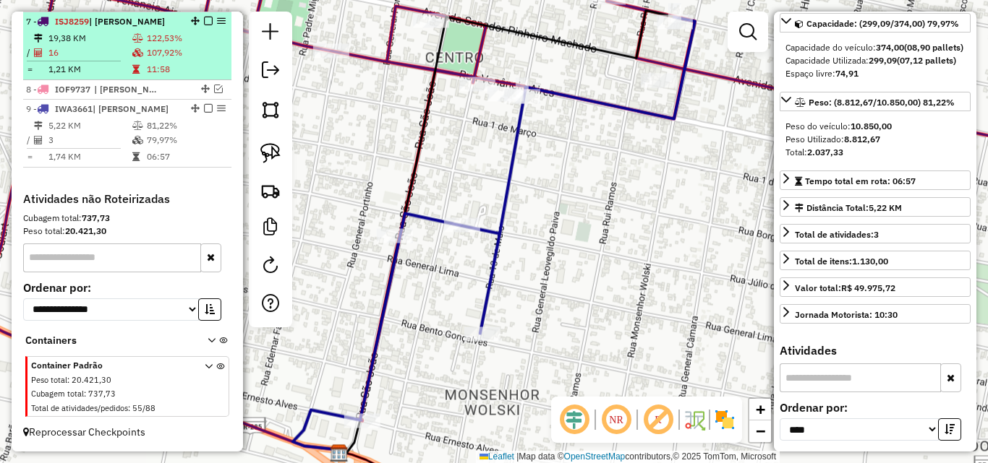
scroll to position [610, 0]
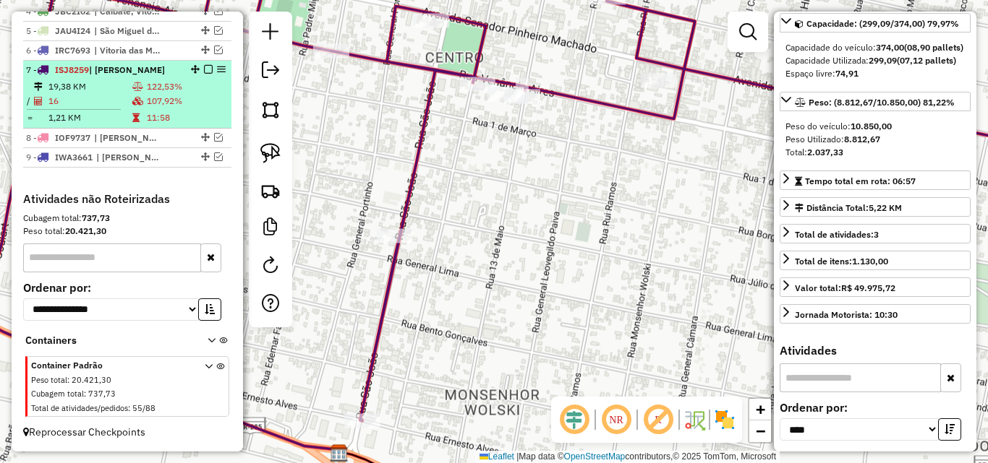
click at [158, 90] on td "122,53%" at bounding box center [186, 87] width 80 height 14
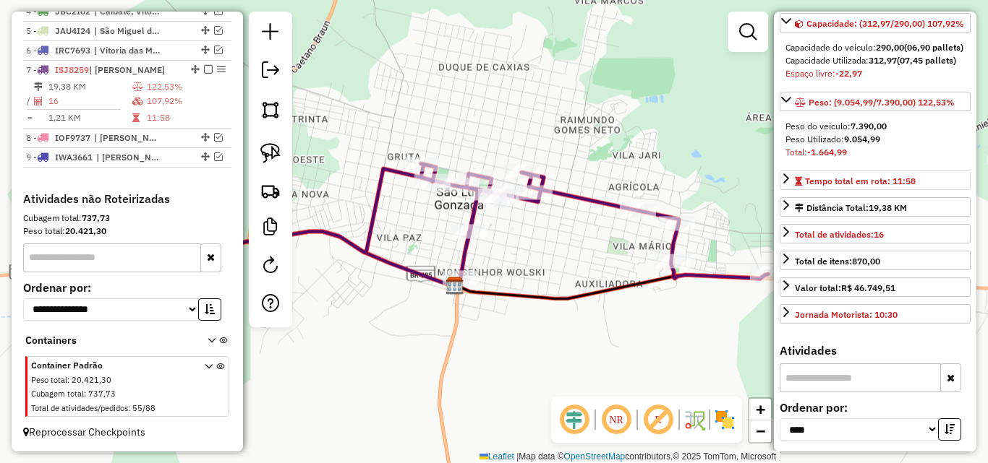
scroll to position [421, 0]
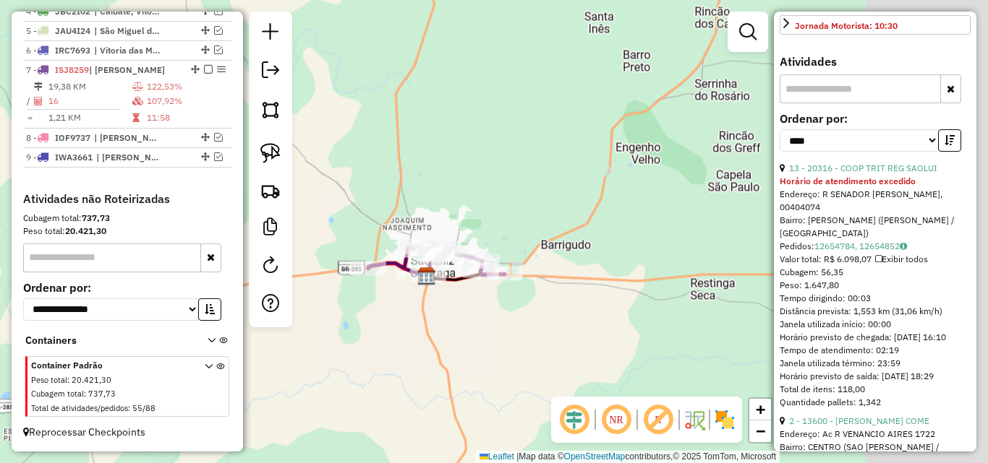
drag, startPoint x: 449, startPoint y: 303, endPoint x: 411, endPoint y: 307, distance: 38.5
click at [411, 307] on div "Janela de atendimento Grade de atendimento Capacidade Transportadoras Veículos …" at bounding box center [494, 231] width 988 height 463
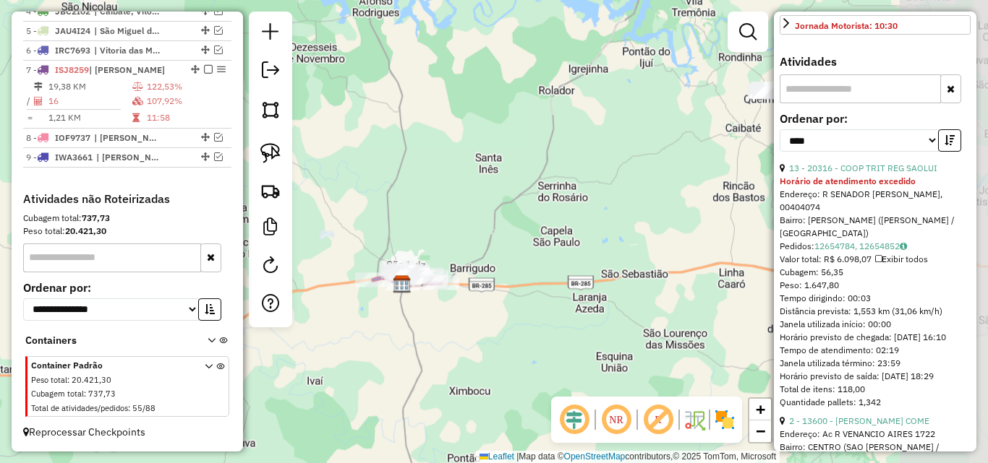
drag, startPoint x: 512, startPoint y: 306, endPoint x: 490, endPoint y: 322, distance: 26.9
click at [490, 321] on div "Janela de atendimento Grade de atendimento Capacidade Transportadoras Veículos …" at bounding box center [494, 231] width 988 height 463
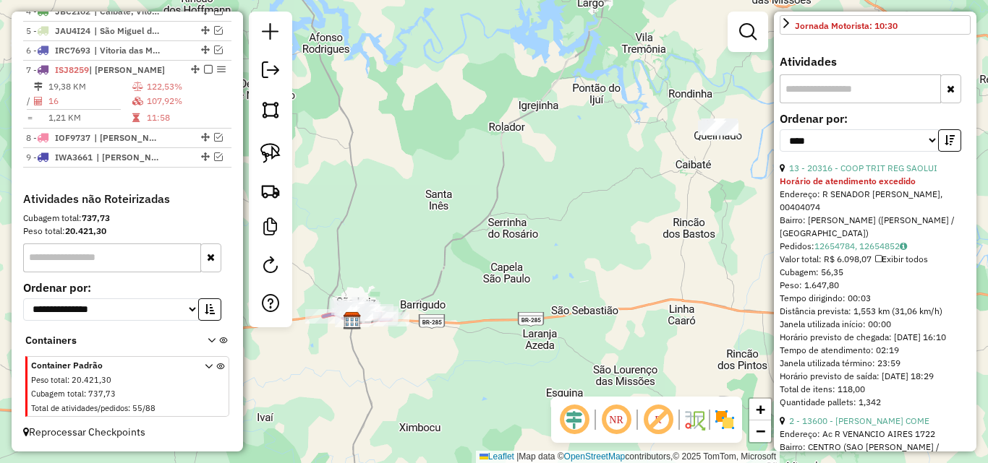
drag, startPoint x: 664, startPoint y: 202, endPoint x: 603, endPoint y: 231, distance: 67.6
click at [603, 236] on div "Janela de atendimento Grade de atendimento Capacidade Transportadoras Veículos …" at bounding box center [494, 231] width 988 height 463
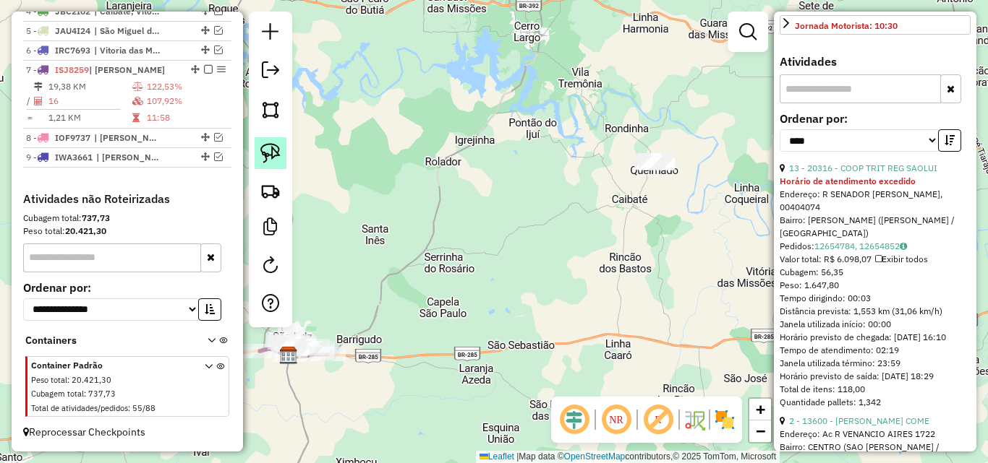
click at [264, 158] on img at bounding box center [270, 153] width 20 height 20
drag, startPoint x: 598, startPoint y: 182, endPoint x: 667, endPoint y: 174, distance: 69.1
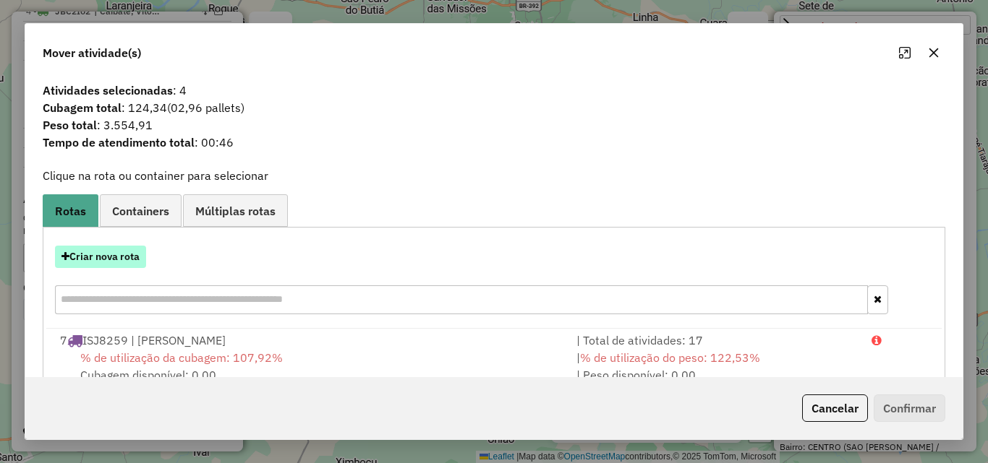
click at [124, 263] on button "Criar nova rota" at bounding box center [100, 257] width 91 height 22
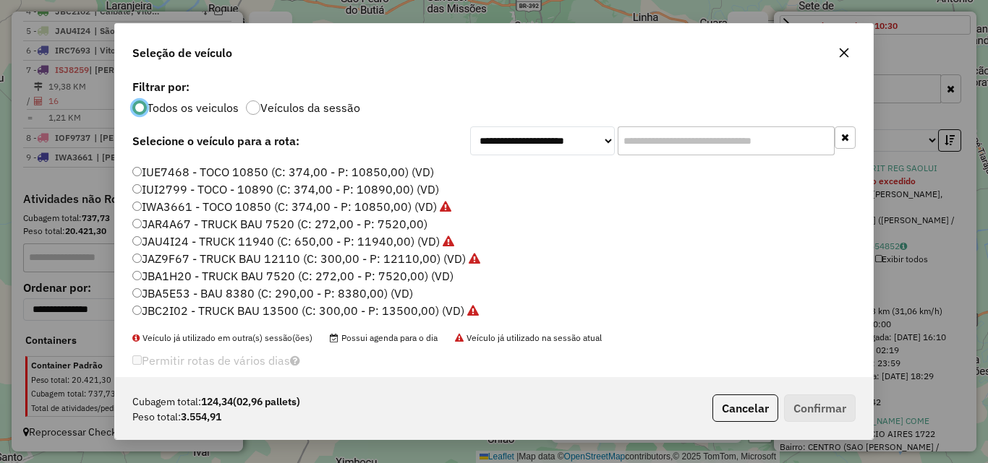
scroll to position [240, 0]
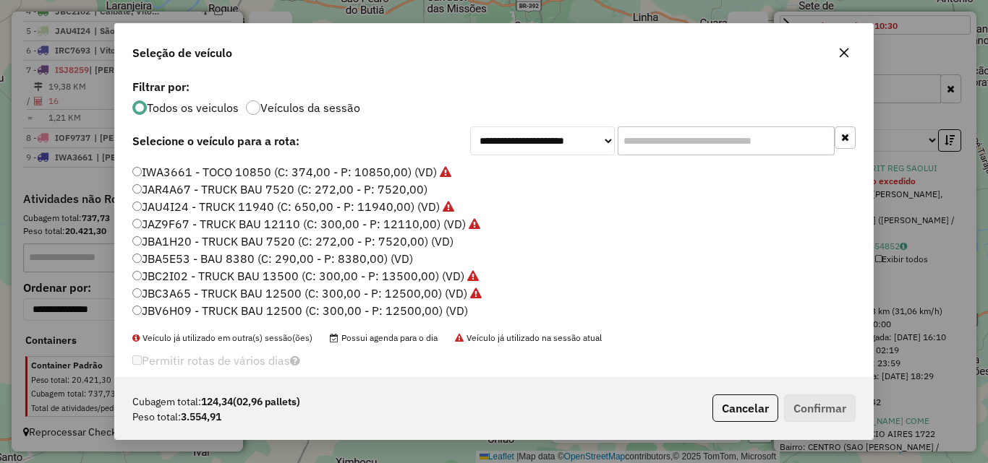
click at [174, 312] on label "JBV6H09 - TRUCK BAU 12500 (C: 300,00 - P: 12500,00) (VD)" at bounding box center [299, 310] width 335 height 17
click at [792, 410] on button "Confirmar" at bounding box center [820, 408] width 72 height 27
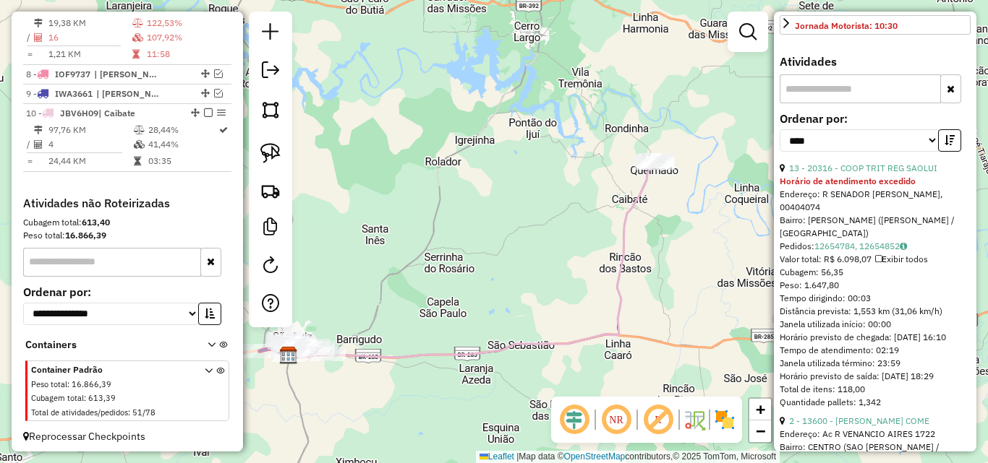
scroll to position [659, 0]
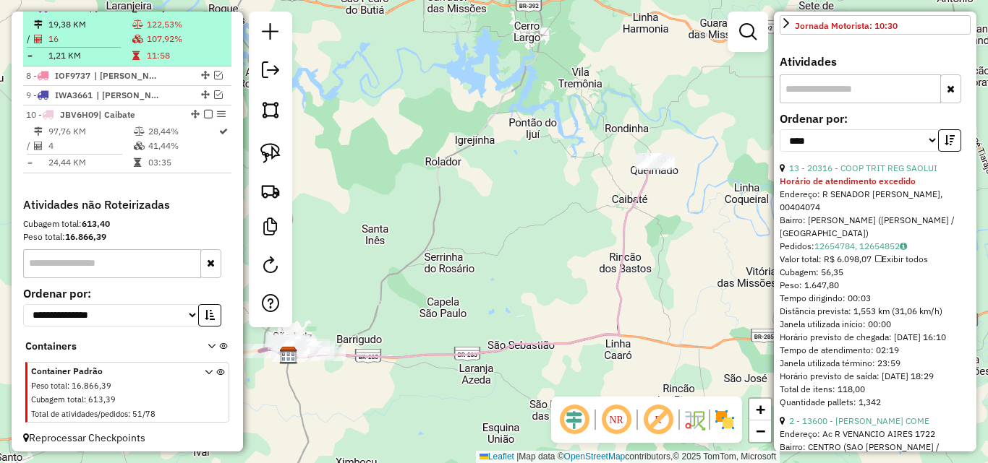
click at [140, 43] on icon at bounding box center [137, 39] width 11 height 9
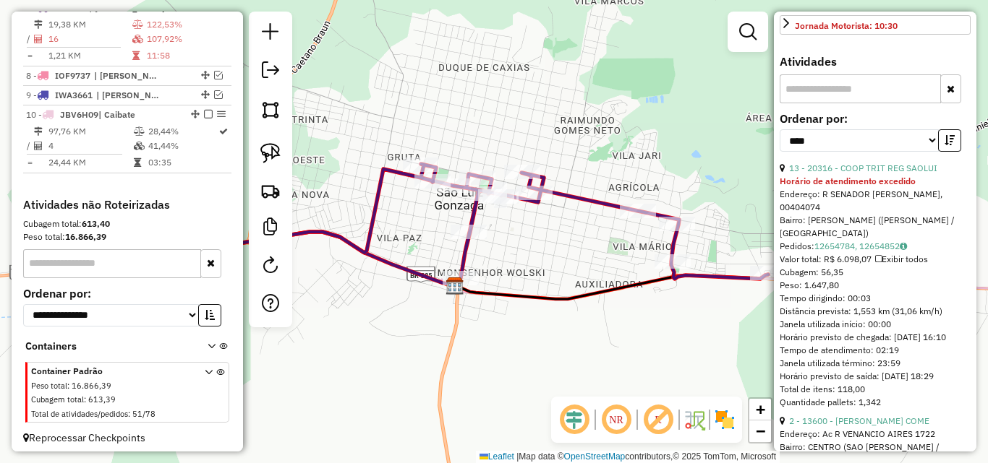
click at [865, 188] on div "Horário de atendimento excedido" at bounding box center [874, 181] width 191 height 13
click at [847, 174] on link "13 - 20316 - COOP TRIT REG SAOLUI" at bounding box center [863, 168] width 148 height 11
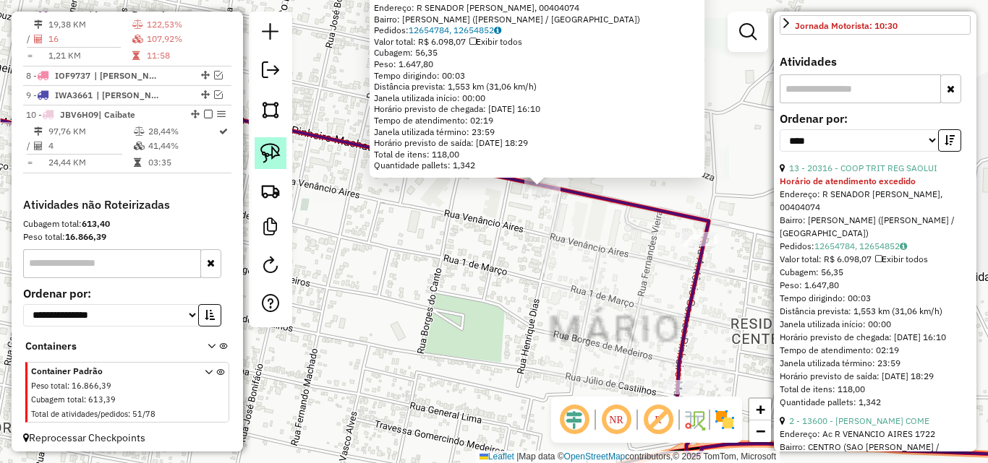
click at [273, 156] on img at bounding box center [270, 153] width 20 height 20
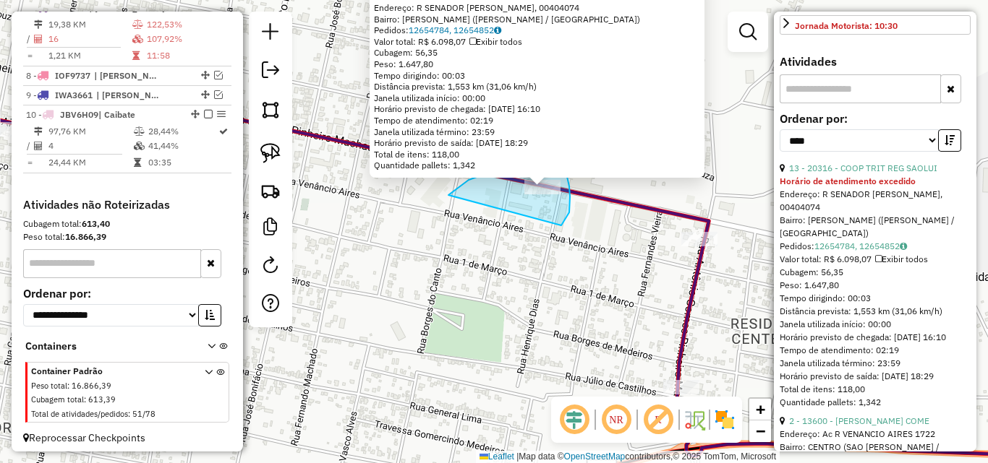
drag, startPoint x: 505, startPoint y: 166, endPoint x: 560, endPoint y: 226, distance: 82.4
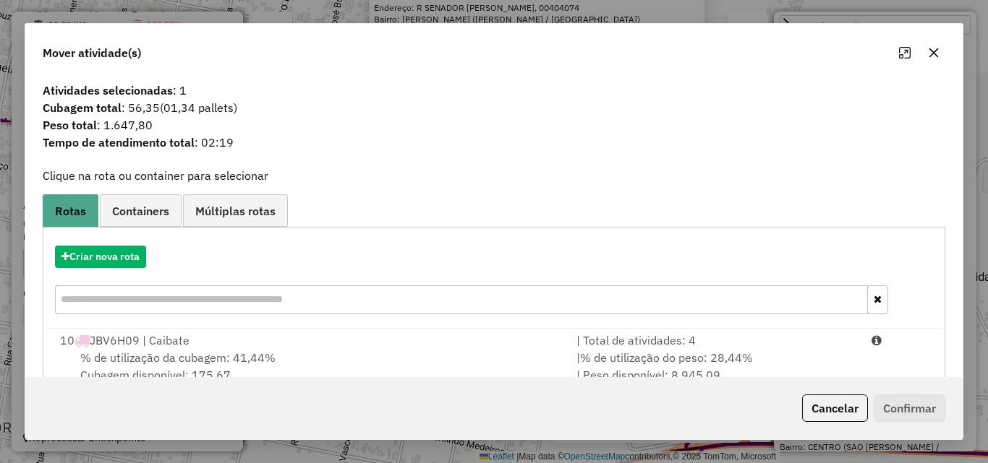
click at [399, 356] on div "% de utilização da cubagem: 41,44% Cubagem disponível: 175,67" at bounding box center [309, 366] width 516 height 35
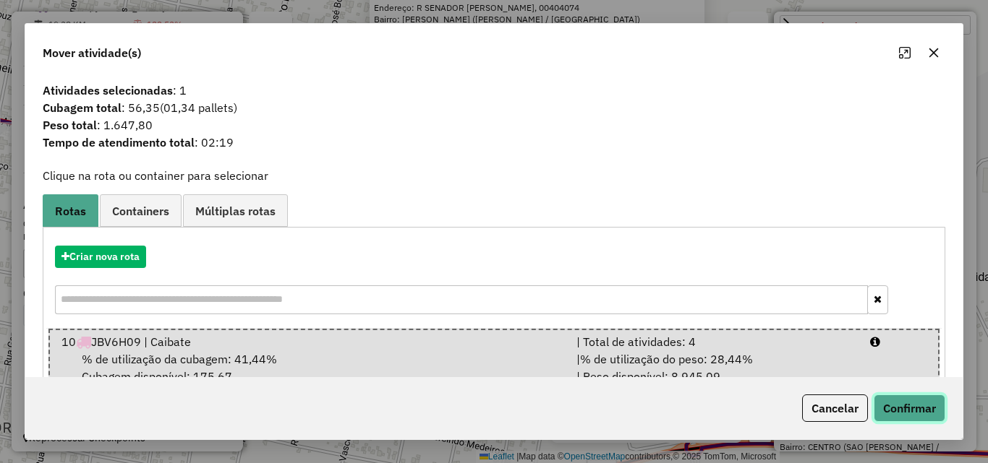
click at [922, 414] on button "Confirmar" at bounding box center [909, 408] width 72 height 27
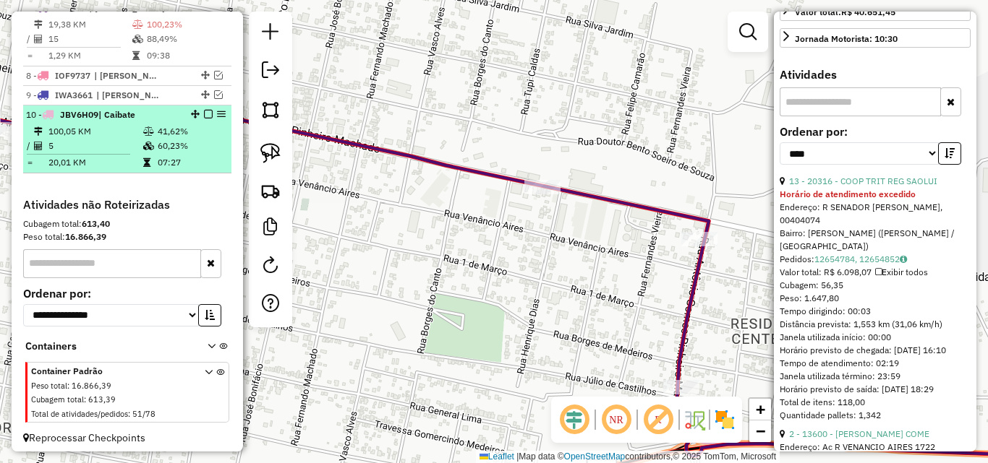
click at [163, 139] on td "41,62%" at bounding box center [191, 131] width 69 height 14
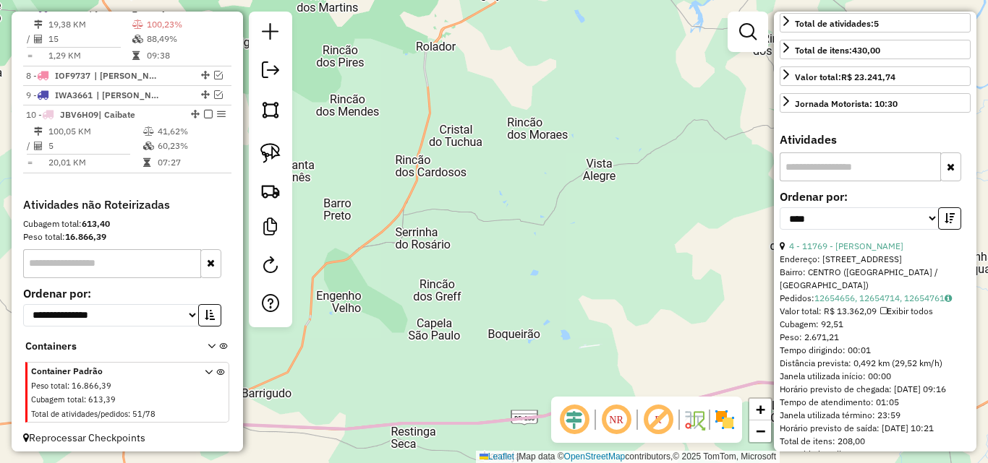
scroll to position [276, 0]
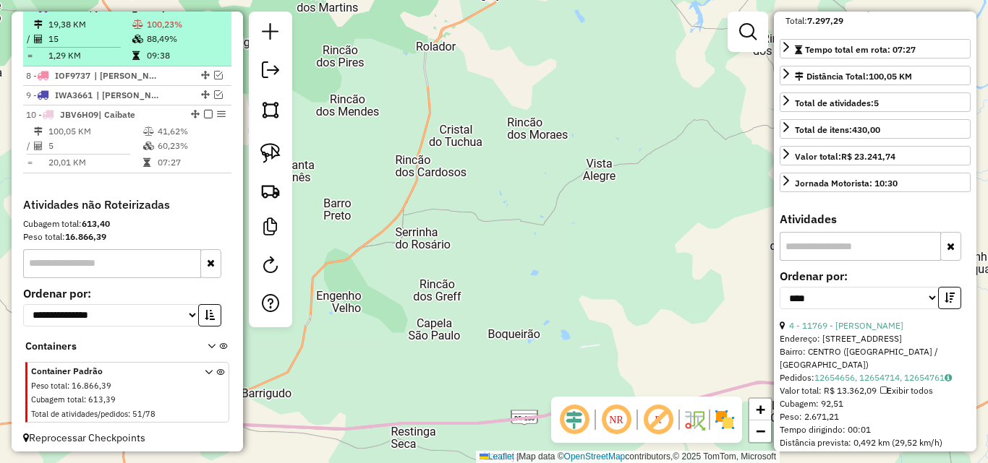
click at [139, 60] on table "19,38 KM 100,23% / 15 88,49% = 1,29 KM 09:38" at bounding box center [127, 40] width 202 height 46
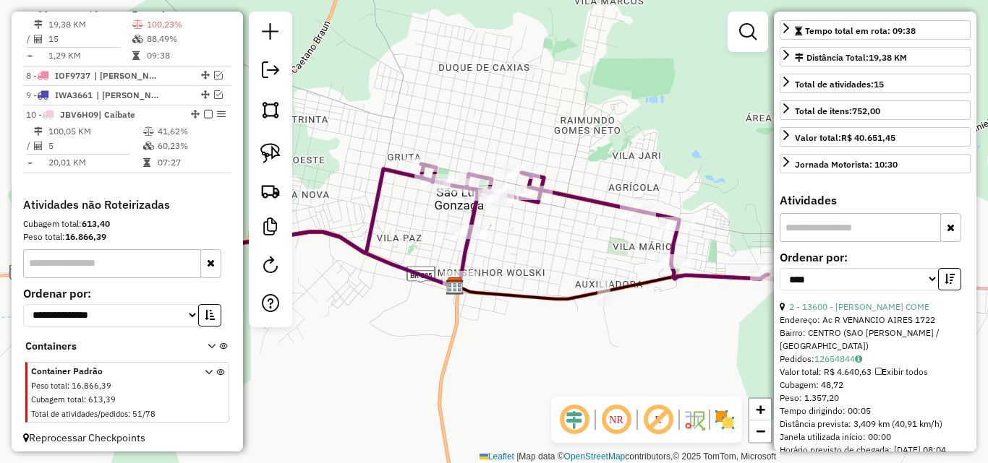
scroll to position [335, 0]
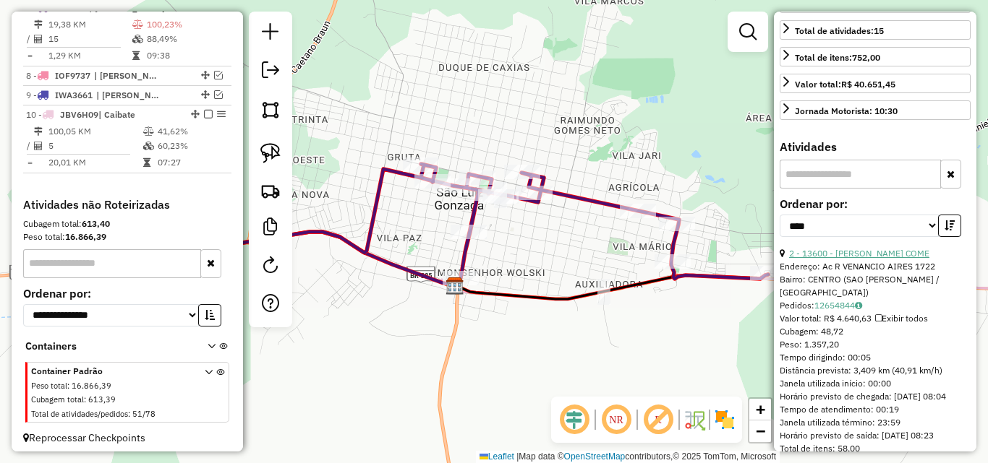
click at [856, 259] on link "2 - 13600 - [PERSON_NAME] COME" at bounding box center [859, 253] width 140 height 11
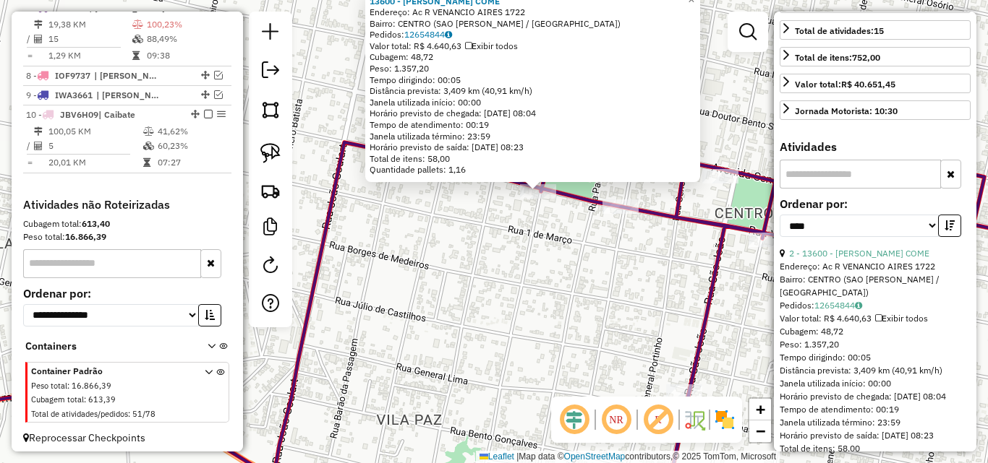
drag, startPoint x: 265, startPoint y: 156, endPoint x: 477, endPoint y: 221, distance: 222.3
click at [265, 155] on img at bounding box center [270, 153] width 20 height 20
drag, startPoint x: 523, startPoint y: 214, endPoint x: 553, endPoint y: 202, distance: 32.5
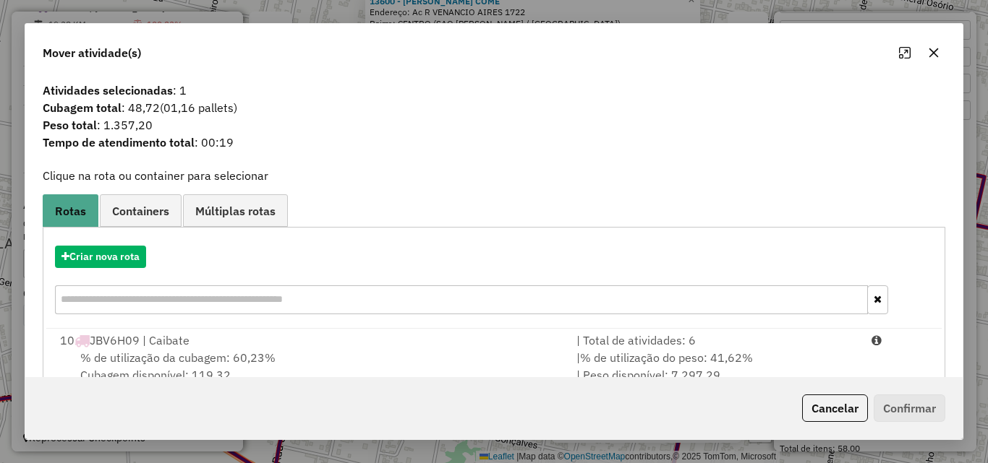
click at [361, 347] on div "10 JBV6H09 | Caibate" at bounding box center [309, 340] width 516 height 17
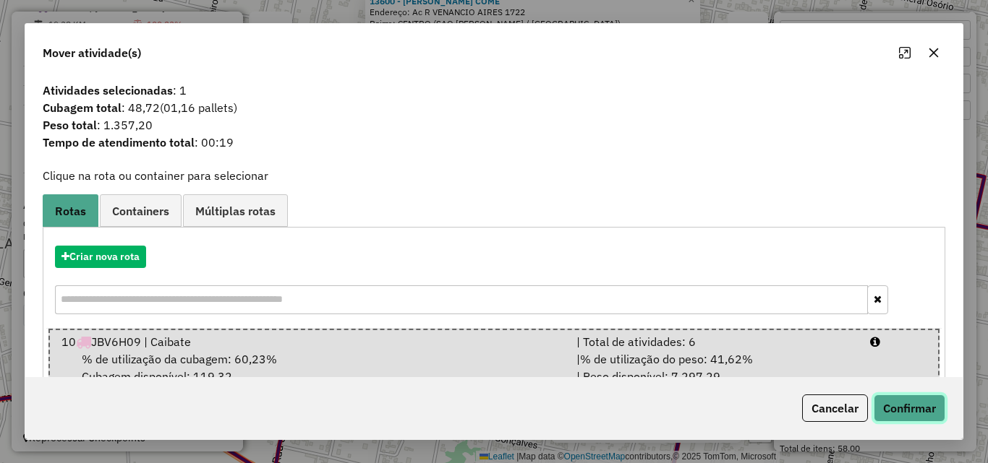
click at [914, 414] on button "Confirmar" at bounding box center [909, 408] width 72 height 27
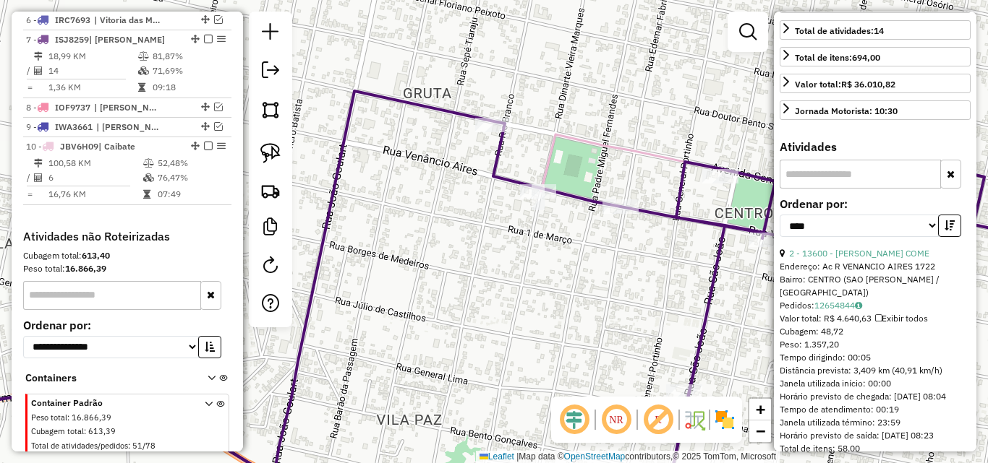
scroll to position [659, 0]
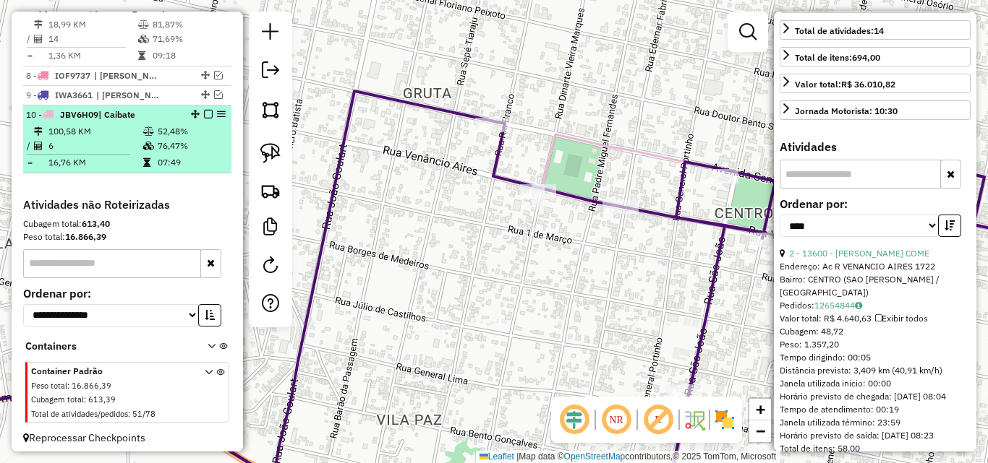
click at [145, 150] on icon at bounding box center [148, 146] width 11 height 9
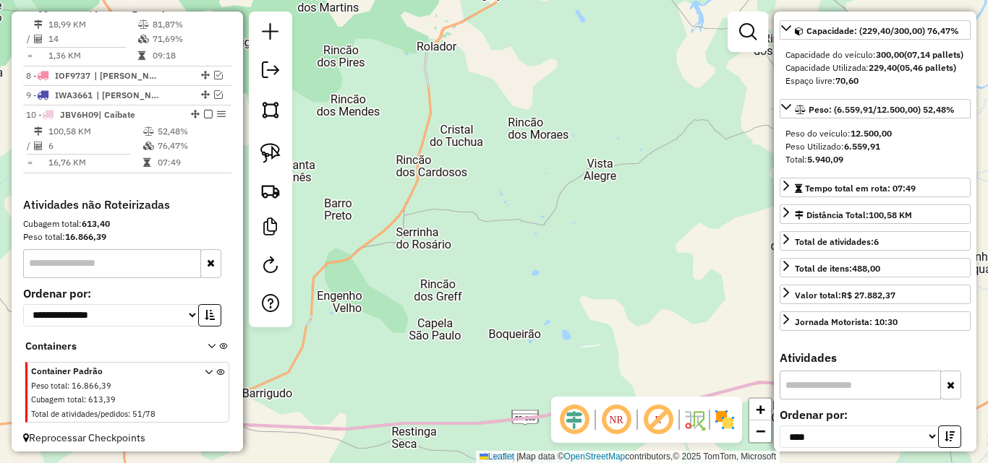
scroll to position [132, 0]
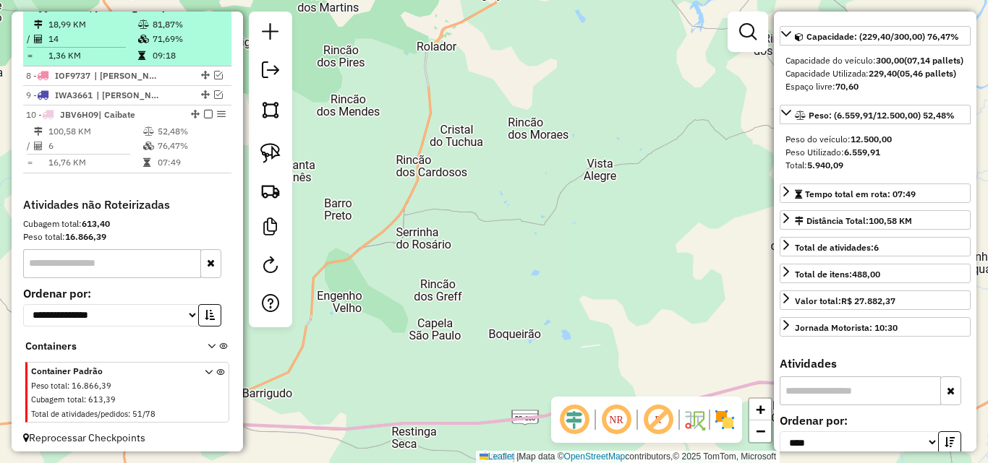
click at [128, 45] on td "14" at bounding box center [93, 39] width 90 height 14
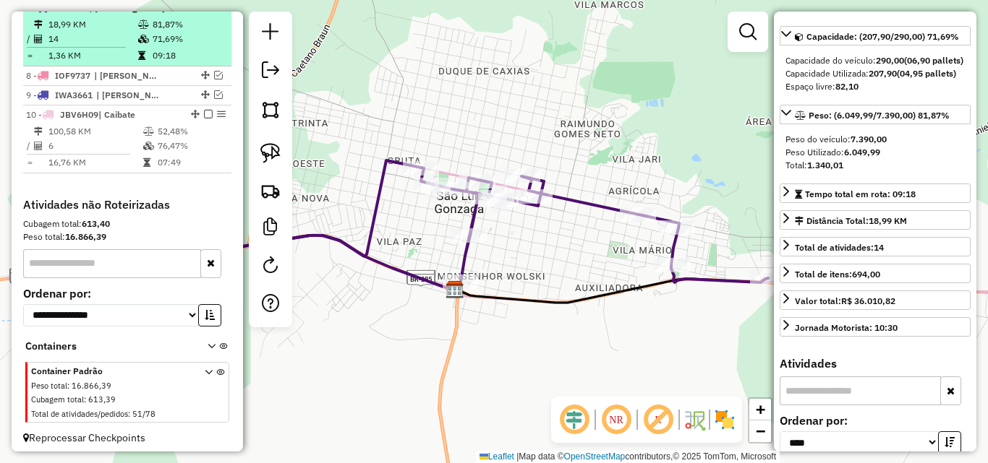
click at [204, 12] on em at bounding box center [208, 7] width 9 height 9
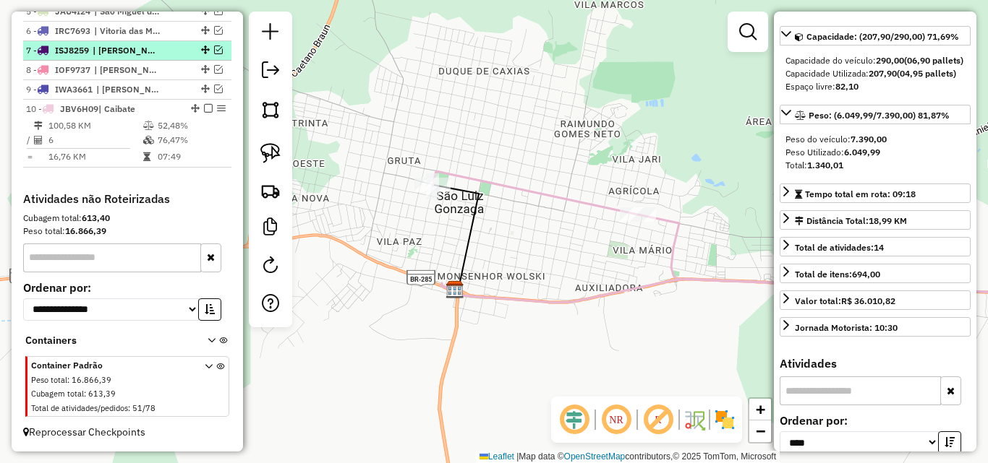
scroll to position [630, 0]
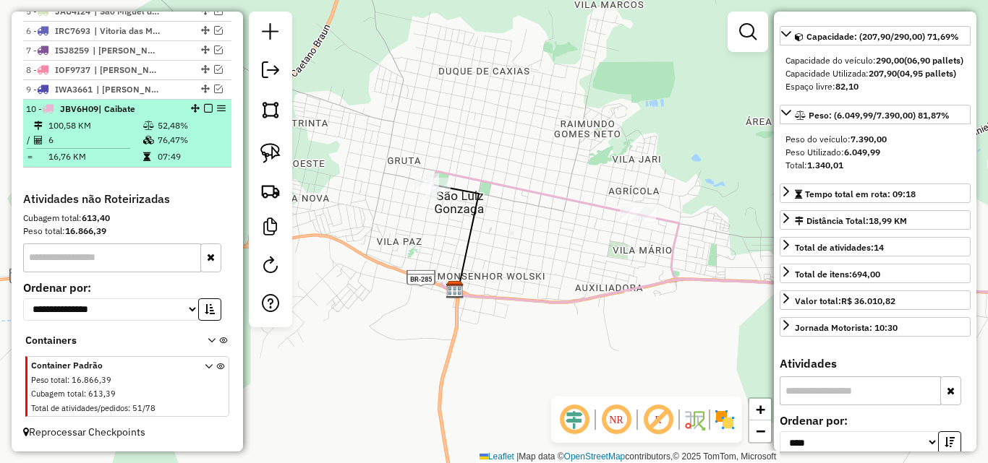
click at [205, 109] on em at bounding box center [208, 108] width 9 height 9
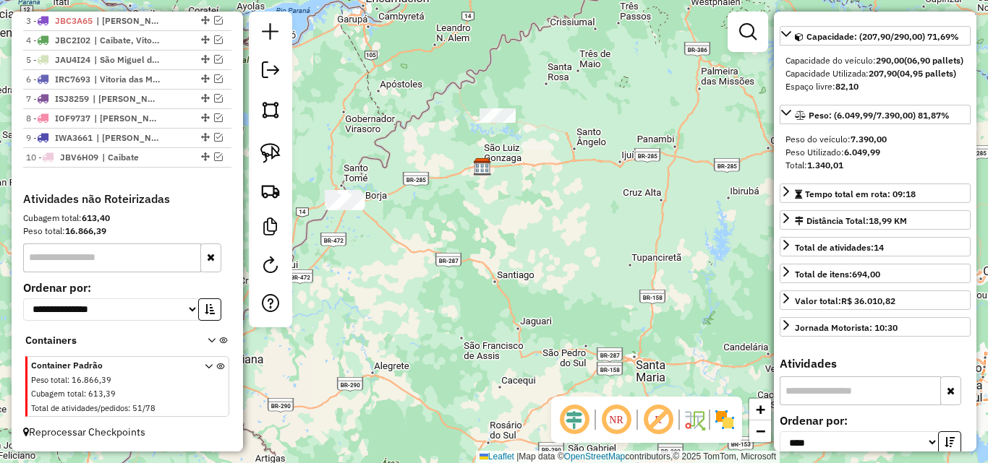
drag, startPoint x: 503, startPoint y: 223, endPoint x: 529, endPoint y: 219, distance: 26.4
click at [529, 219] on div "Janela de atendimento Grade de atendimento Capacidade Transportadoras Veículos …" at bounding box center [494, 231] width 988 height 463
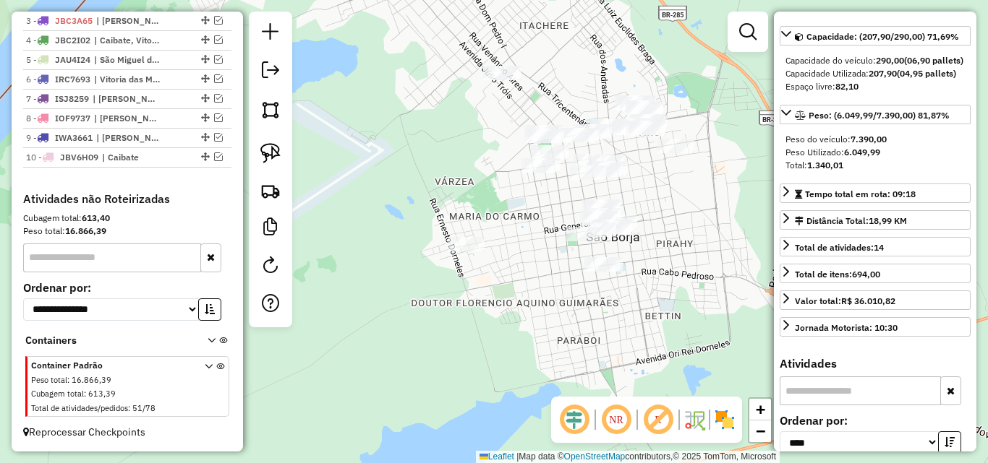
drag, startPoint x: 696, startPoint y: 255, endPoint x: 633, endPoint y: 217, distance: 73.3
click at [633, 217] on div "Janela de atendimento Grade de atendimento Capacidade Transportadoras Veículos …" at bounding box center [494, 231] width 988 height 463
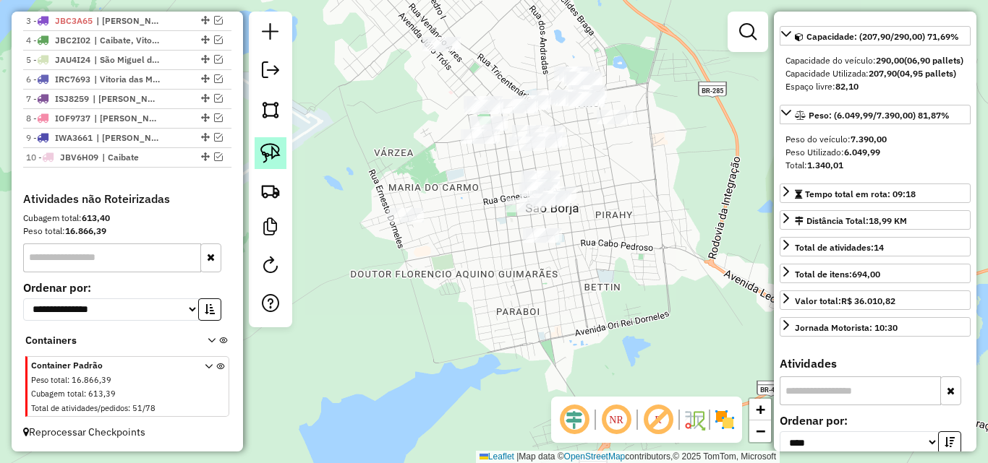
click at [269, 151] on img at bounding box center [270, 153] width 20 height 20
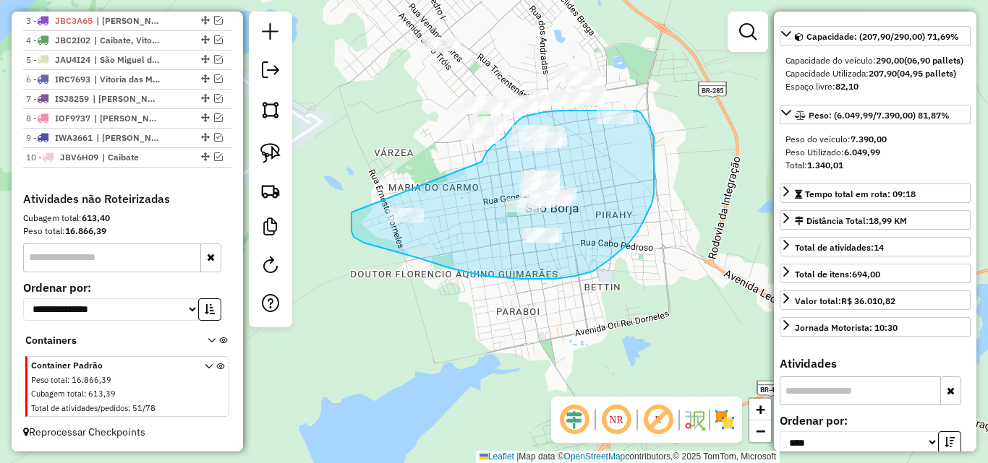
drag, startPoint x: 482, startPoint y: 161, endPoint x: 351, endPoint y: 213, distance: 140.8
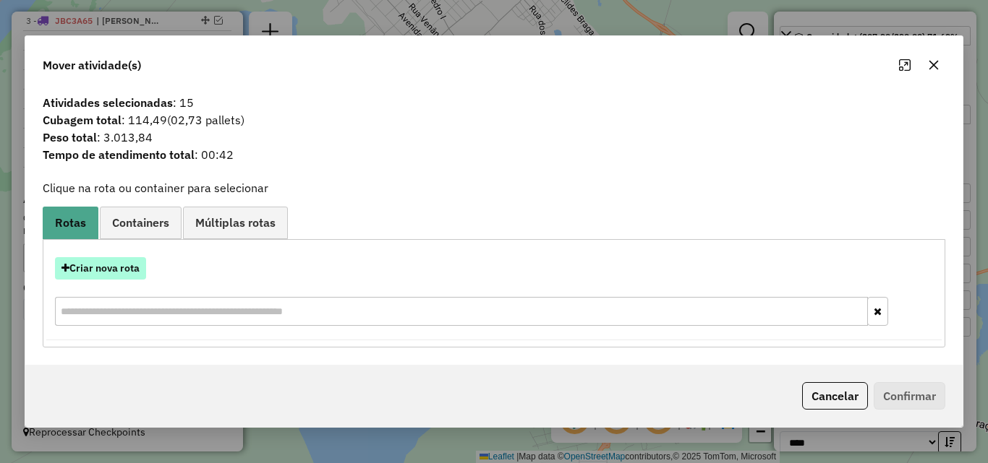
click at [117, 273] on button "Criar nova rota" at bounding box center [100, 268] width 91 height 22
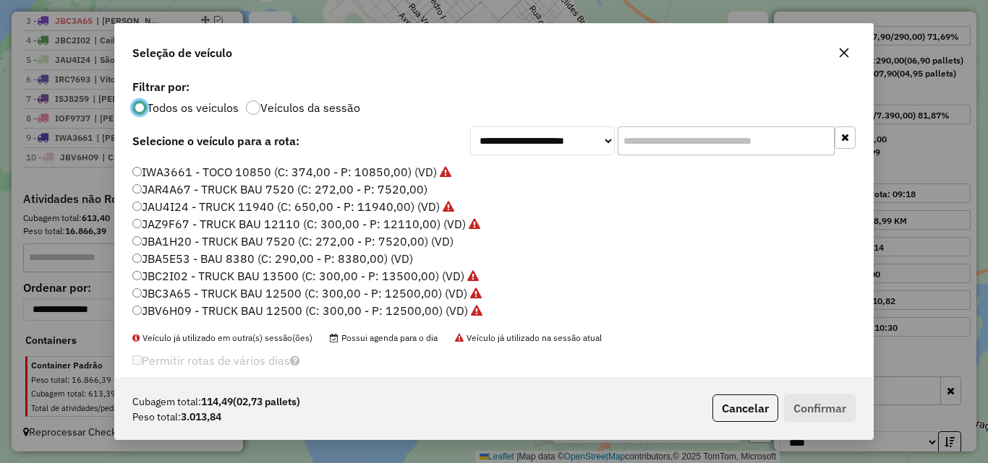
scroll to position [19, 0]
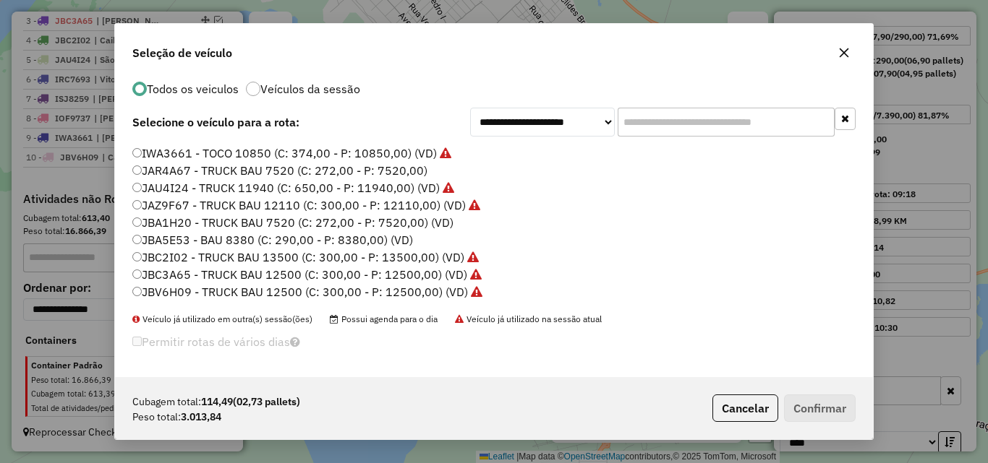
click at [212, 221] on label "JBA1H20 - TRUCK BAU 7520 (C: 272,00 - P: 7520,00) (VD)" at bounding box center [292, 222] width 321 height 17
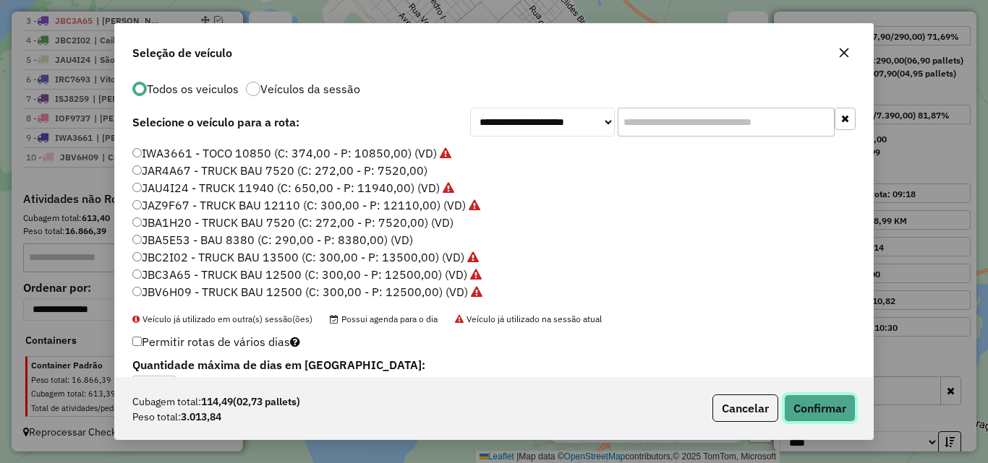
click at [811, 403] on button "Confirmar" at bounding box center [820, 408] width 72 height 27
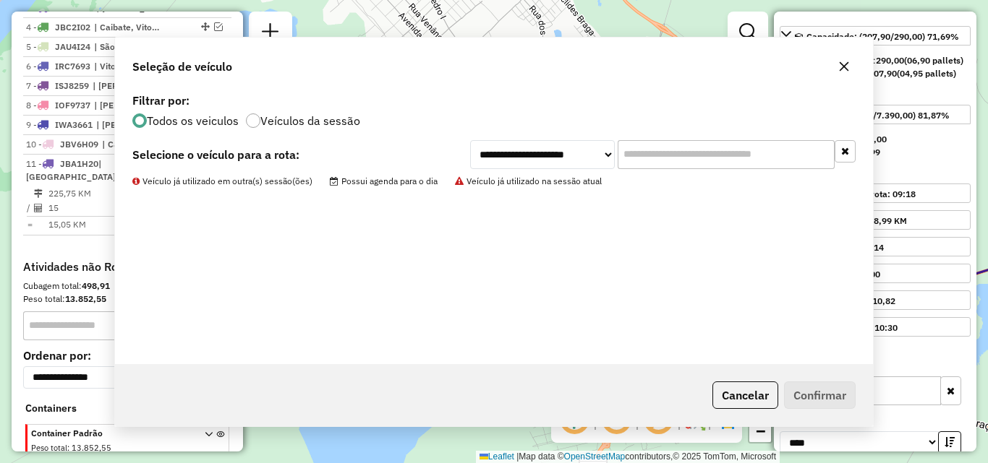
scroll to position [0, 0]
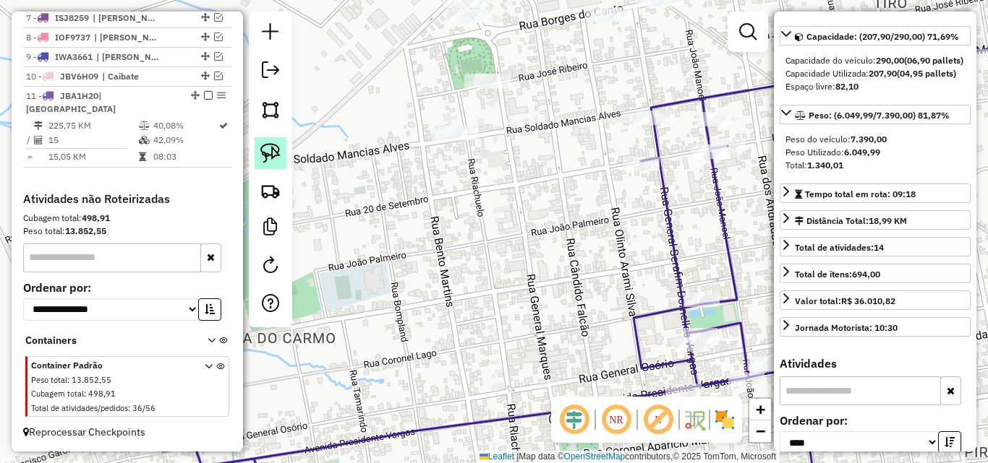
click at [260, 150] on img at bounding box center [270, 153] width 20 height 20
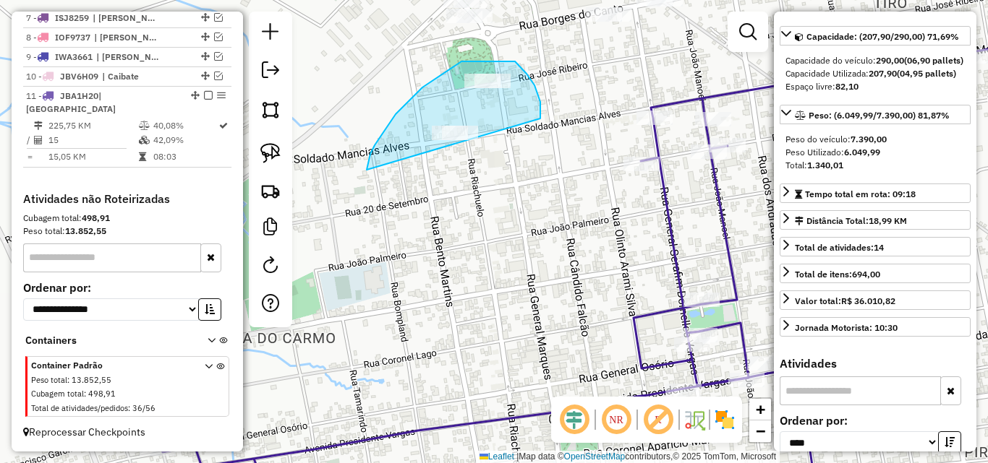
drag, startPoint x: 370, startPoint y: 154, endPoint x: 509, endPoint y: 168, distance: 139.5
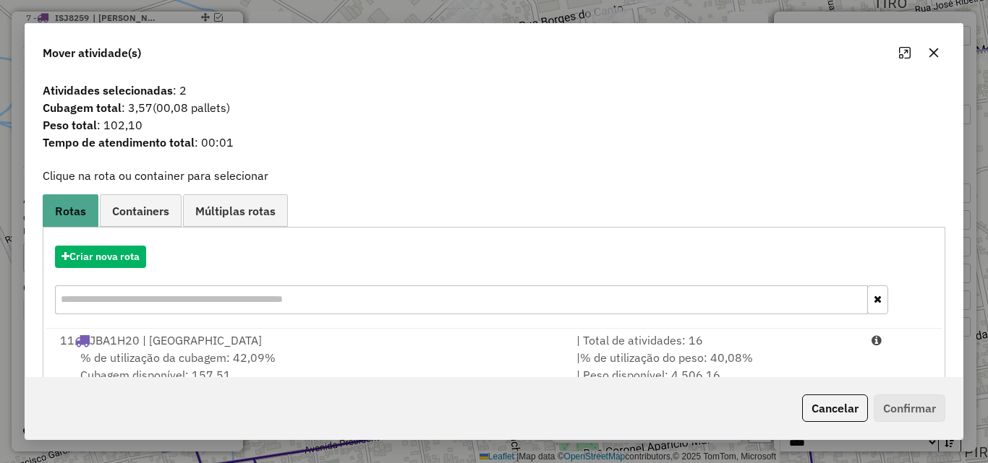
click at [370, 352] on div "% de utilização da cubagem: 42,09% Cubagem disponível: 157,51" at bounding box center [309, 366] width 516 height 35
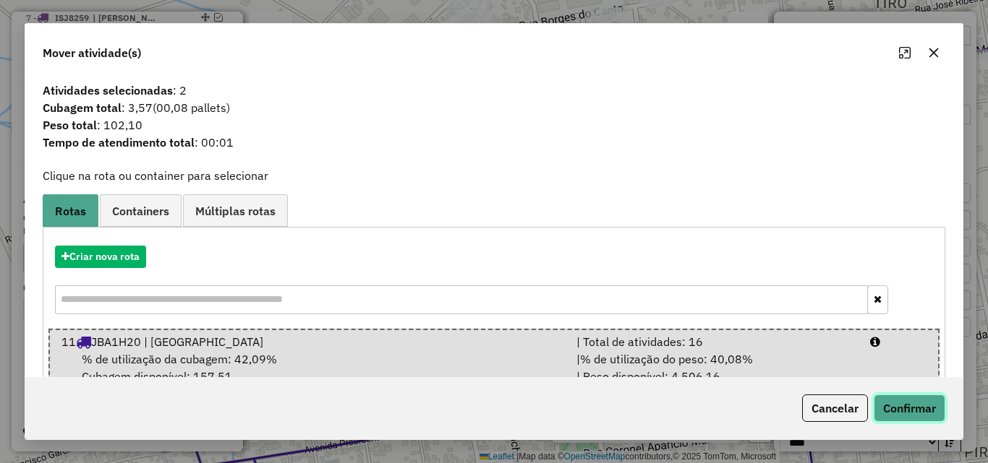
click at [914, 415] on button "Confirmar" at bounding box center [909, 408] width 72 height 27
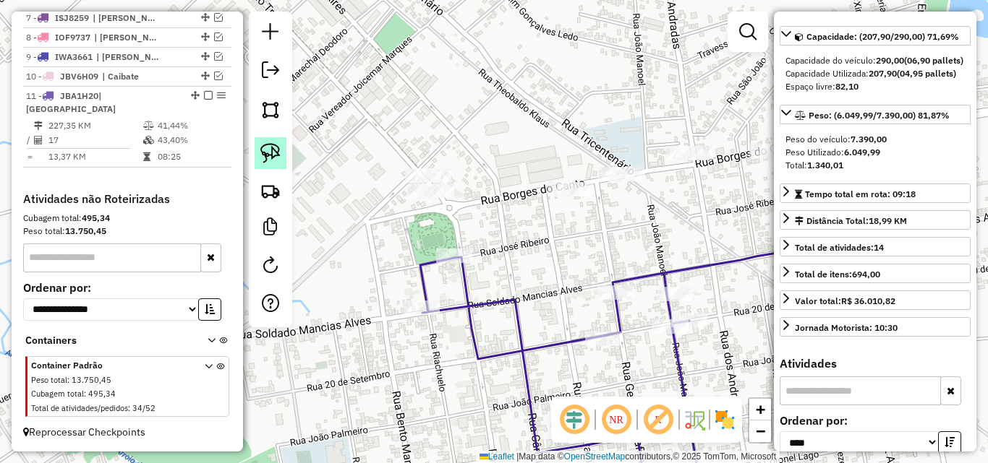
click at [270, 156] on img at bounding box center [270, 153] width 20 height 20
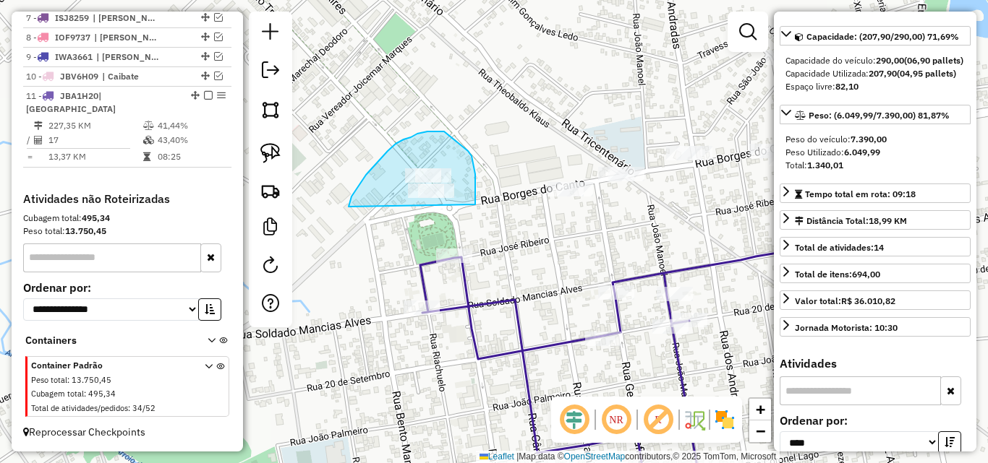
drag, startPoint x: 357, startPoint y: 188, endPoint x: 475, endPoint y: 205, distance: 119.0
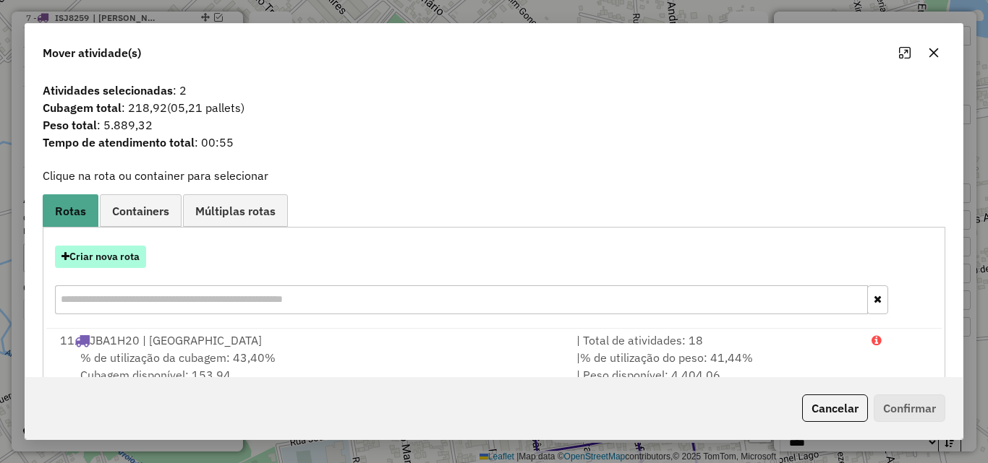
click at [129, 257] on button "Criar nova rota" at bounding box center [100, 257] width 91 height 22
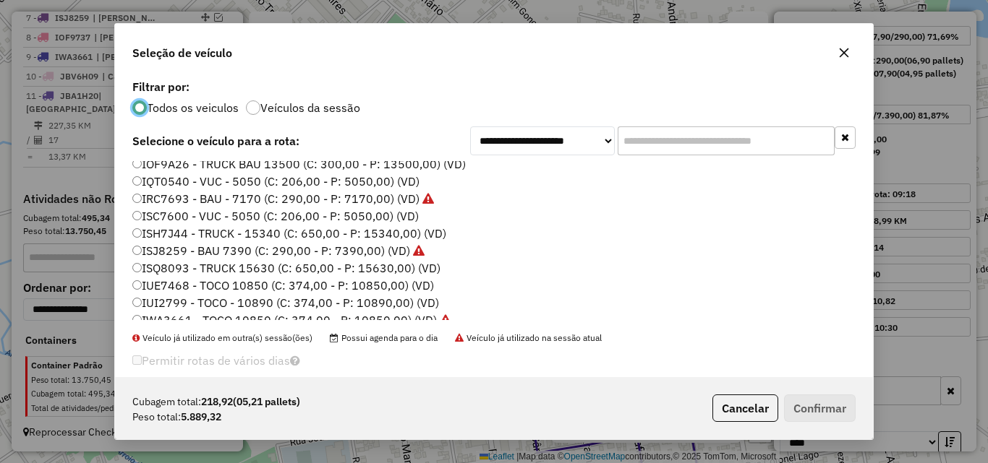
scroll to position [145, 0]
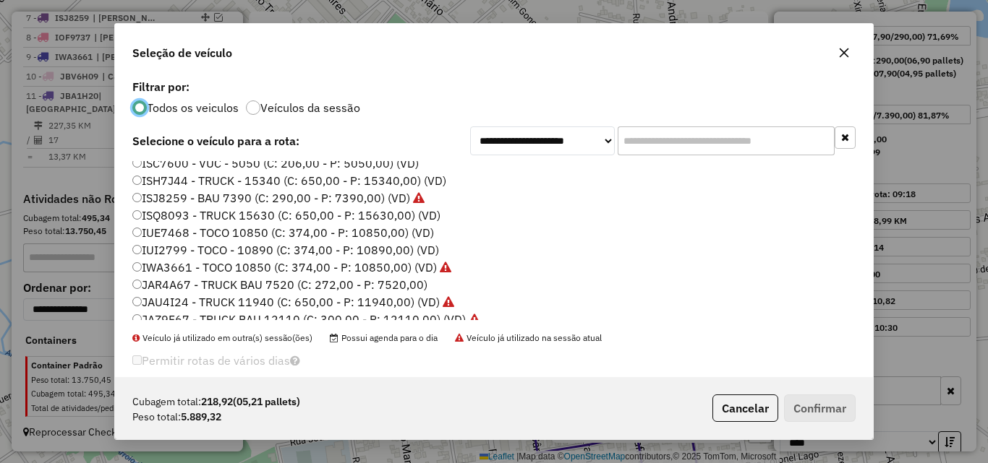
click at [184, 247] on label "IUI2799 - TOCO - 10890 (C: 374,00 - P: 10890,00) (VD)" at bounding box center [285, 249] width 307 height 17
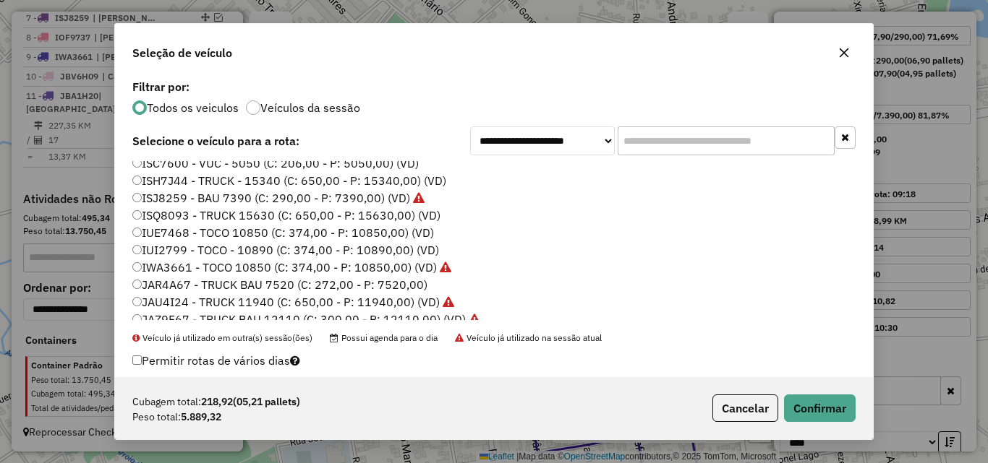
click at [184, 234] on label "IUE7468 - TOCO 10850 (C: 374,00 - P: 10850,00) (VD)" at bounding box center [283, 232] width 302 height 17
click at [832, 412] on button "Confirmar" at bounding box center [820, 408] width 72 height 27
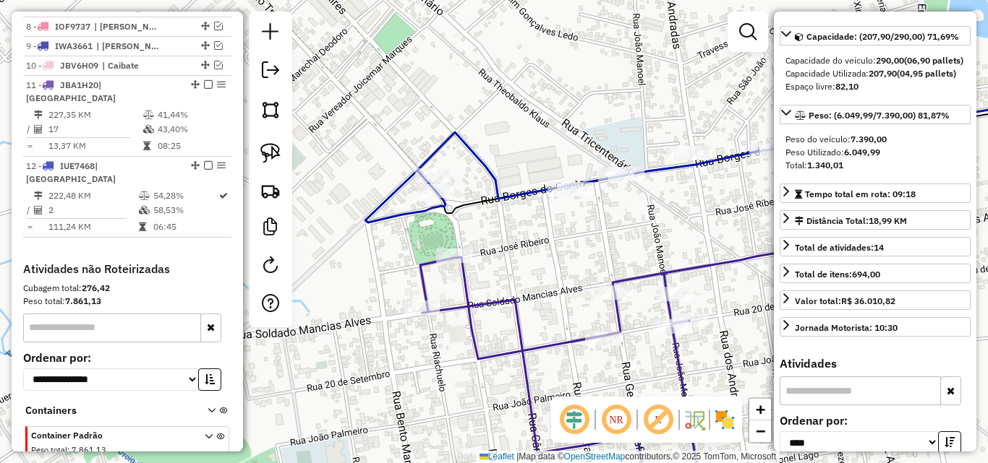
scroll to position [659, 0]
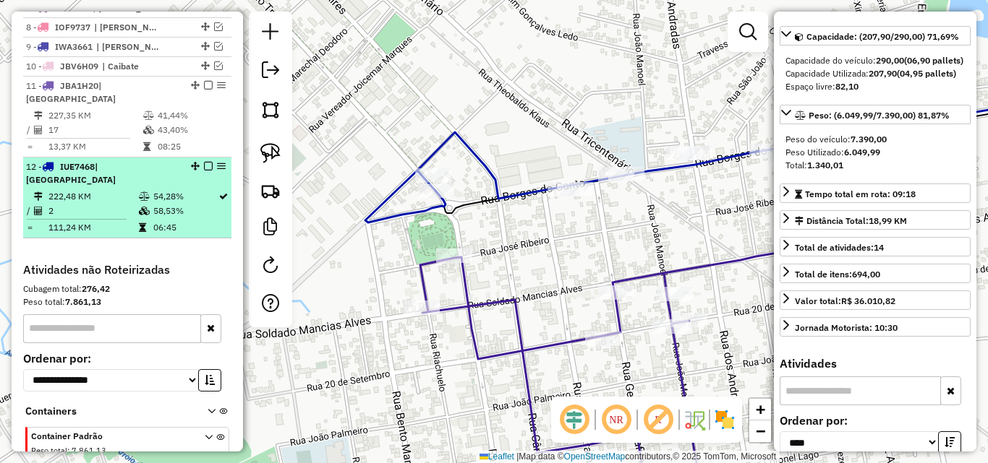
click at [206, 168] on em at bounding box center [208, 166] width 9 height 9
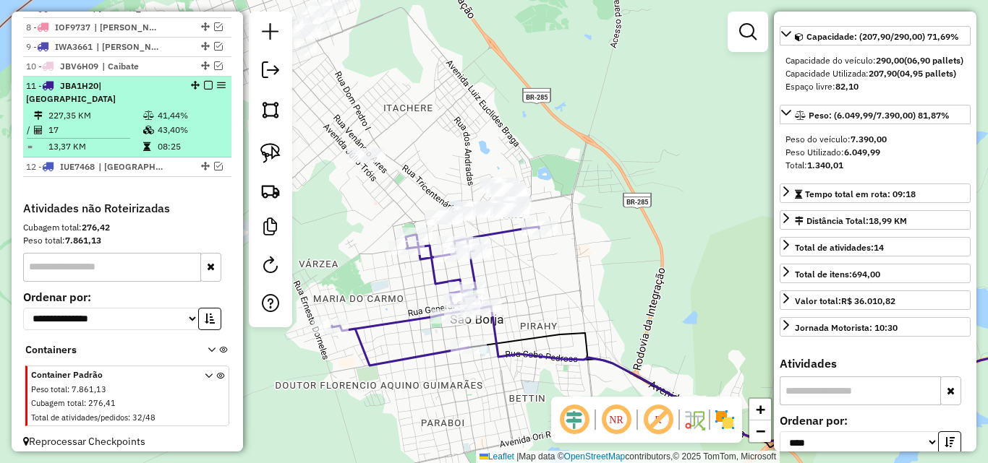
click at [204, 90] on em at bounding box center [208, 85] width 9 height 9
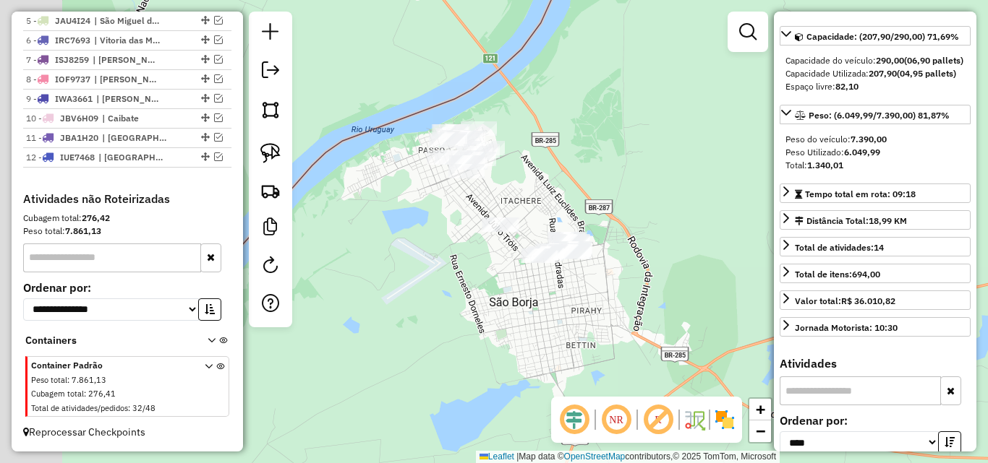
drag, startPoint x: 543, startPoint y: 277, endPoint x: 551, endPoint y: 278, distance: 8.0
click at [551, 278] on div "Janela de atendimento Grade de atendimento Capacidade Transportadoras Veículos …" at bounding box center [494, 231] width 988 height 463
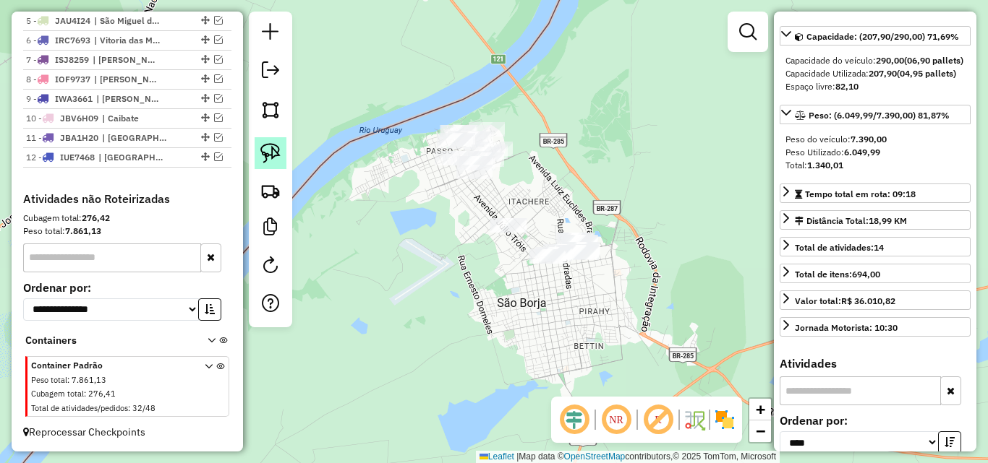
click at [278, 158] on img at bounding box center [270, 153] width 20 height 20
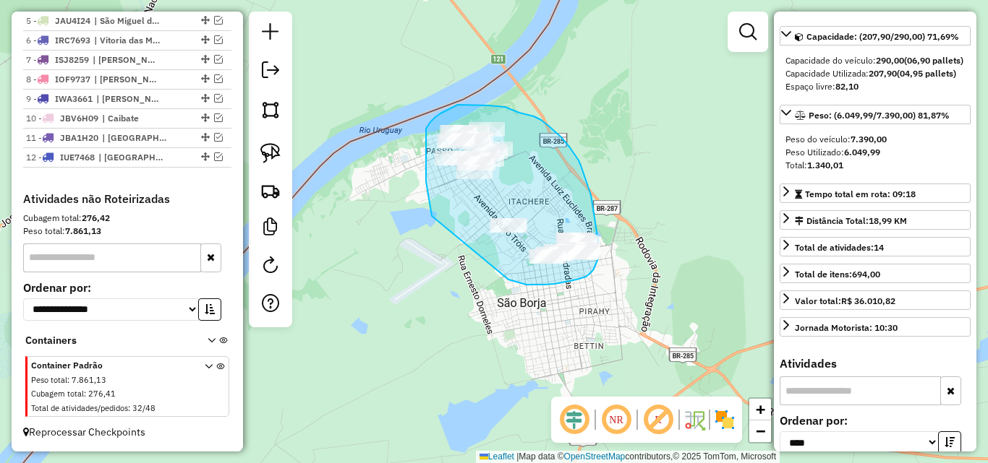
drag, startPoint x: 431, startPoint y: 212, endPoint x: 508, endPoint y: 280, distance: 102.4
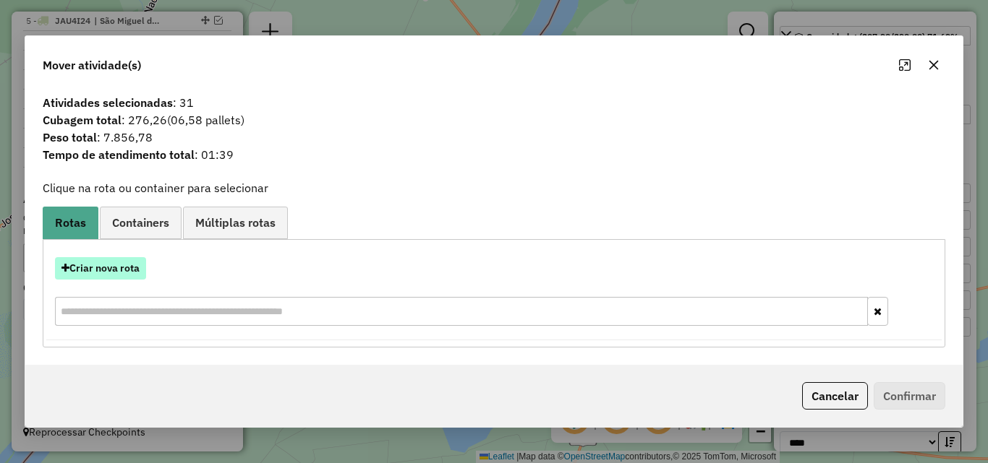
click at [124, 269] on button "Criar nova rota" at bounding box center [100, 268] width 91 height 22
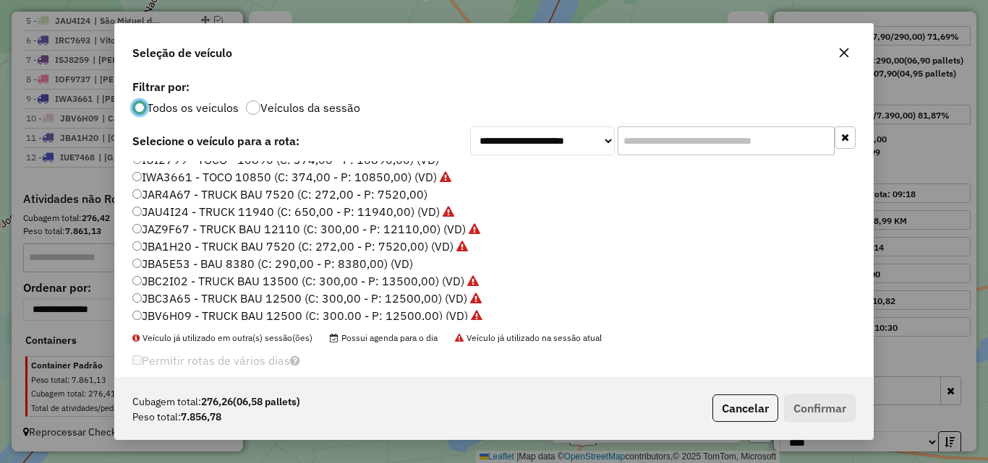
scroll to position [240, 0]
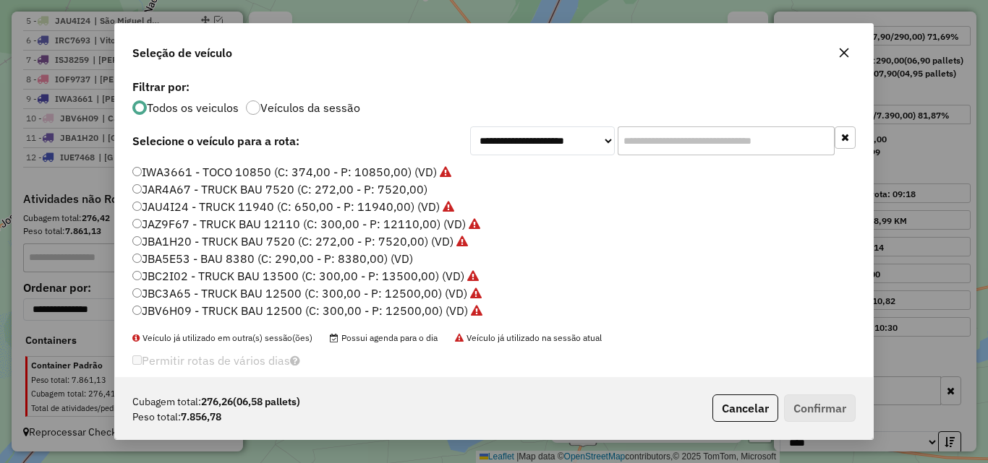
click at [192, 258] on label "JBA5E53 - BAU 8380 (C: 290,00 - P: 8380,00) (VD)" at bounding box center [272, 258] width 281 height 17
click at [831, 411] on button "Confirmar" at bounding box center [820, 408] width 72 height 27
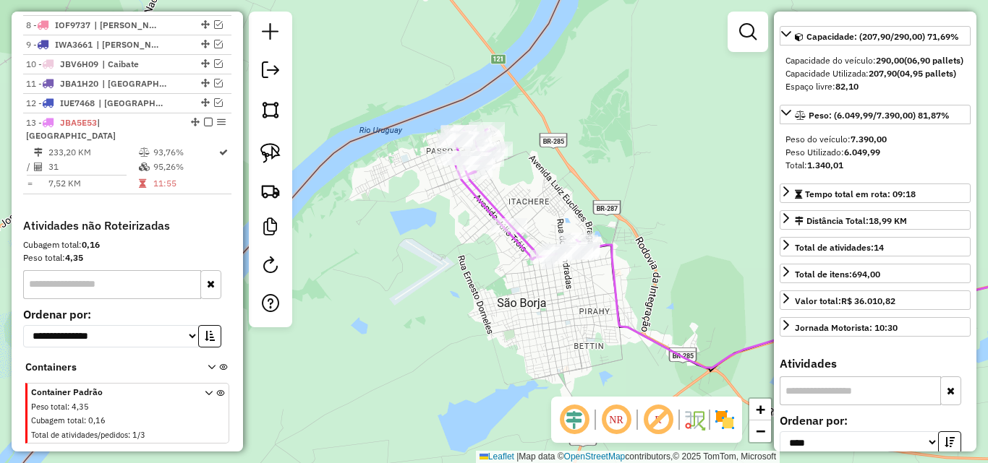
scroll to position [659, 0]
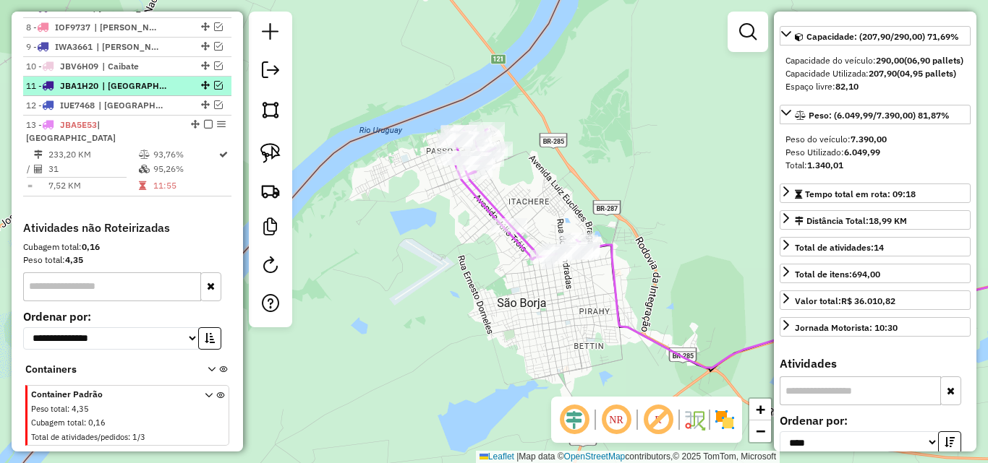
click at [215, 90] on em at bounding box center [218, 85] width 9 height 9
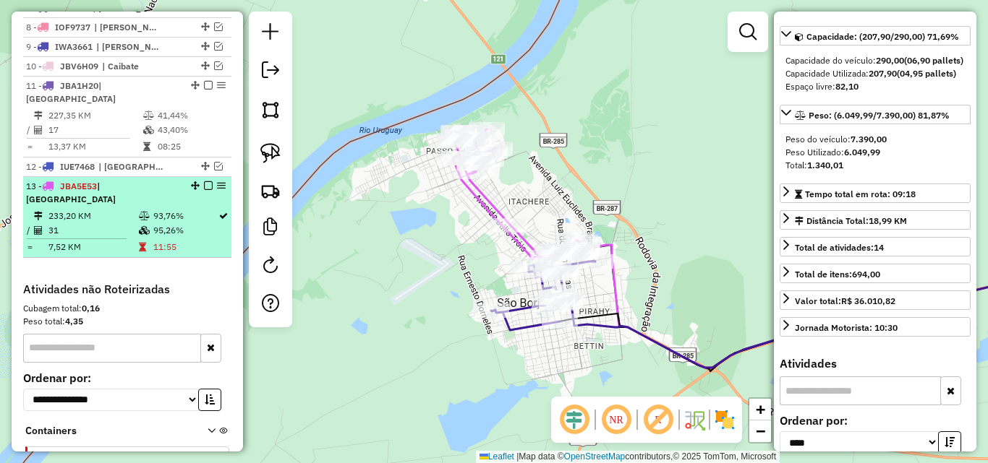
click at [105, 223] on td "31" at bounding box center [93, 230] width 90 height 14
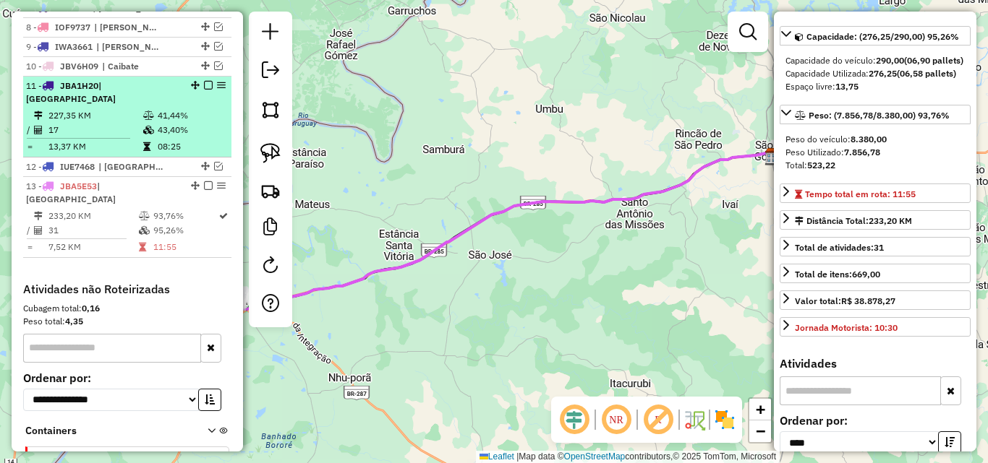
click at [128, 126] on td "17" at bounding box center [95, 130] width 95 height 14
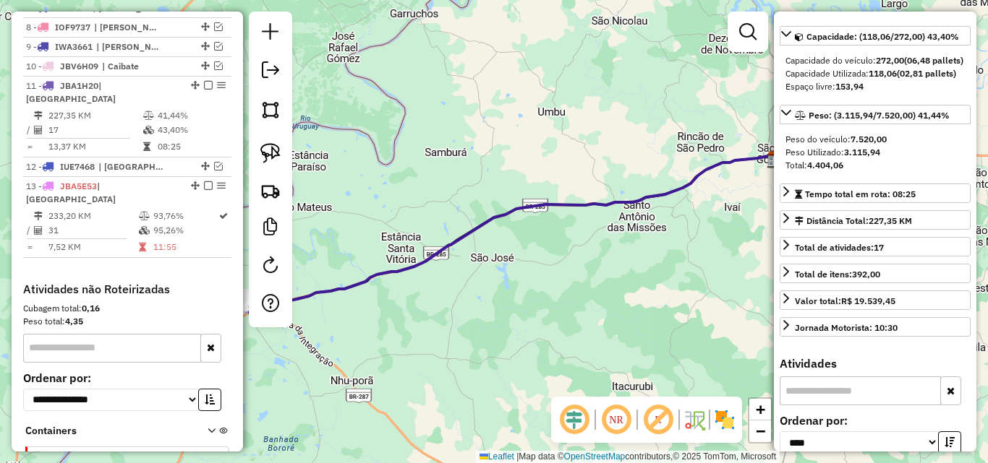
drag, startPoint x: 414, startPoint y: 315, endPoint x: 629, endPoint y: 336, distance: 215.8
click at [629, 336] on div "Janela de atendimento Grade de atendimento Capacidade Transportadoras Veículos …" at bounding box center [494, 231] width 988 height 463
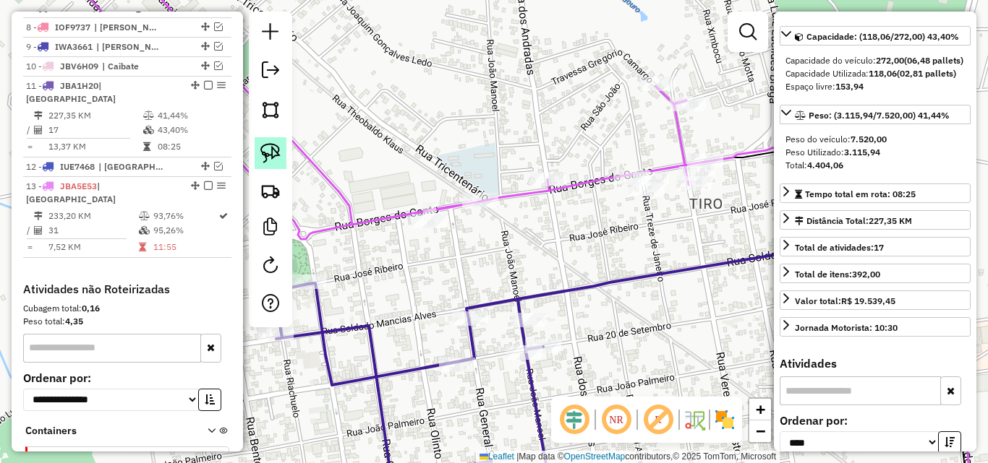
click at [261, 155] on img at bounding box center [270, 153] width 20 height 20
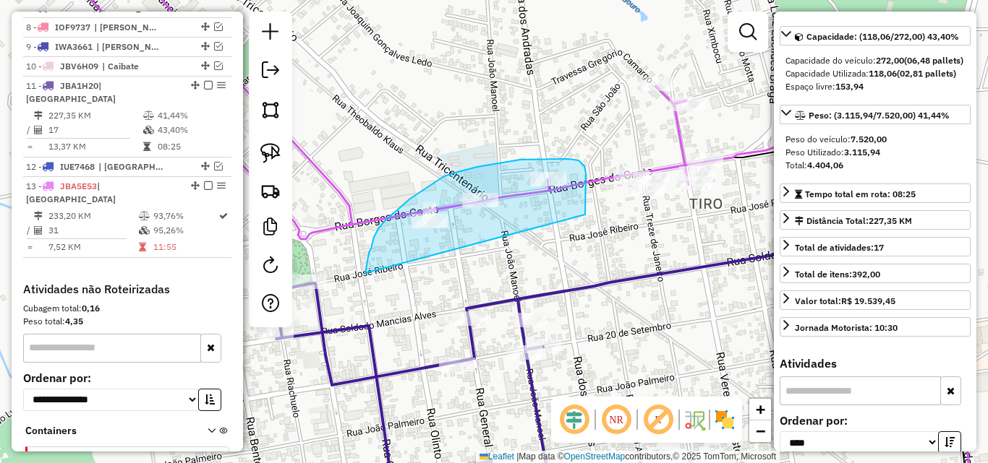
drag, startPoint x: 365, startPoint y: 273, endPoint x: 585, endPoint y: 215, distance: 227.5
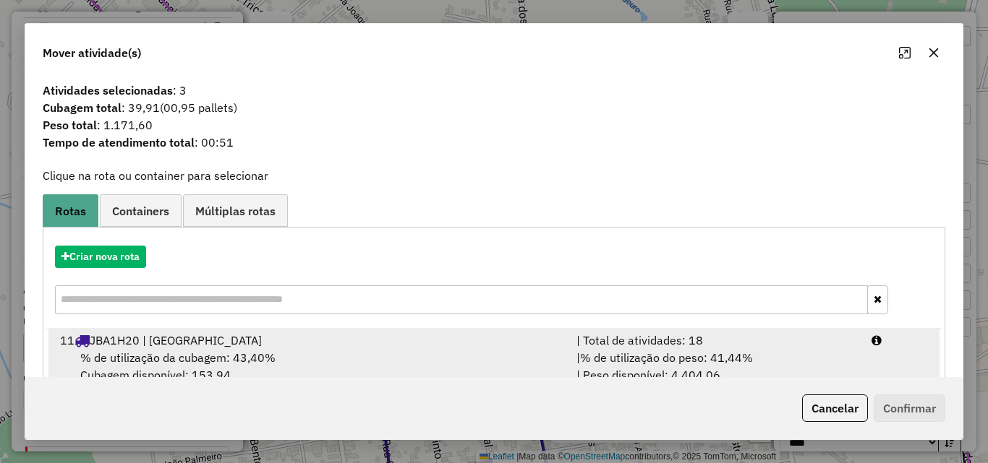
click at [417, 354] on div "% de utilização da cubagem: 43,40% Cubagem disponível: 153,94" at bounding box center [309, 366] width 516 height 35
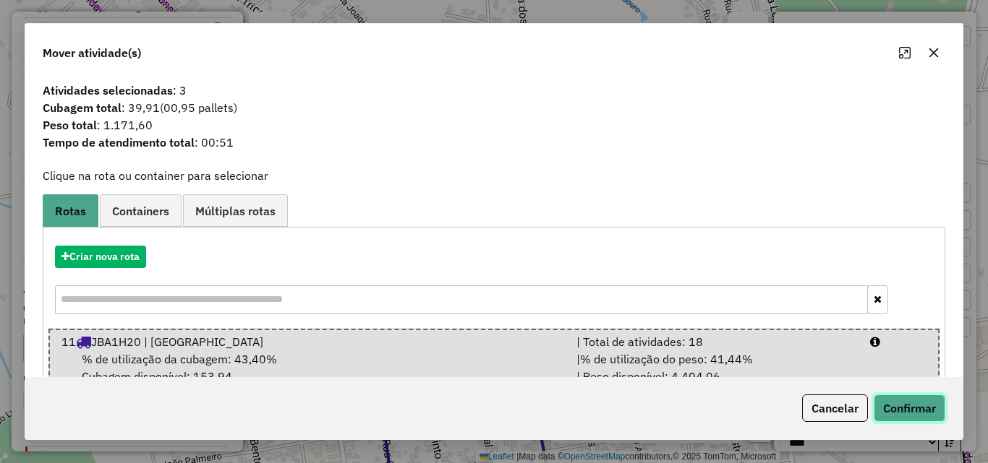
click at [900, 411] on button "Confirmar" at bounding box center [909, 408] width 72 height 27
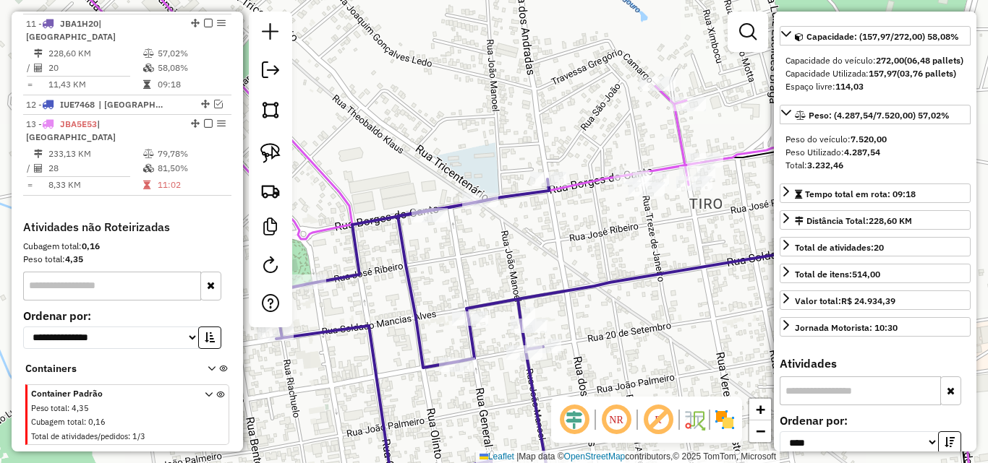
scroll to position [737, 0]
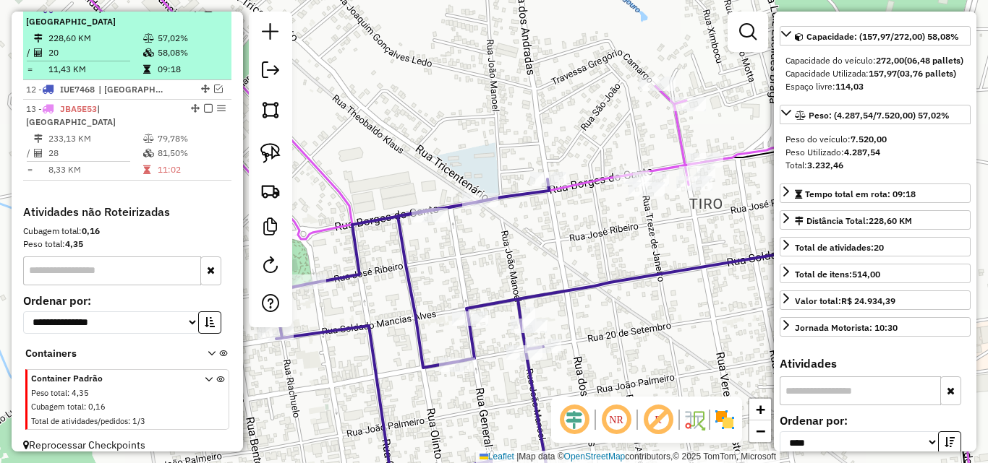
click at [149, 52] on icon at bounding box center [148, 52] width 11 height 9
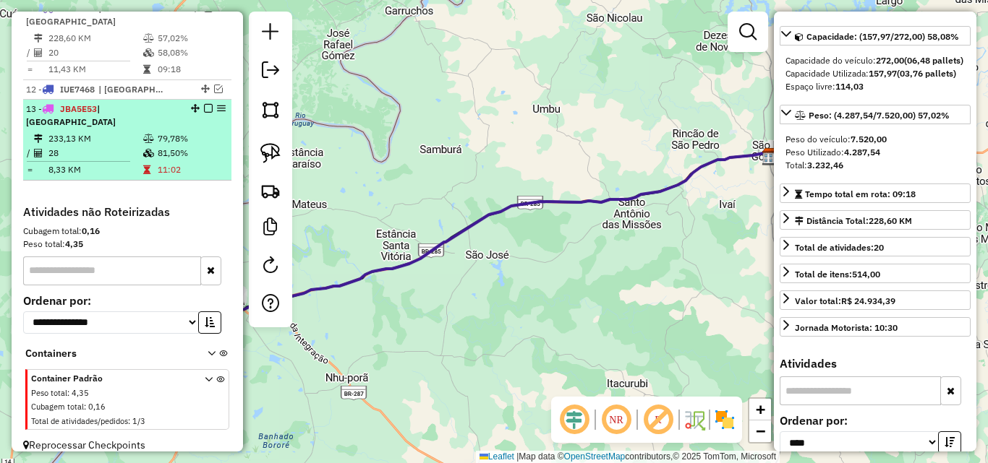
click at [142, 146] on td at bounding box center [149, 153] width 14 height 14
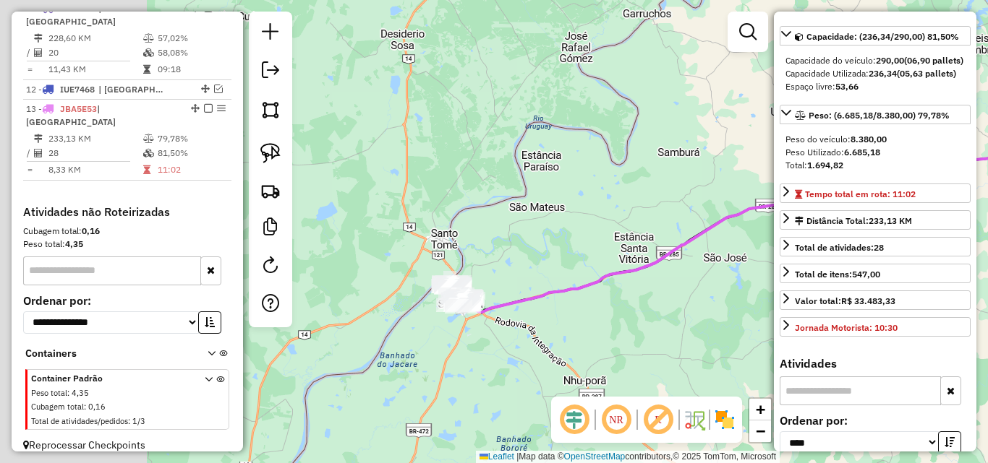
click at [607, 289] on div "Janela de atendimento Grade de atendimento Capacidade Transportadoras Veículos …" at bounding box center [494, 231] width 988 height 463
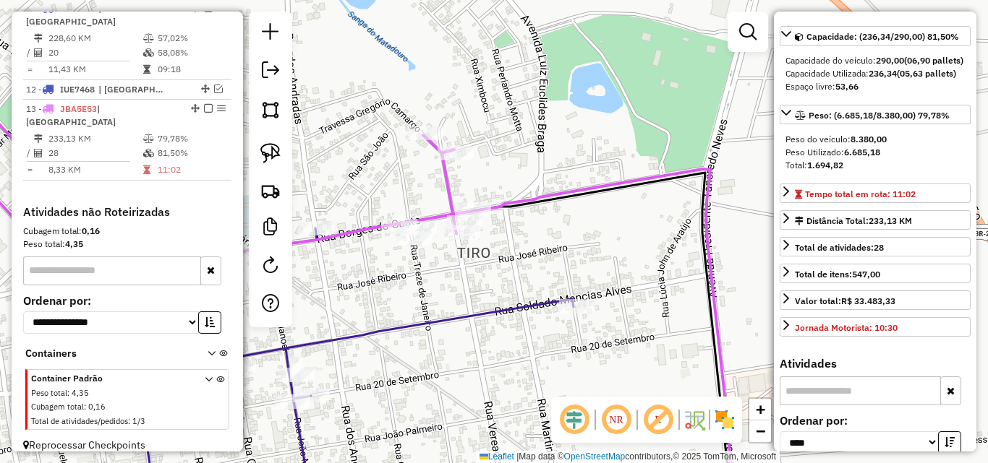
drag, startPoint x: 422, startPoint y: 268, endPoint x: 460, endPoint y: 301, distance: 50.3
click at [460, 301] on div "Janela de atendimento Grade de atendimento Capacidade Transportadoras Veículos …" at bounding box center [494, 231] width 988 height 463
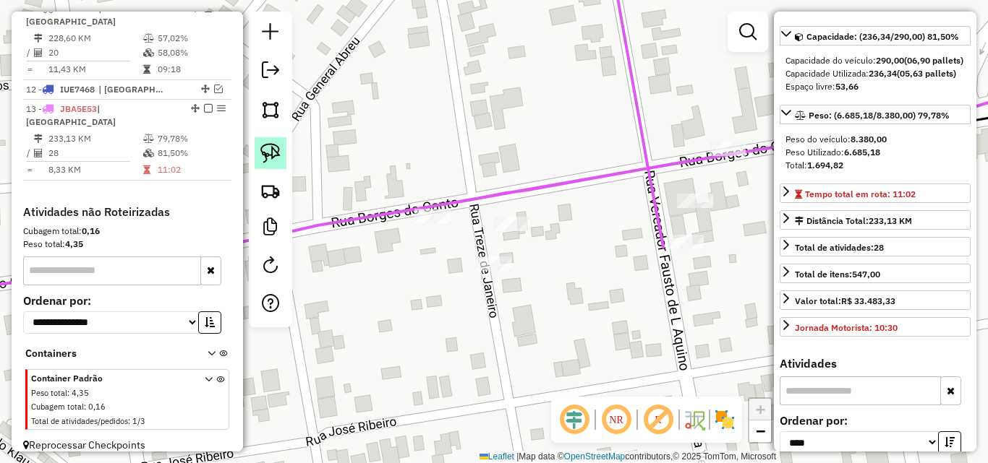
click at [268, 147] on img at bounding box center [270, 153] width 20 height 20
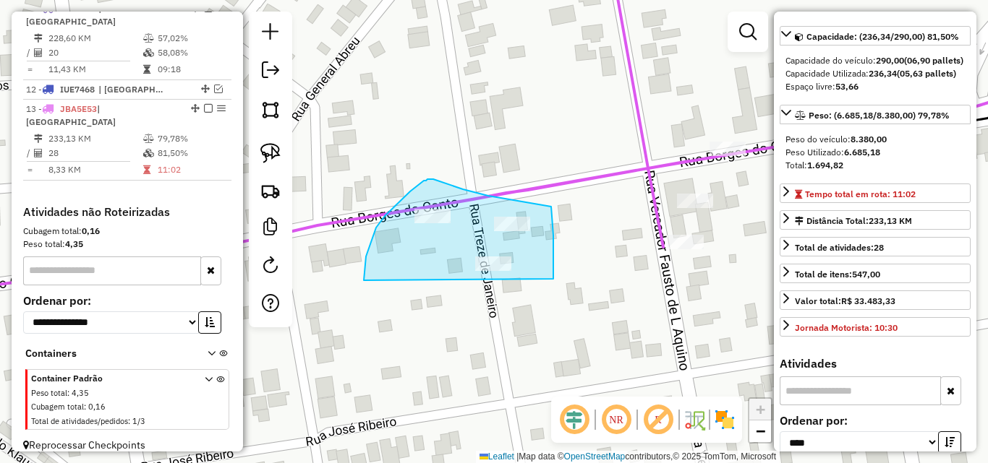
drag, startPoint x: 364, startPoint y: 275, endPoint x: 553, endPoint y: 288, distance: 189.8
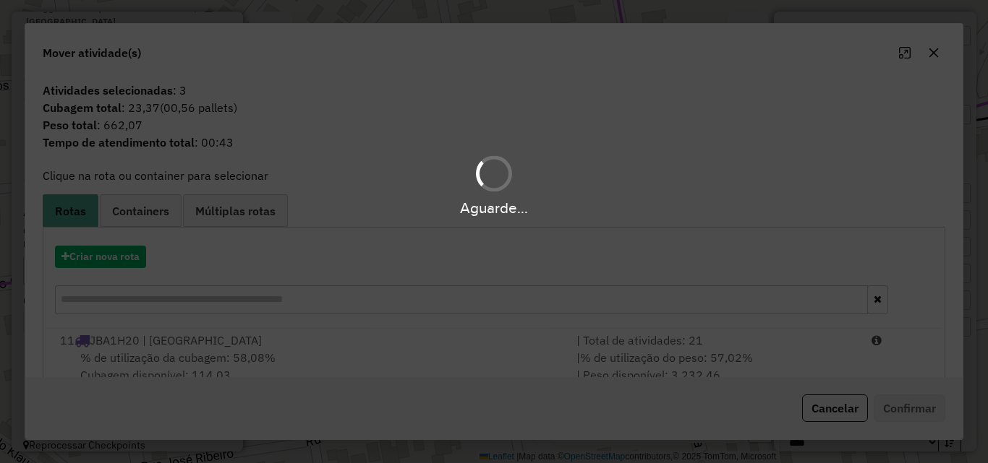
click at [413, 362] on div "% de utilização da cubagem: 58,08% Cubagem disponível: 114,03" at bounding box center [309, 366] width 516 height 35
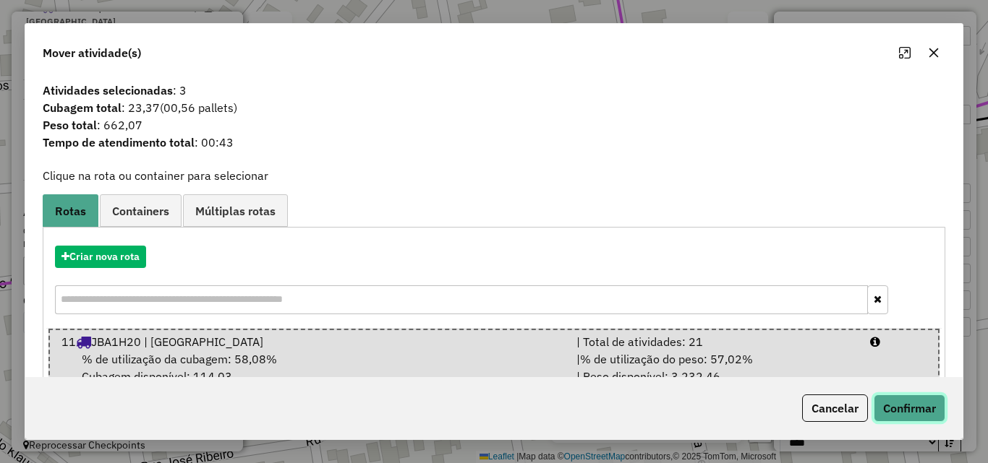
click at [912, 415] on button "Confirmar" at bounding box center [909, 408] width 72 height 27
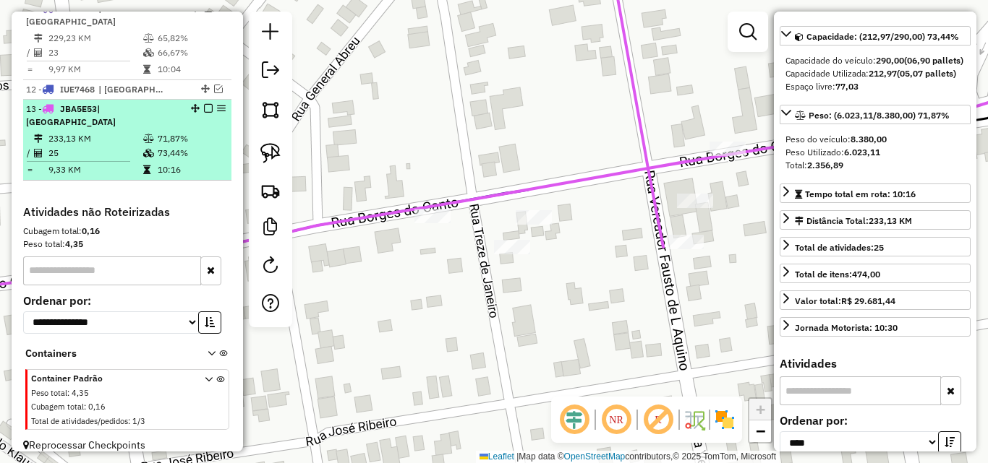
click at [113, 146] on td "25" at bounding box center [95, 153] width 95 height 14
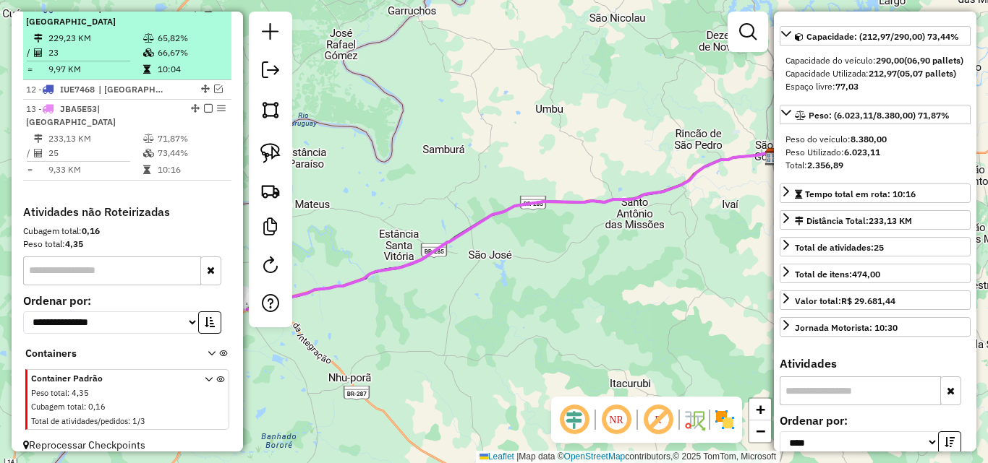
click at [157, 56] on td "66,67%" at bounding box center [191, 53] width 69 height 14
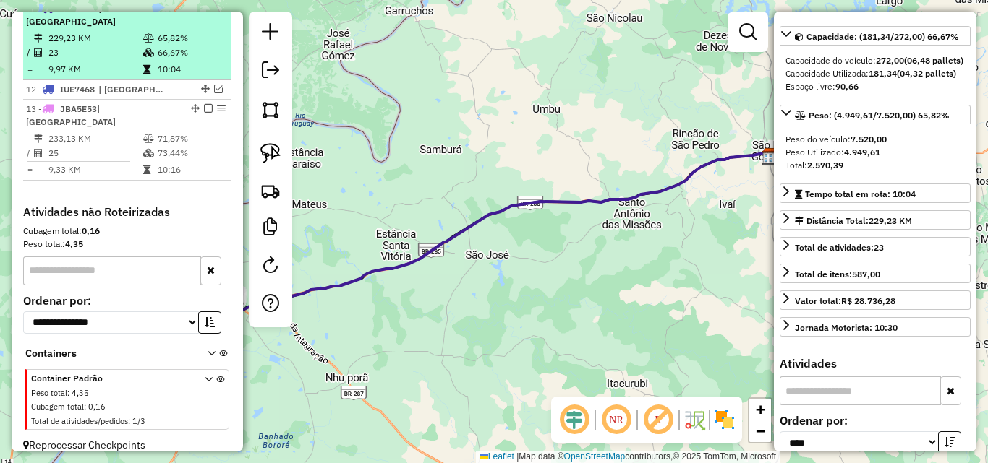
click at [205, 12] on em at bounding box center [208, 8] width 9 height 9
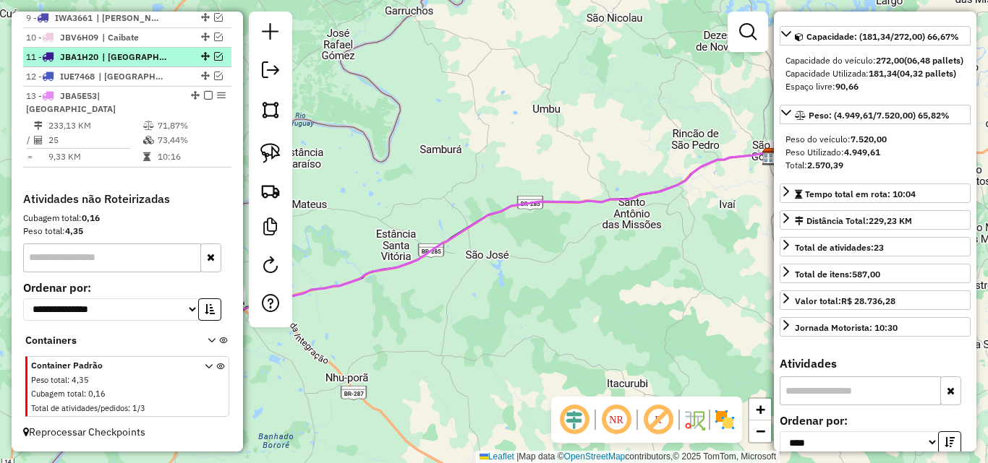
scroll to position [688, 0]
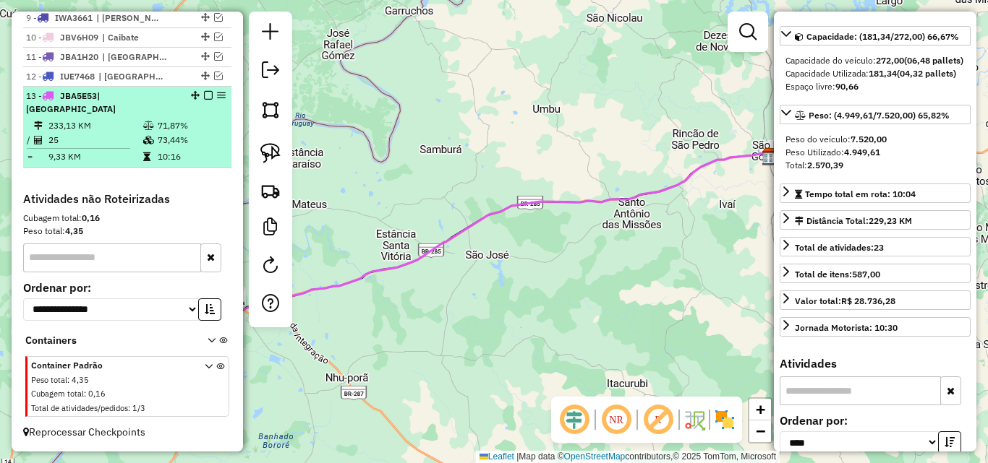
click at [204, 100] on em at bounding box center [208, 95] width 9 height 9
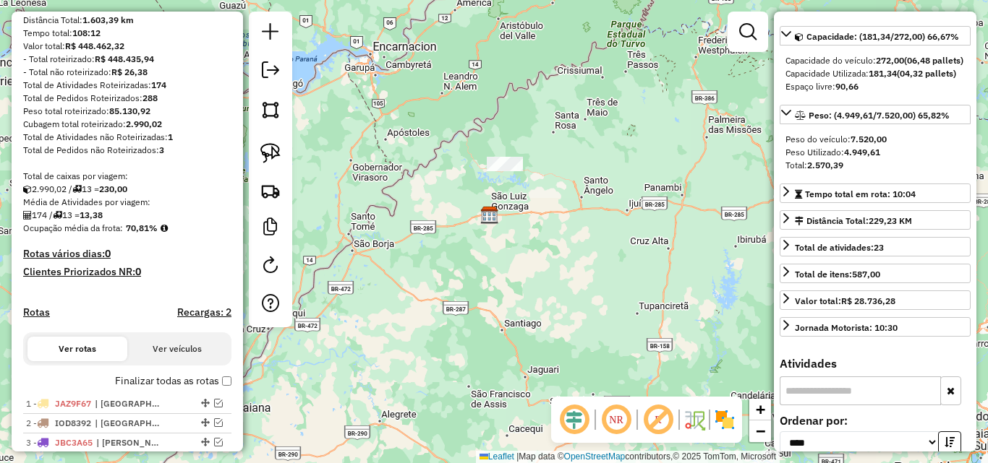
scroll to position [134, 0]
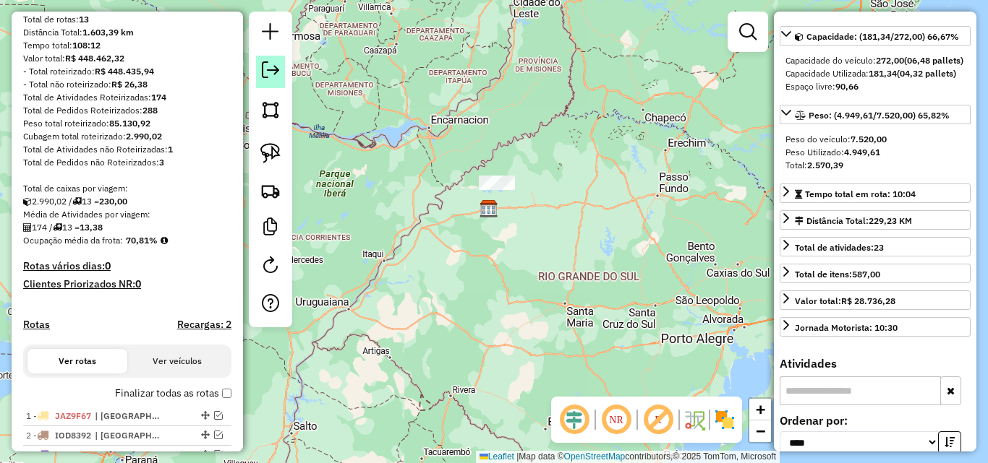
click at [268, 74] on em at bounding box center [270, 69] width 17 height 17
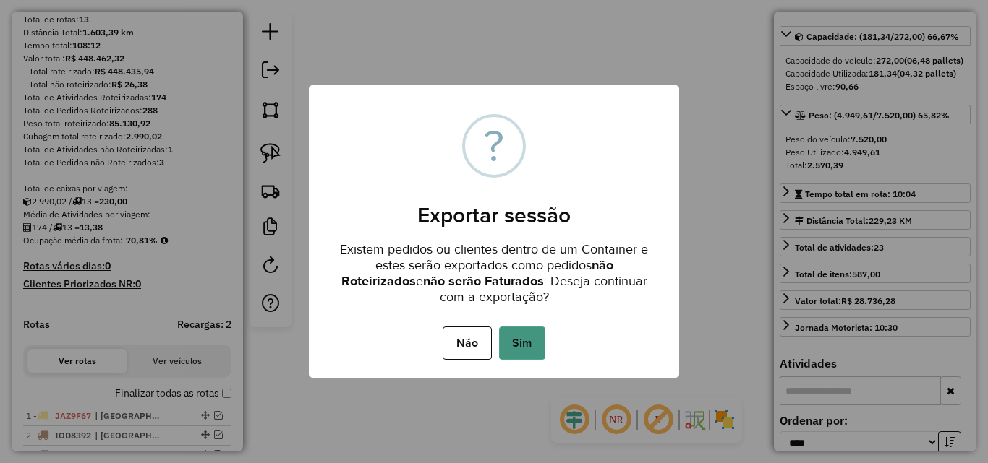
click at [520, 331] on button "Sim" at bounding box center [522, 343] width 46 height 33
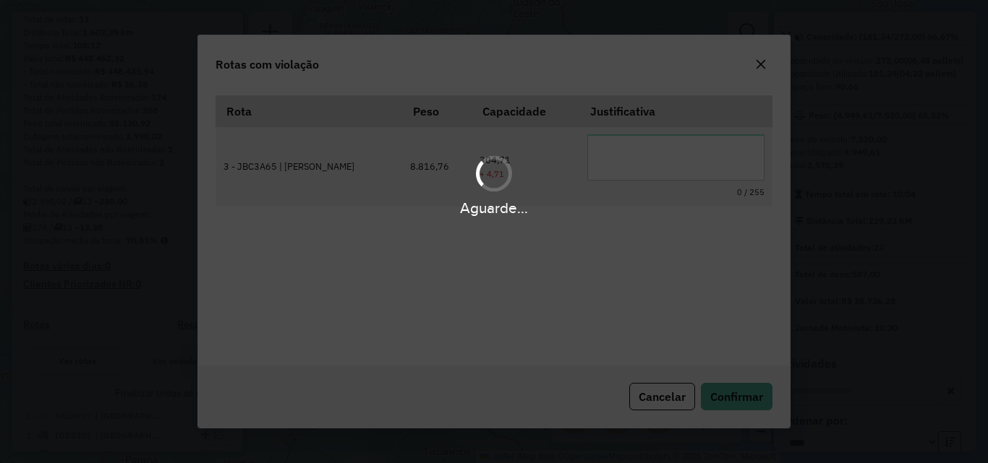
scroll to position [27, 0]
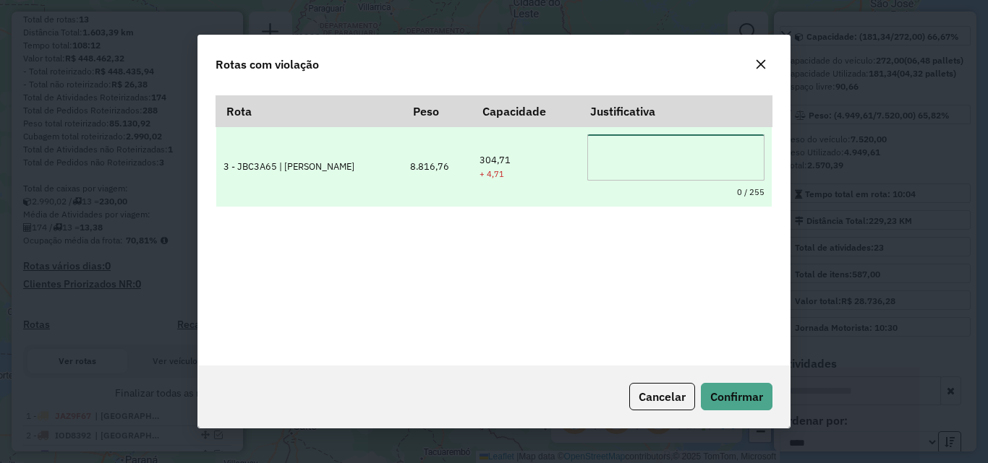
click at [600, 153] on textarea at bounding box center [675, 157] width 177 height 46
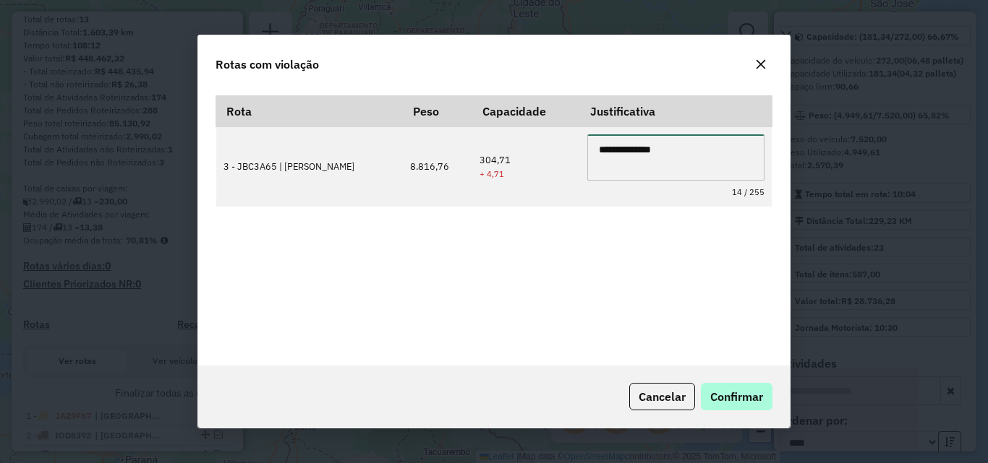
type textarea "**********"
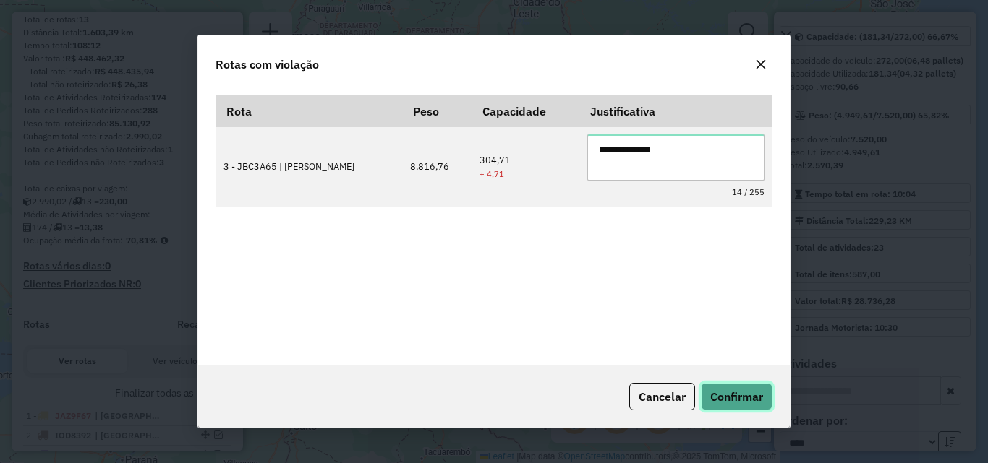
click at [743, 397] on span "Confirmar" at bounding box center [736, 397] width 53 height 14
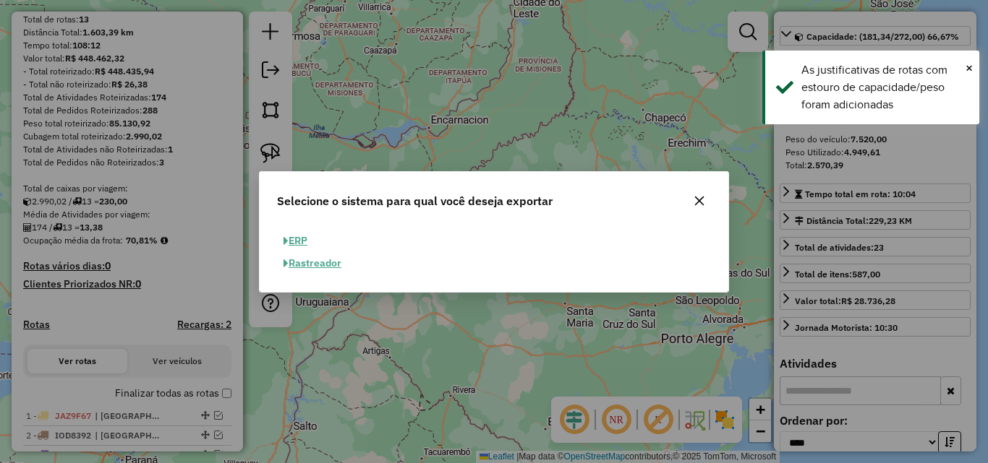
click at [301, 234] on button "ERP" at bounding box center [295, 241] width 37 height 22
select select "**"
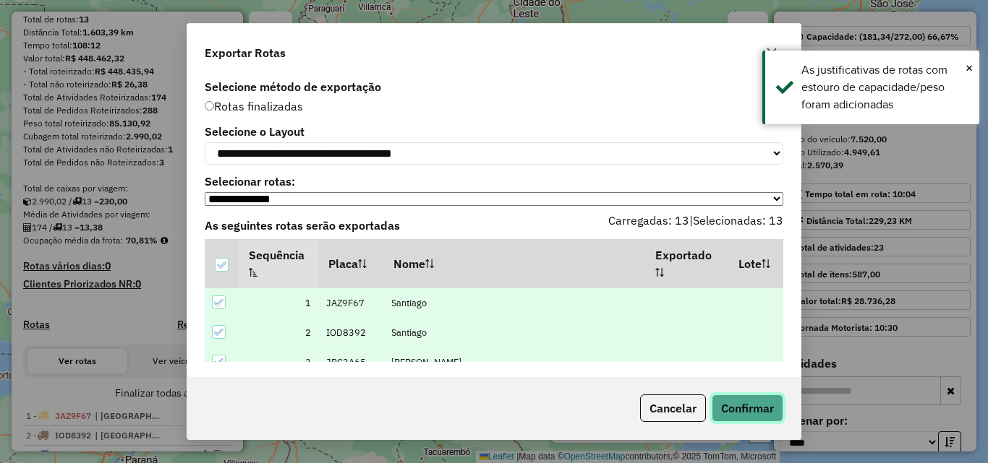
click at [737, 411] on button "Confirmar" at bounding box center [747, 408] width 72 height 27
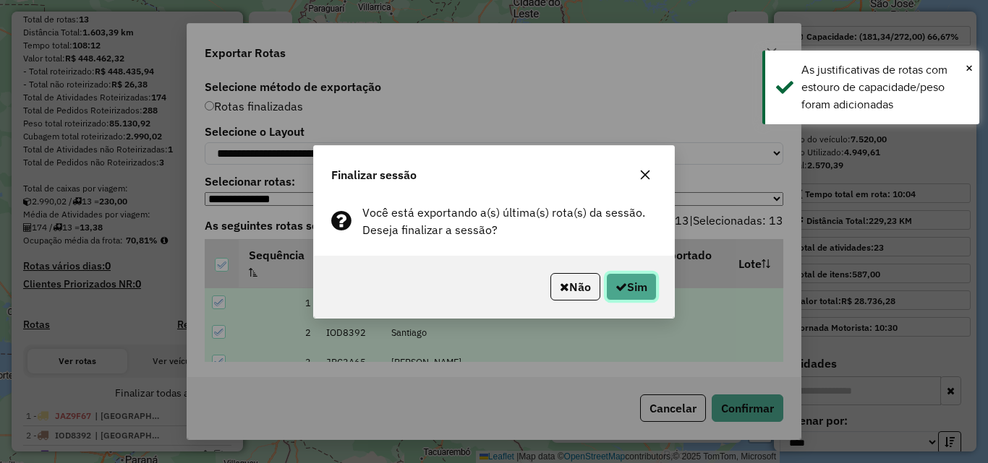
click at [642, 283] on button "Sim" at bounding box center [631, 286] width 51 height 27
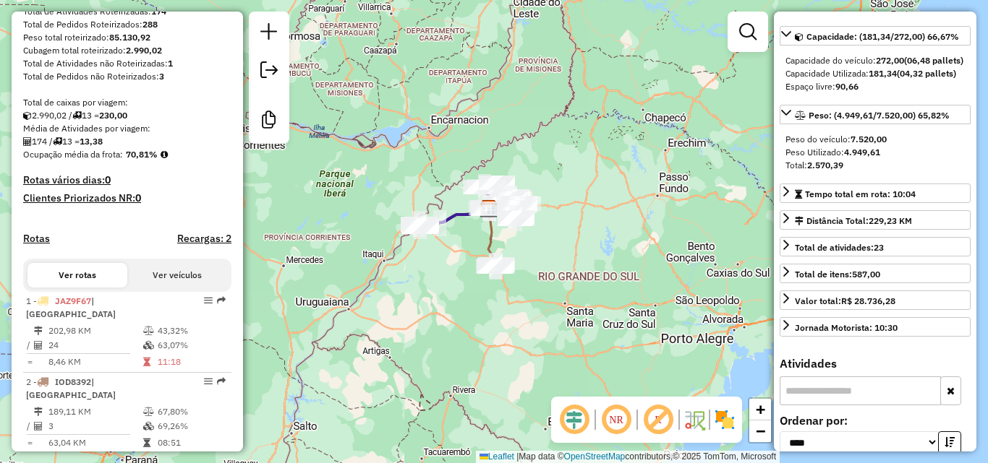
scroll to position [0, 0]
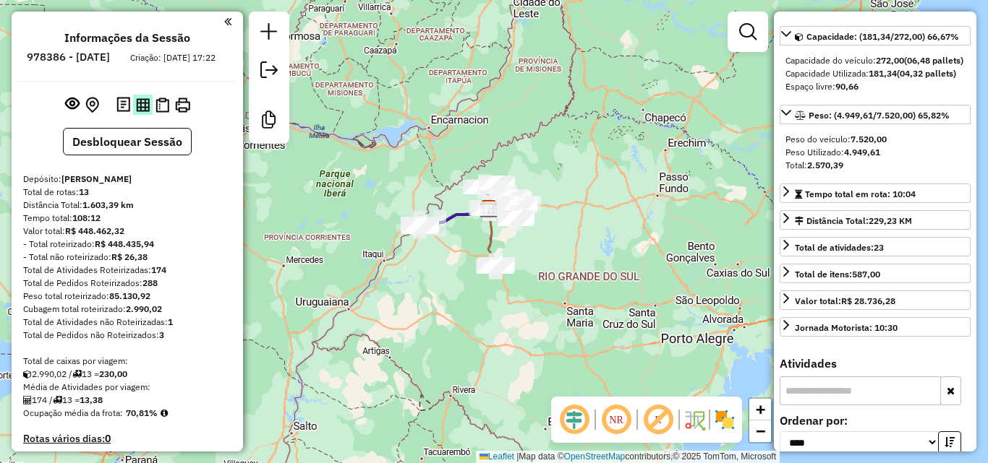
click at [148, 114] on button at bounding box center [143, 105] width 20 height 20
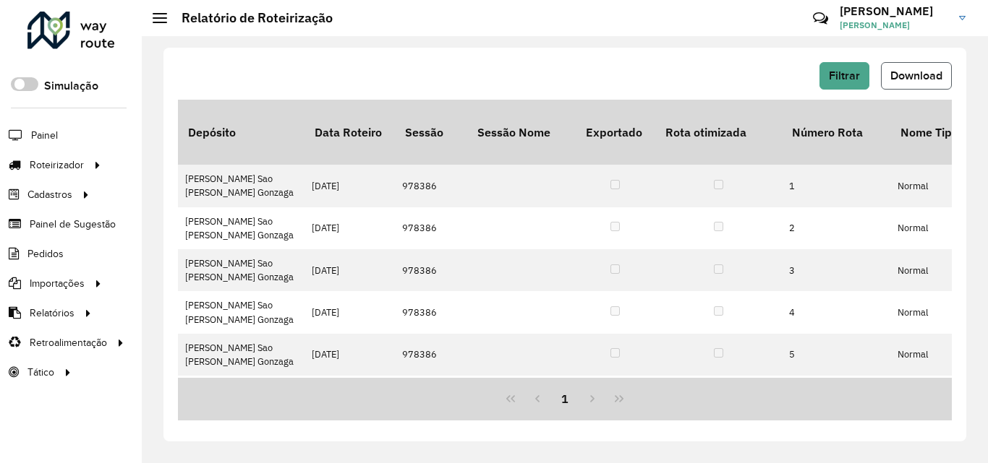
click at [913, 75] on span "Download" at bounding box center [916, 75] width 52 height 12
